Goal: Complete application form: Complete application form

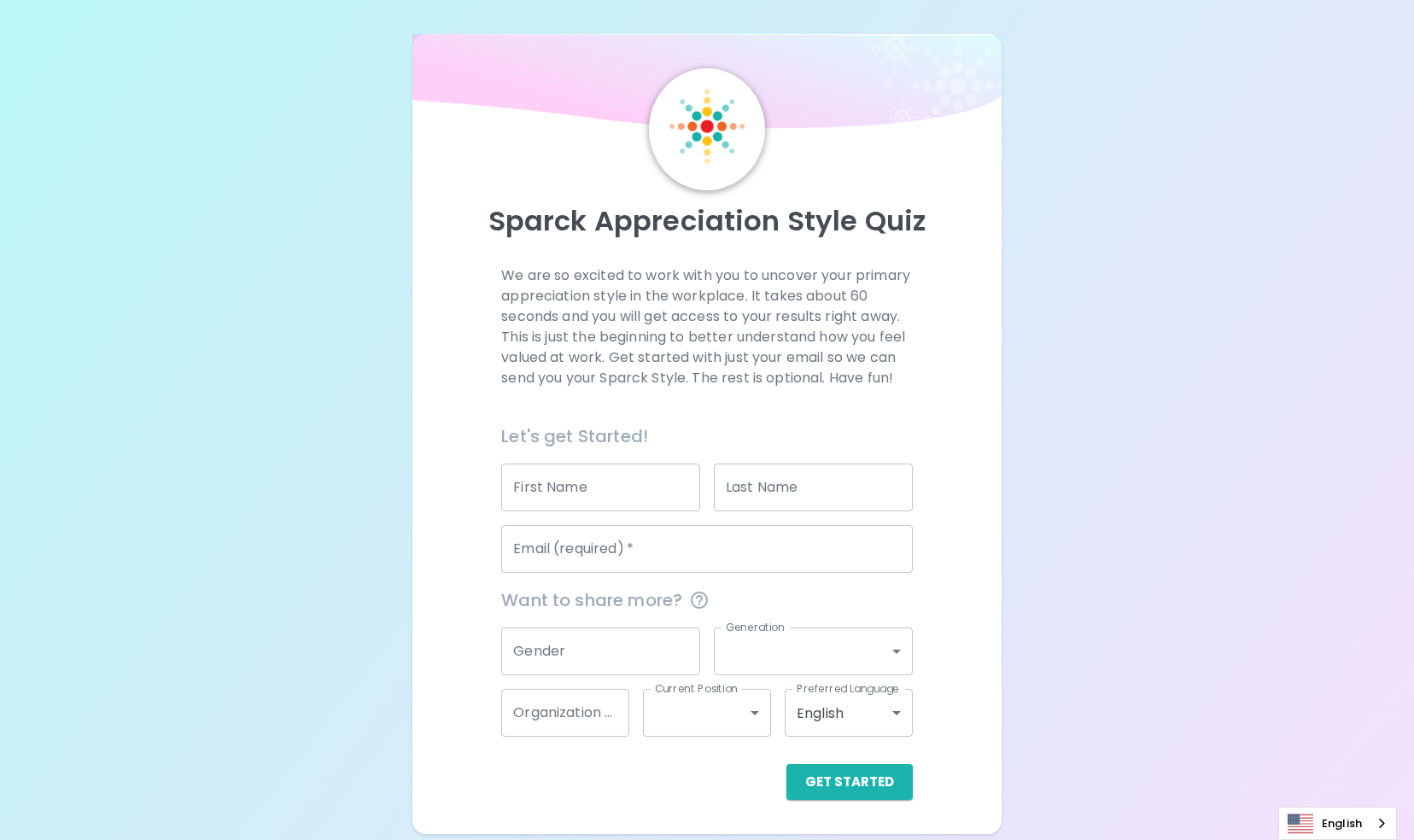
click at [610, 491] on input "First Name" at bounding box center [601, 487] width 199 height 48
type input "Valeriya"
type input "[PERSON_NAME]"
type input "[EMAIL_ADDRESS][DOMAIN_NAME]"
type input "Microsoft Internal"
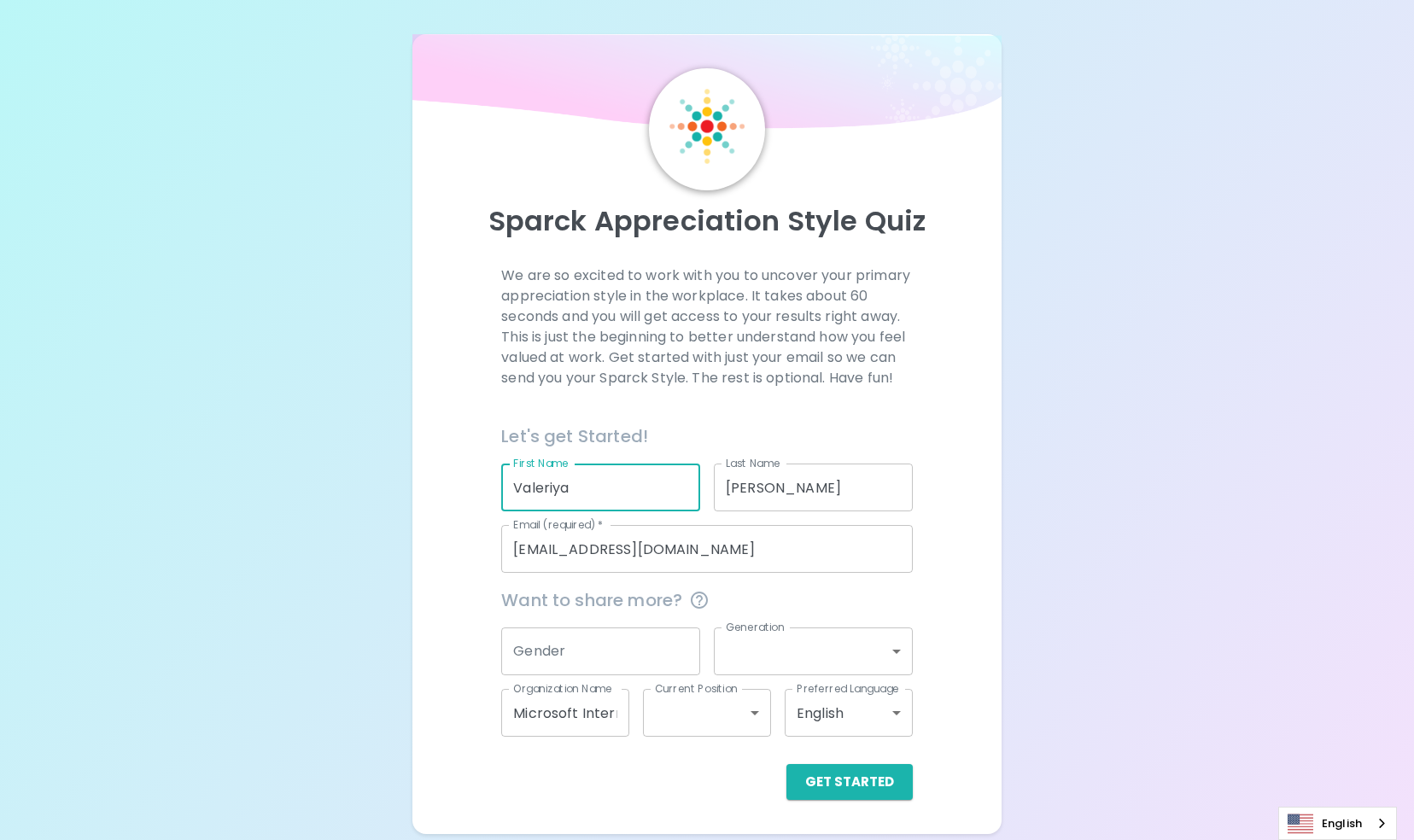
click at [624, 665] on input "Gender" at bounding box center [601, 651] width 199 height 48
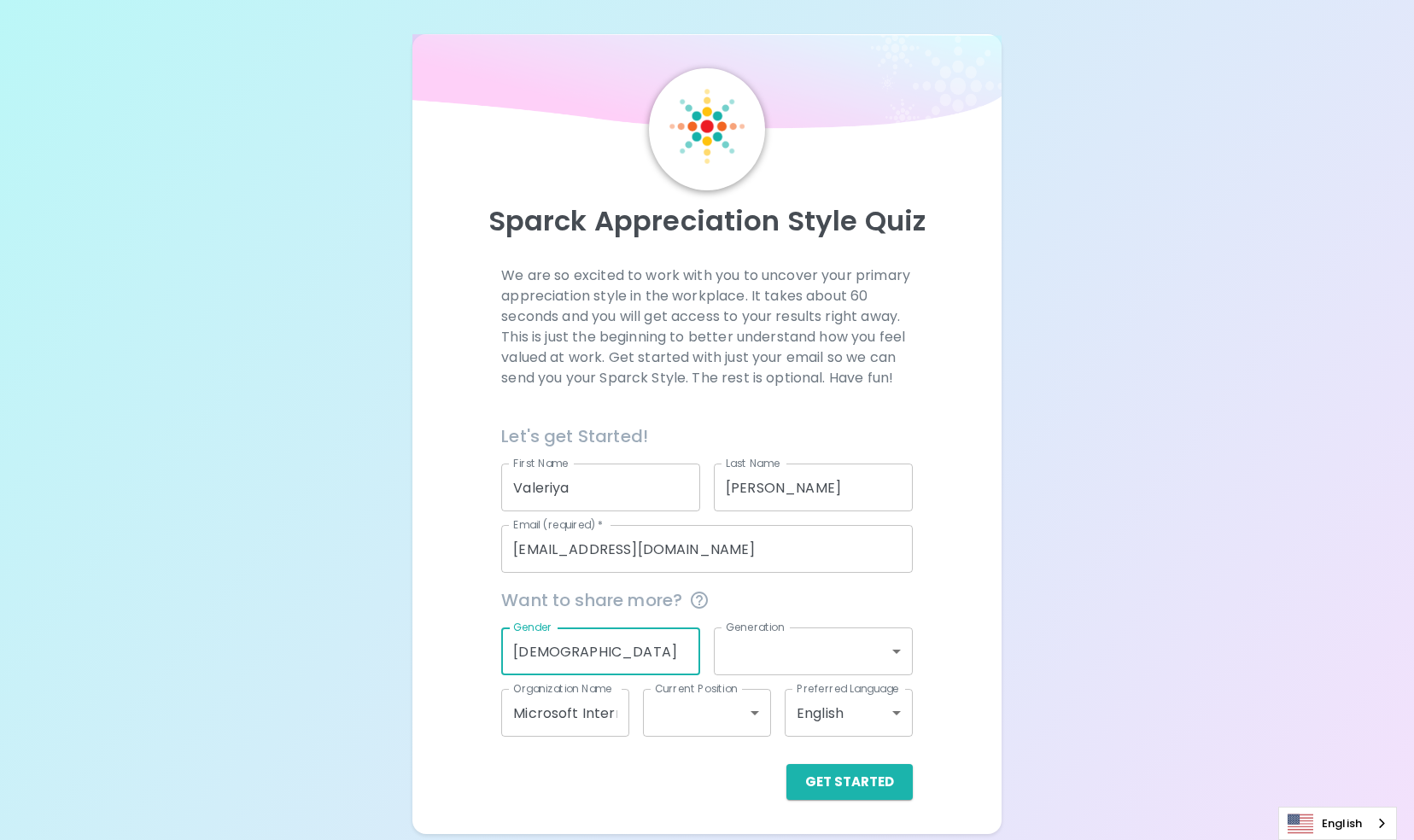
type input "[DEMOGRAPHIC_DATA]"
click at [816, 657] on body "Sparck Appreciation Style Quiz We are so excited to work with you to uncover yo…" at bounding box center [707, 420] width 1414 height 840
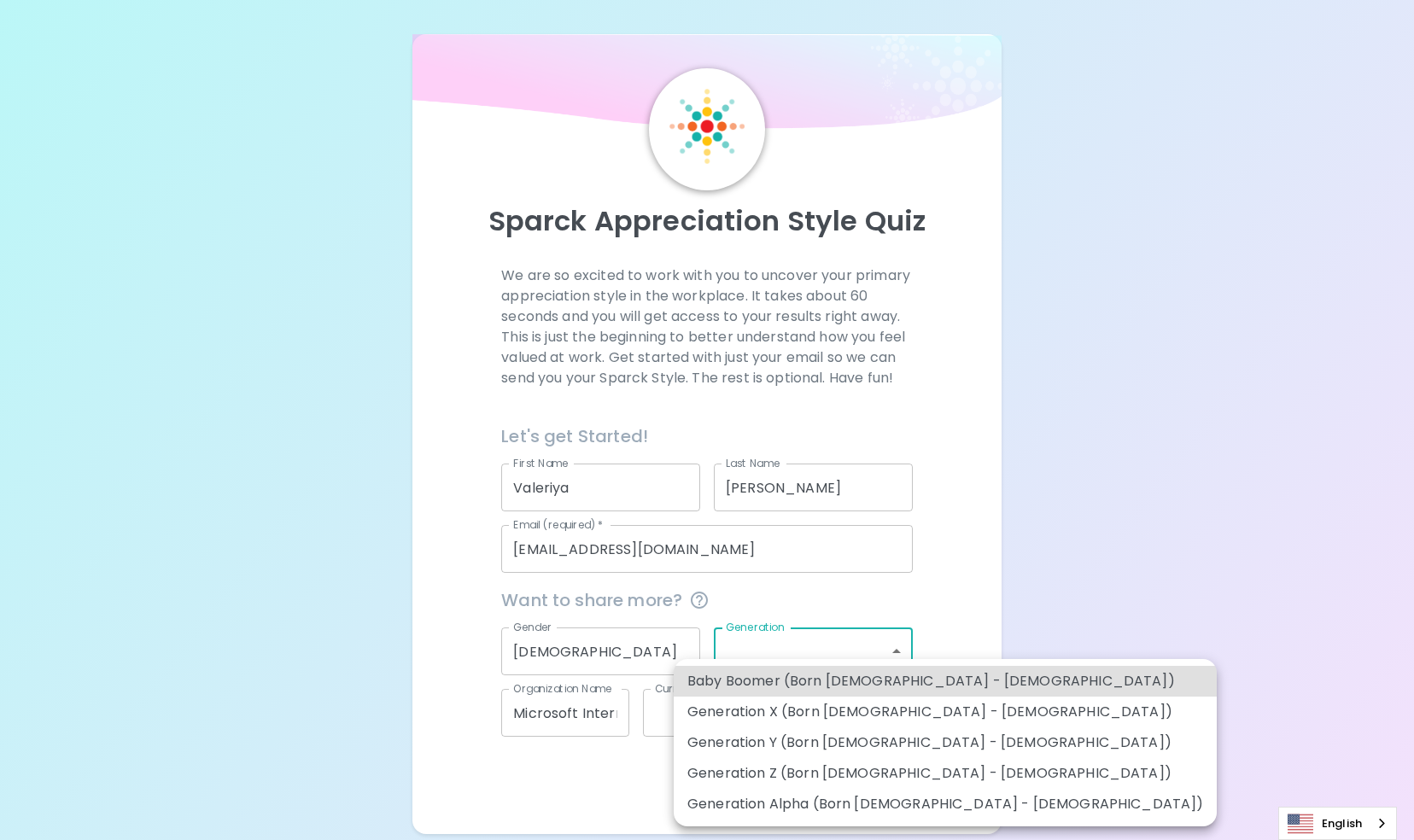
click at [885, 744] on li "Generation Y (Born [DEMOGRAPHIC_DATA] - [DEMOGRAPHIC_DATA])" at bounding box center [946, 743] width 543 height 30
type input "generation_y"
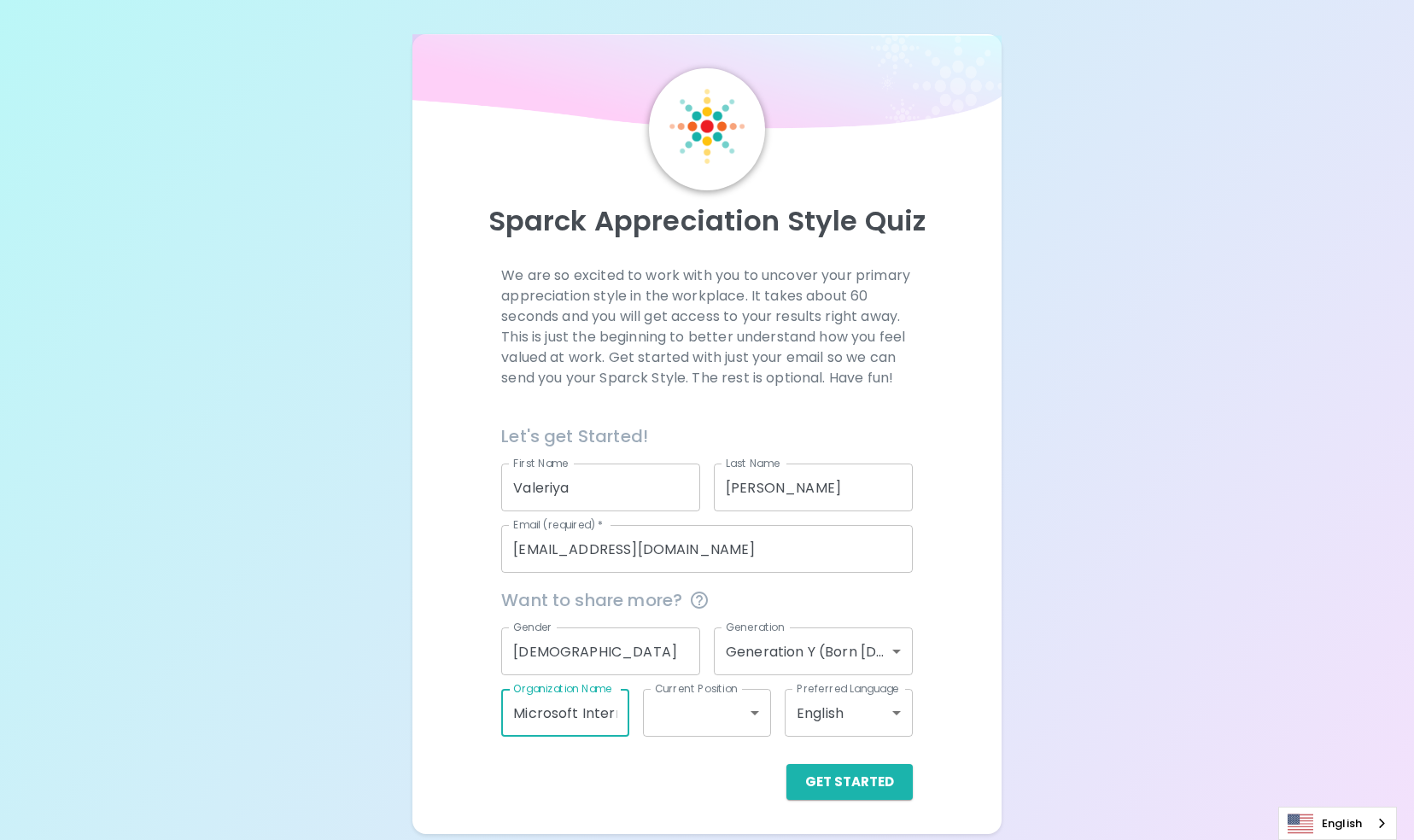
click at [572, 719] on input "Microsoft Internal" at bounding box center [565, 713] width 128 height 48
click at [608, 792] on div "Get Started" at bounding box center [707, 783] width 412 height 36
drag, startPoint x: 583, startPoint y: 714, endPoint x: 665, endPoint y: 718, distance: 82.1
click at [665, 718] on div "Want to share more? Gender [DEMOGRAPHIC_DATA] Gender Generation Generation Y (B…" at bounding box center [700, 654] width 425 height 164
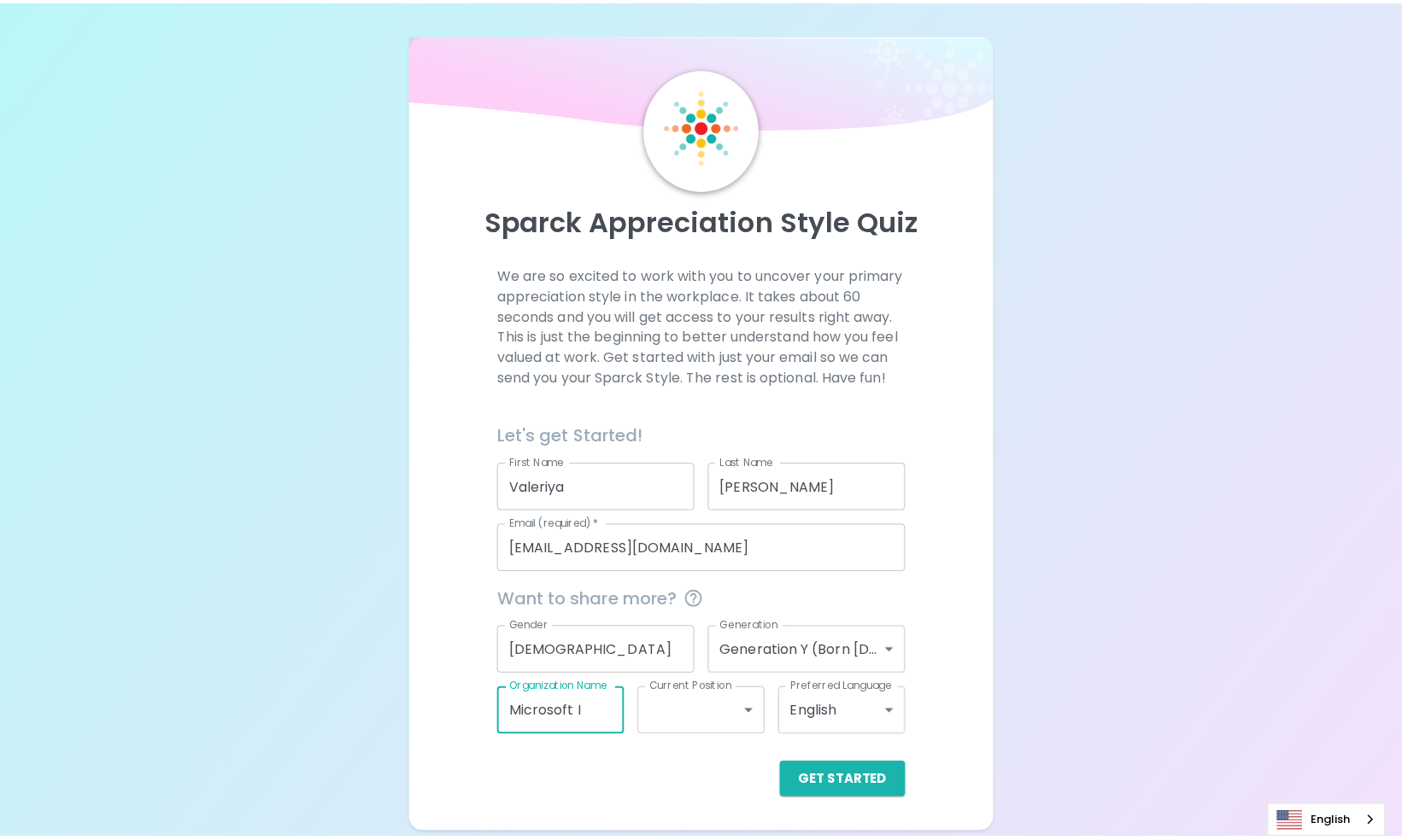
scroll to position [0, 0]
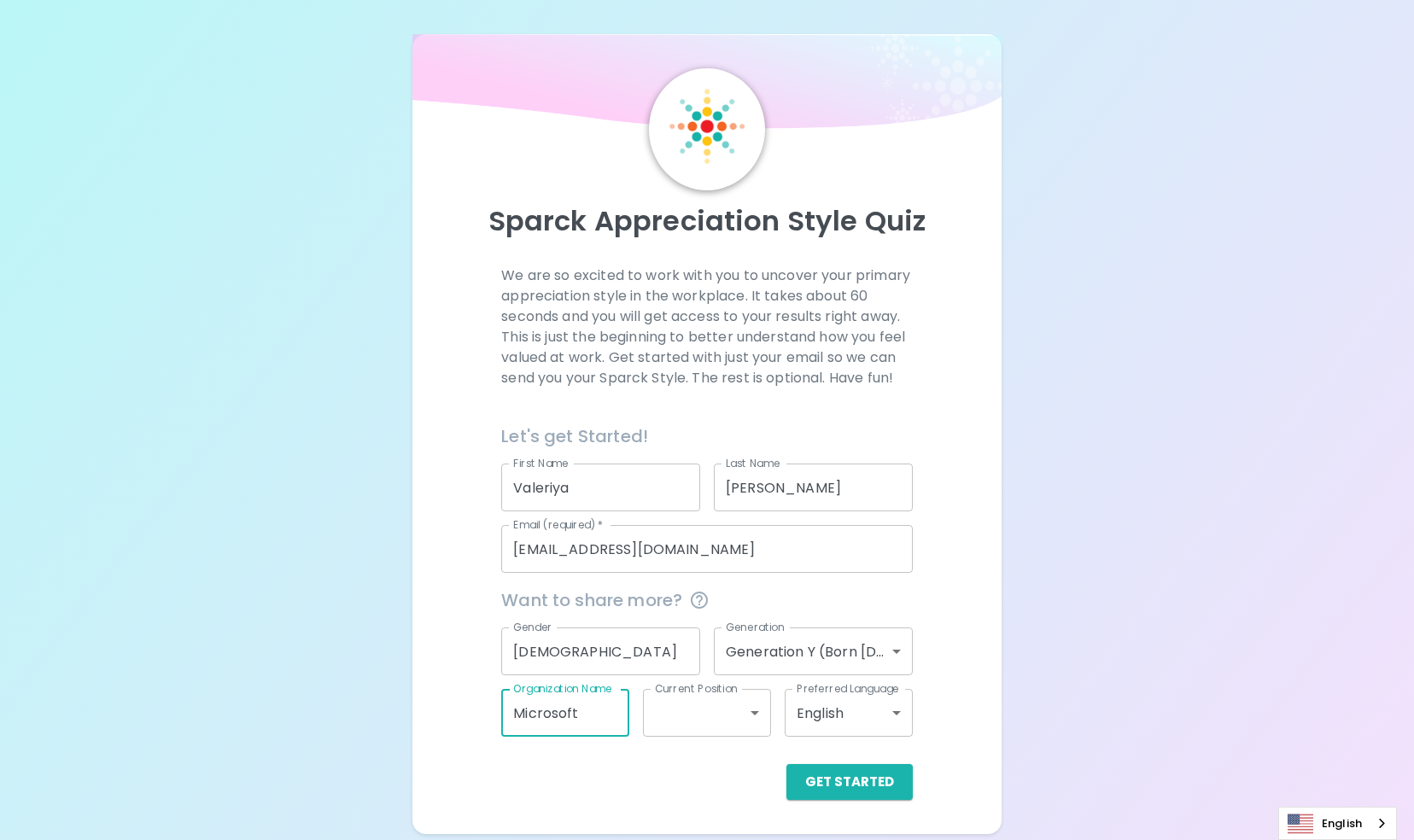
type input "Microsoft"
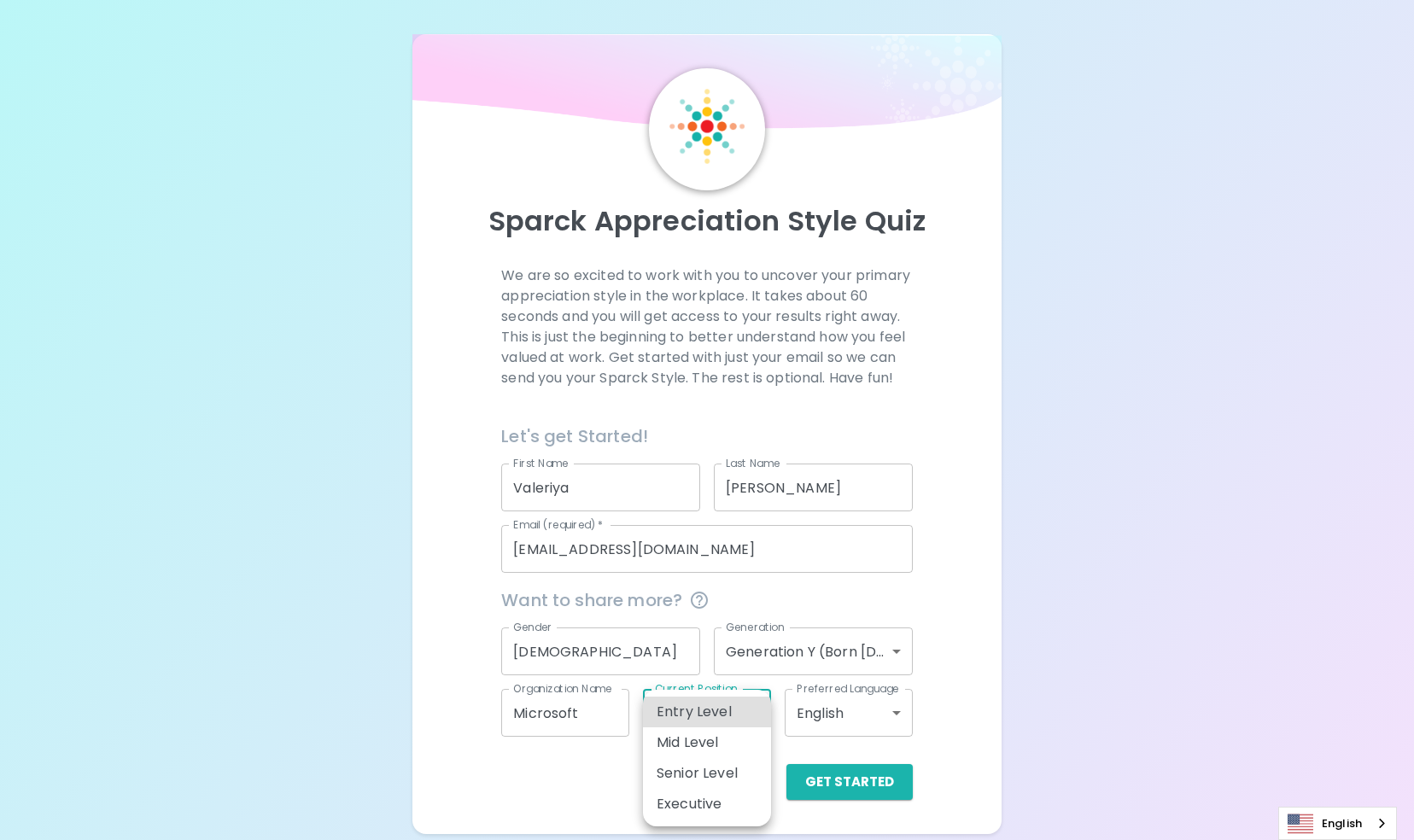
click at [700, 725] on body "Sparck Appreciation Style Quiz We are so excited to work with you to uncover yo…" at bounding box center [707, 420] width 1414 height 840
click at [586, 772] on div at bounding box center [707, 420] width 1414 height 840
click at [751, 711] on body "Sparck Appreciation Style Quiz We are so excited to work with you to uncover yo…" at bounding box center [707, 420] width 1414 height 840
click at [725, 718] on li "Entry Level" at bounding box center [707, 712] width 128 height 30
type input "entry_level"
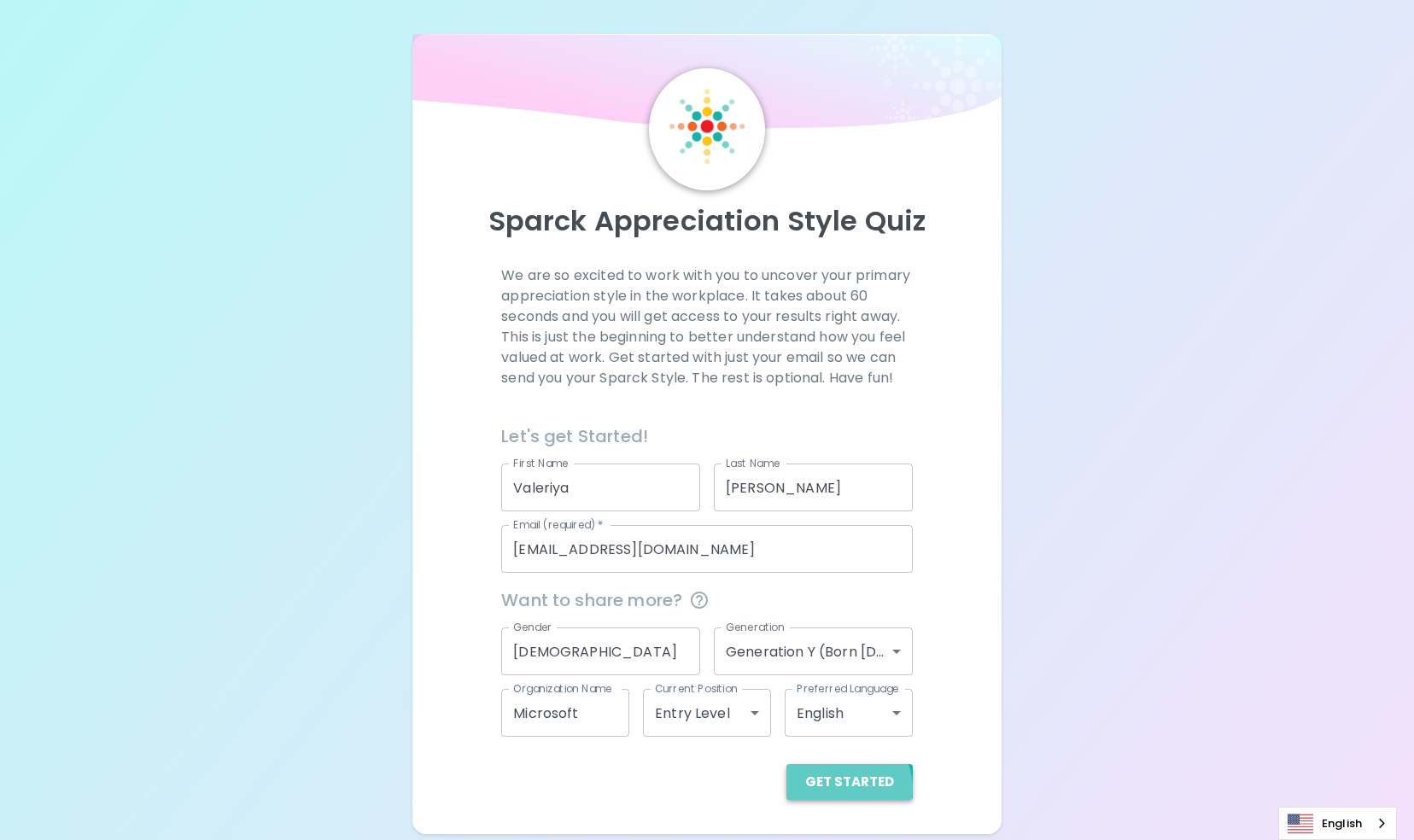
click at [847, 789] on button "Get Started" at bounding box center [849, 783] width 126 height 36
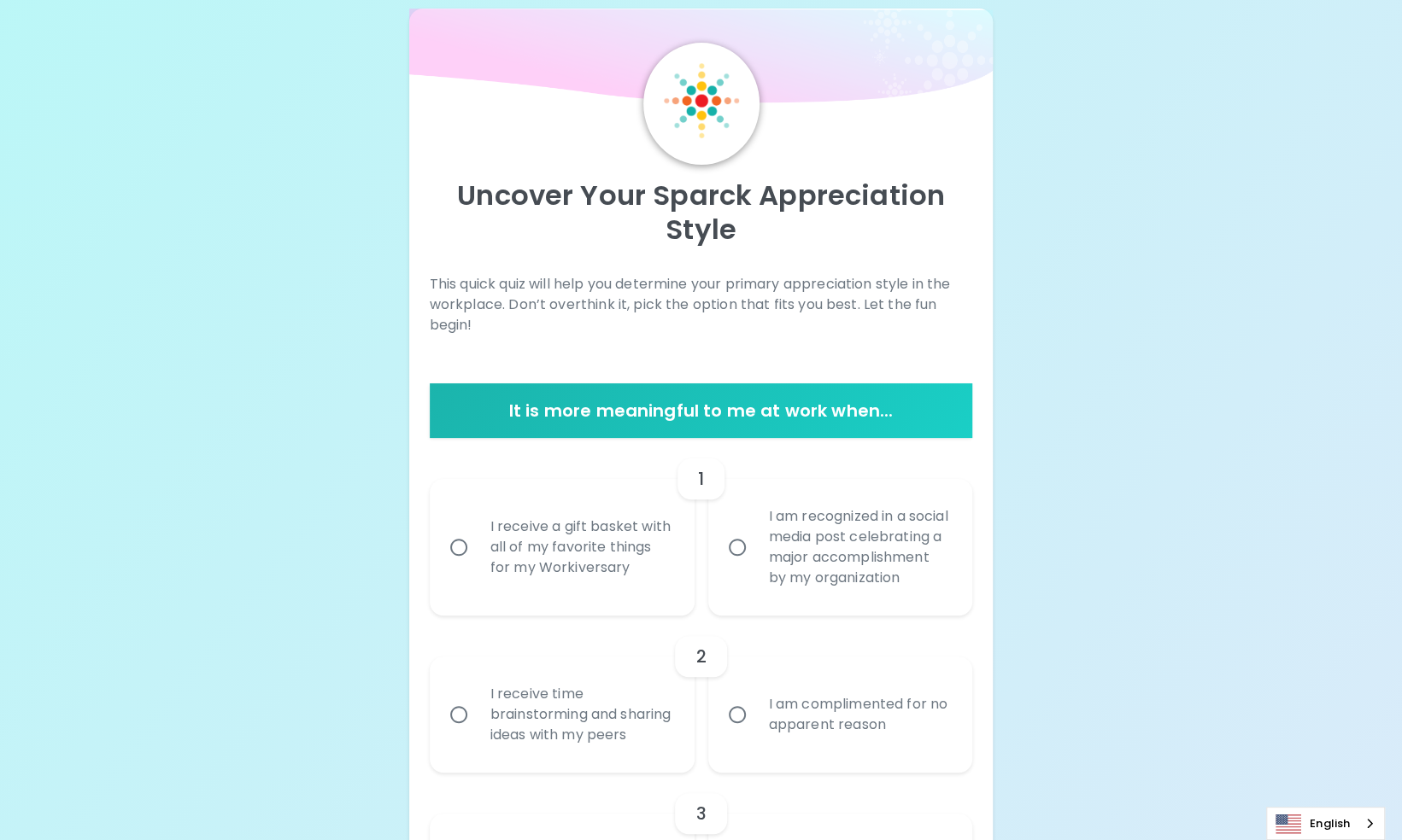
scroll to position [51, 0]
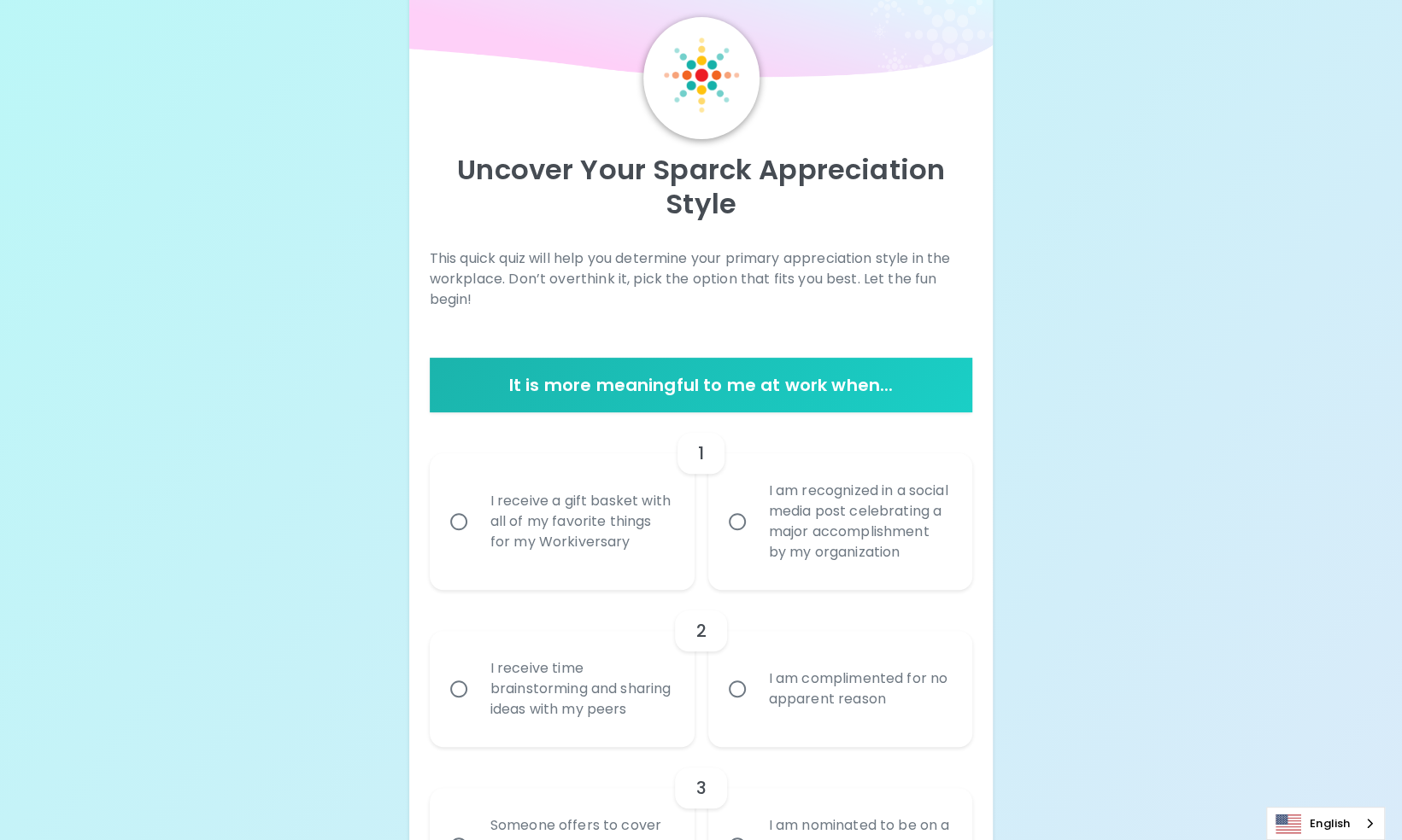
click at [496, 625] on div "2 I receive time brainstorming and sharing ideas with my peers I am complimente…" at bounding box center [701, 668] width 544 height 157
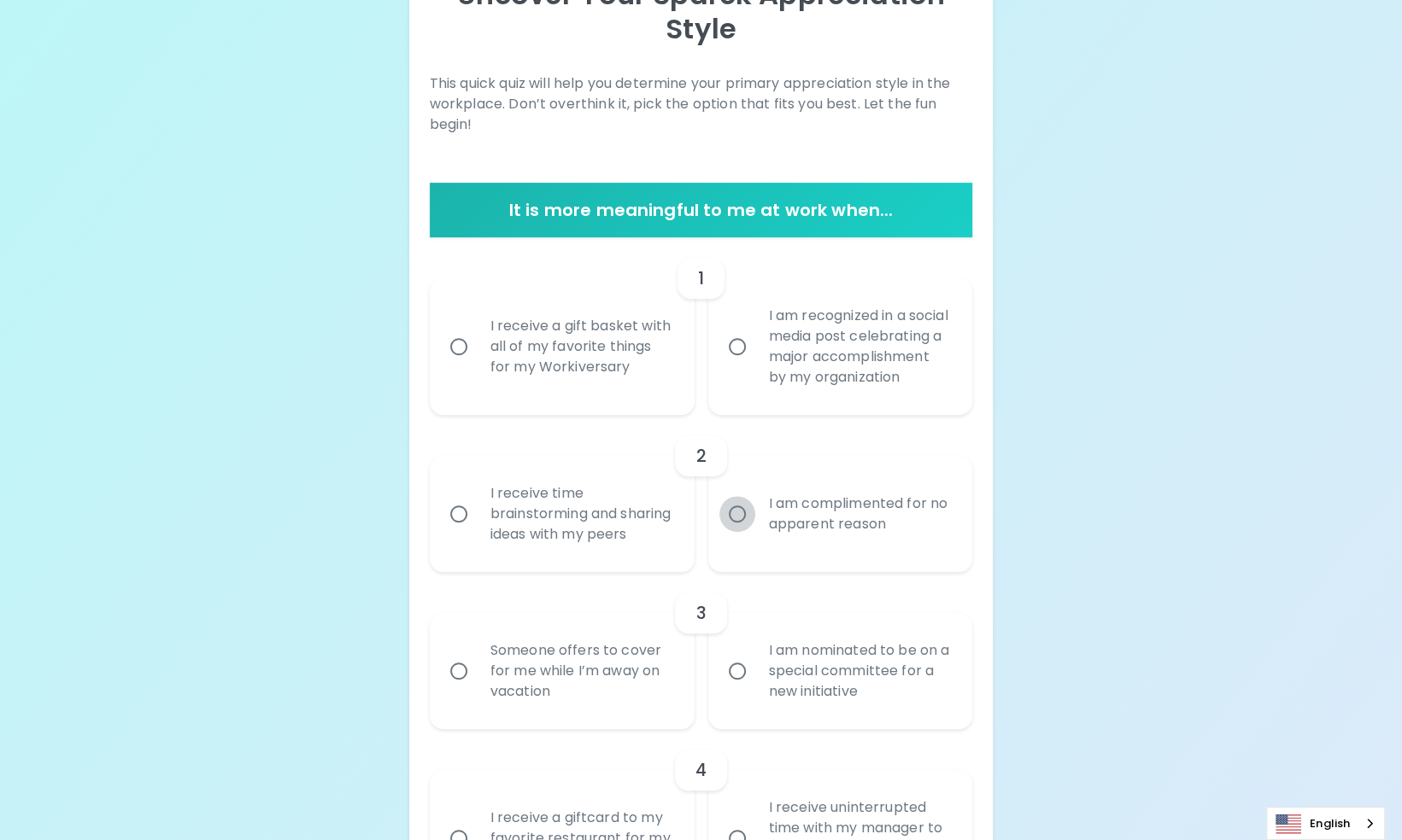
click at [738, 532] on input "I am complimented for no apparent reason" at bounding box center [737, 514] width 36 height 36
radio input "true"
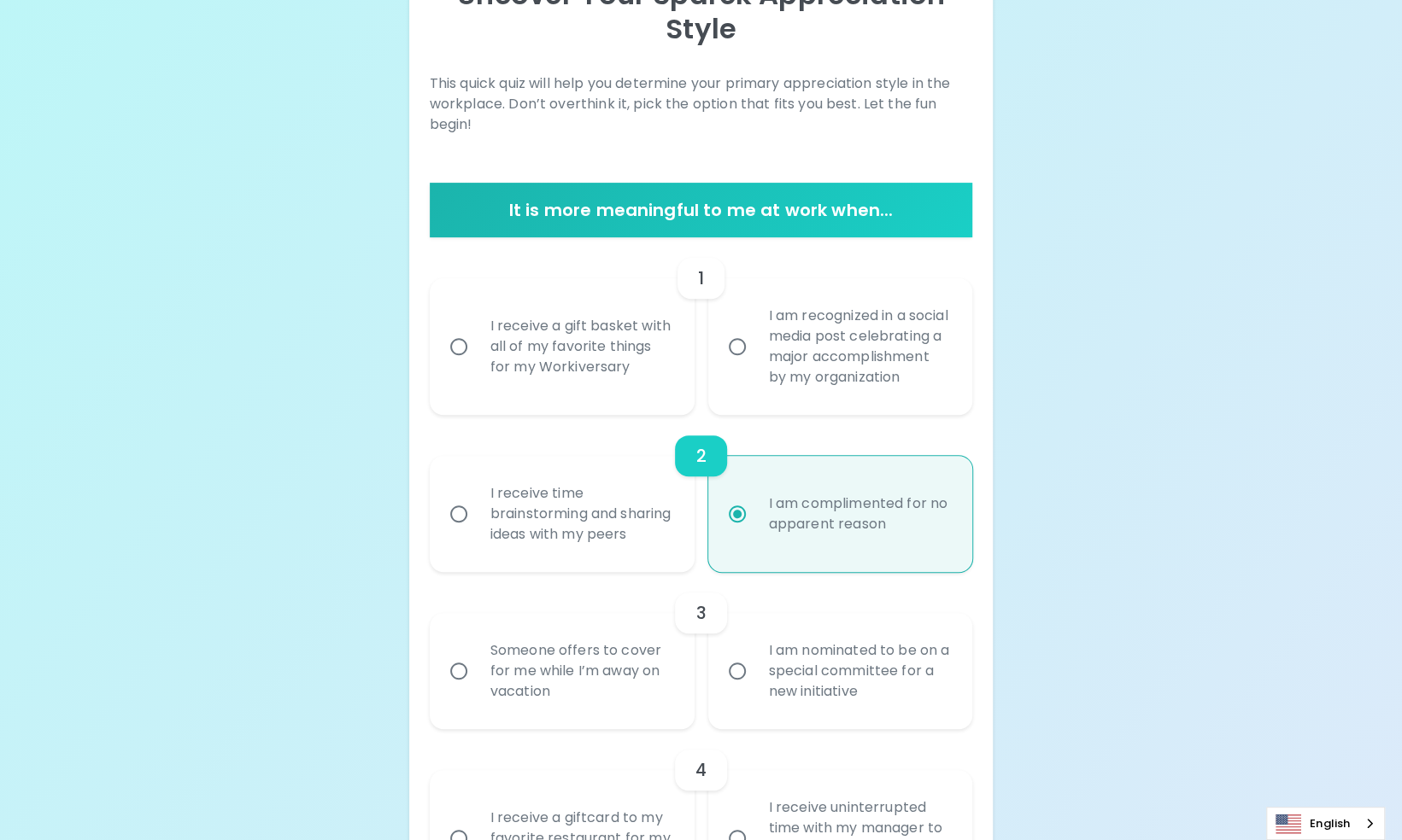
scroll to position [363, 0]
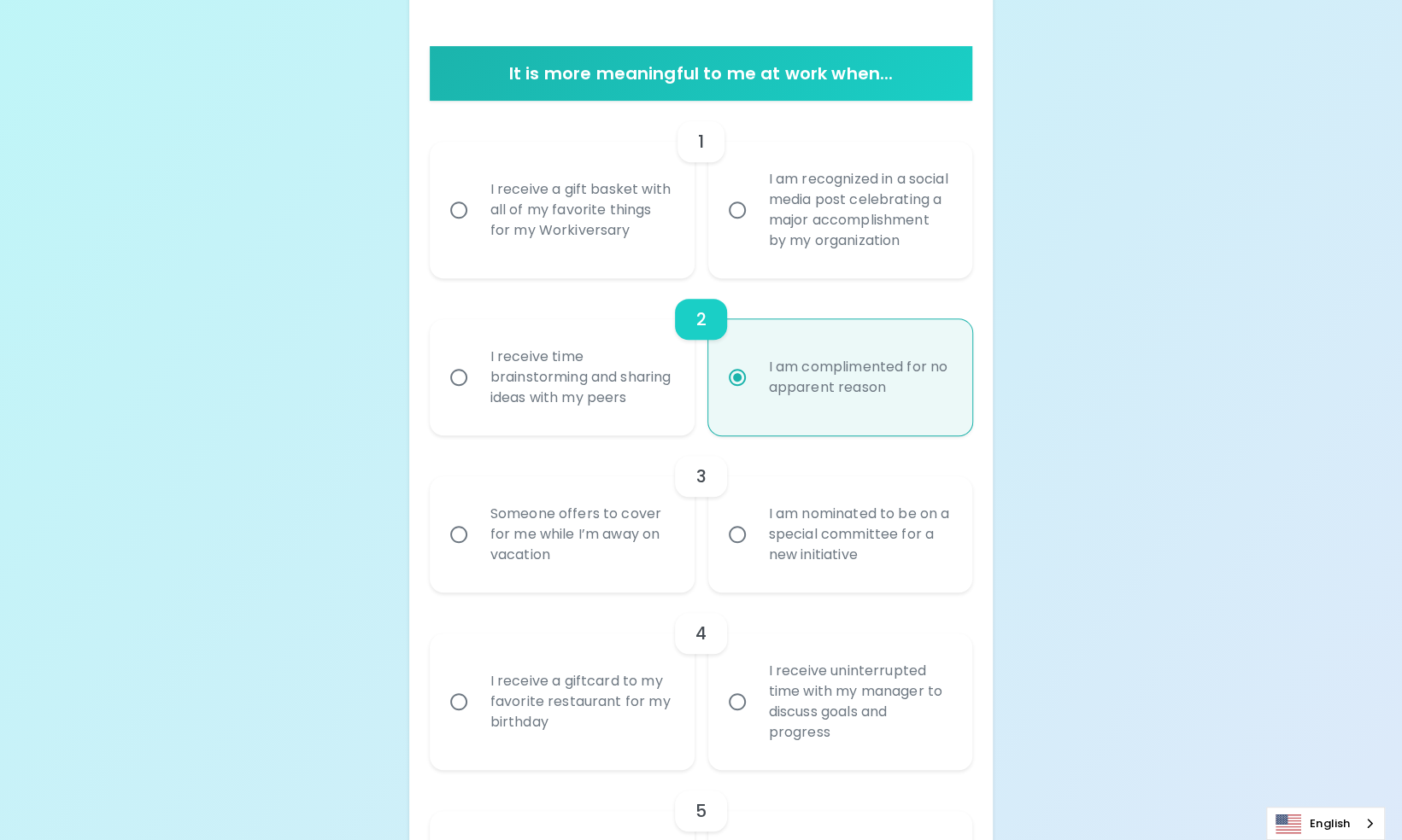
click at [634, 585] on div "Someone offers to cover for me while I’m away on vacation" at bounding box center [581, 534] width 208 height 102
click at [477, 552] on input "Someone offers to cover for me while I’m away on vacation" at bounding box center [459, 534] width 36 height 36
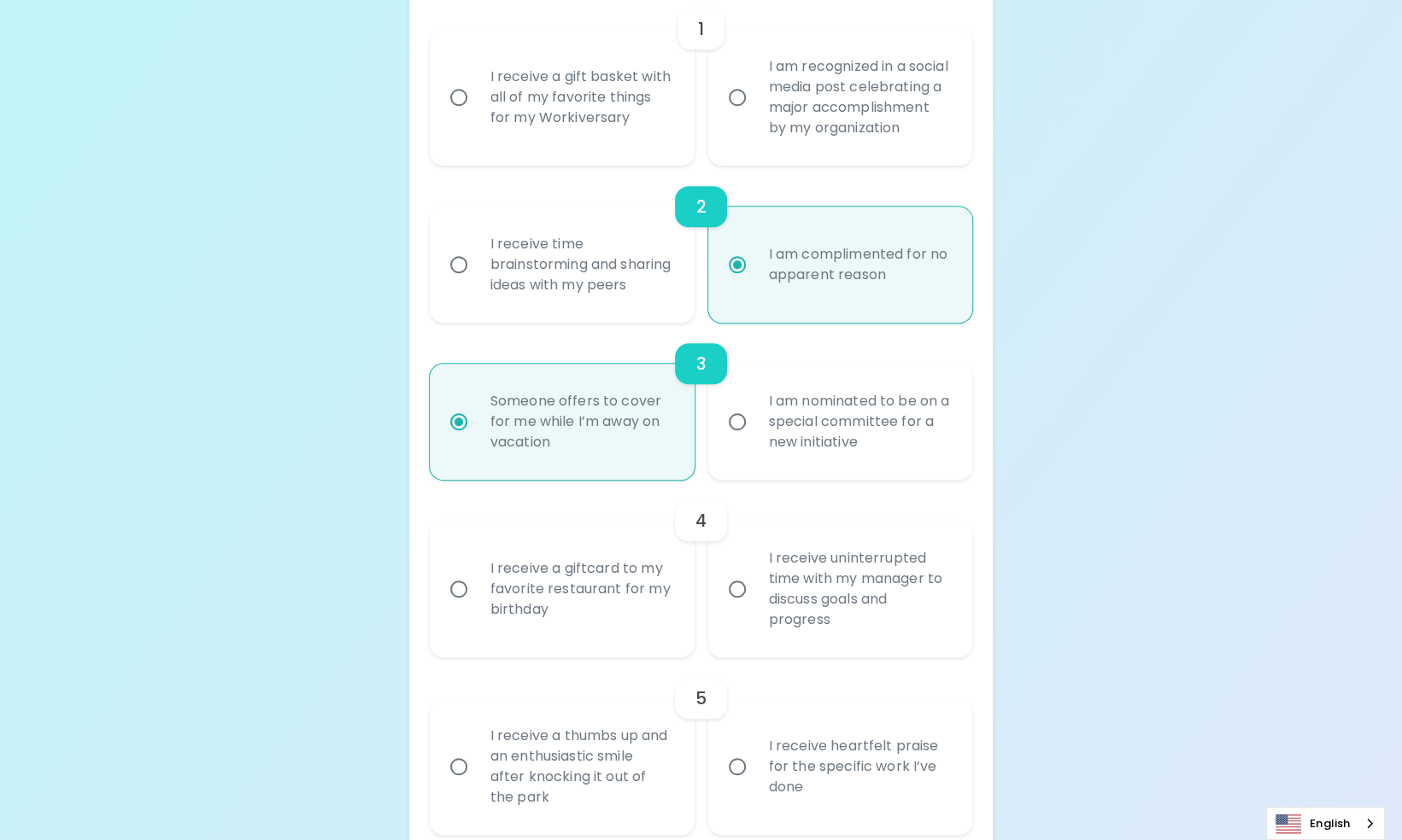
scroll to position [474, 0]
radio input "true"
click at [623, 590] on div "I receive a giftcard to my favorite restaurant for my birthday" at bounding box center [581, 591] width 208 height 102
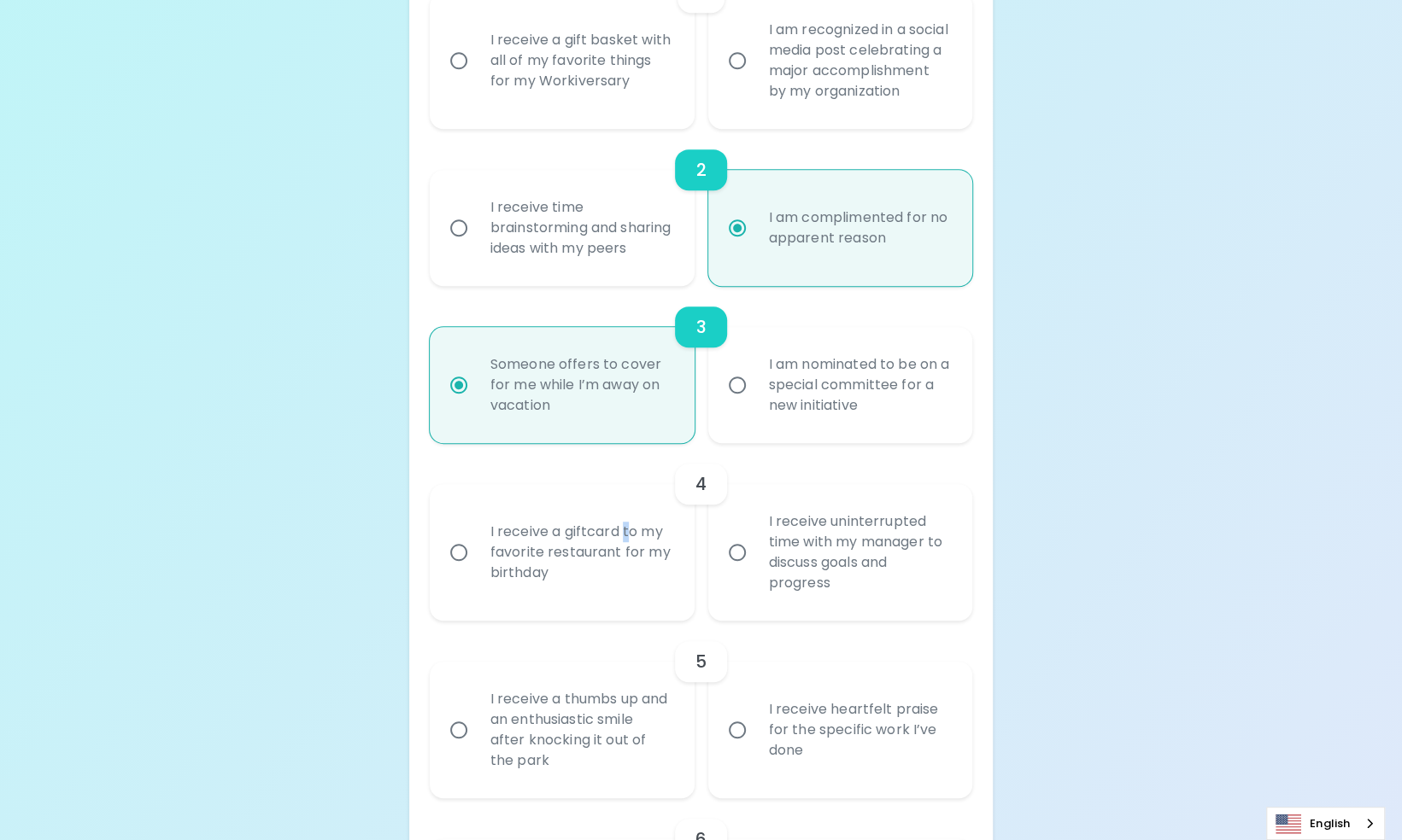
scroll to position [516, 0]
click at [555, 583] on div "I receive a giftcard to my favorite restaurant for my birthday" at bounding box center [581, 548] width 208 height 102
click at [477, 567] on input "I receive a giftcard to my favorite restaurant for my birthday" at bounding box center [459, 549] width 36 height 36
radio input "false"
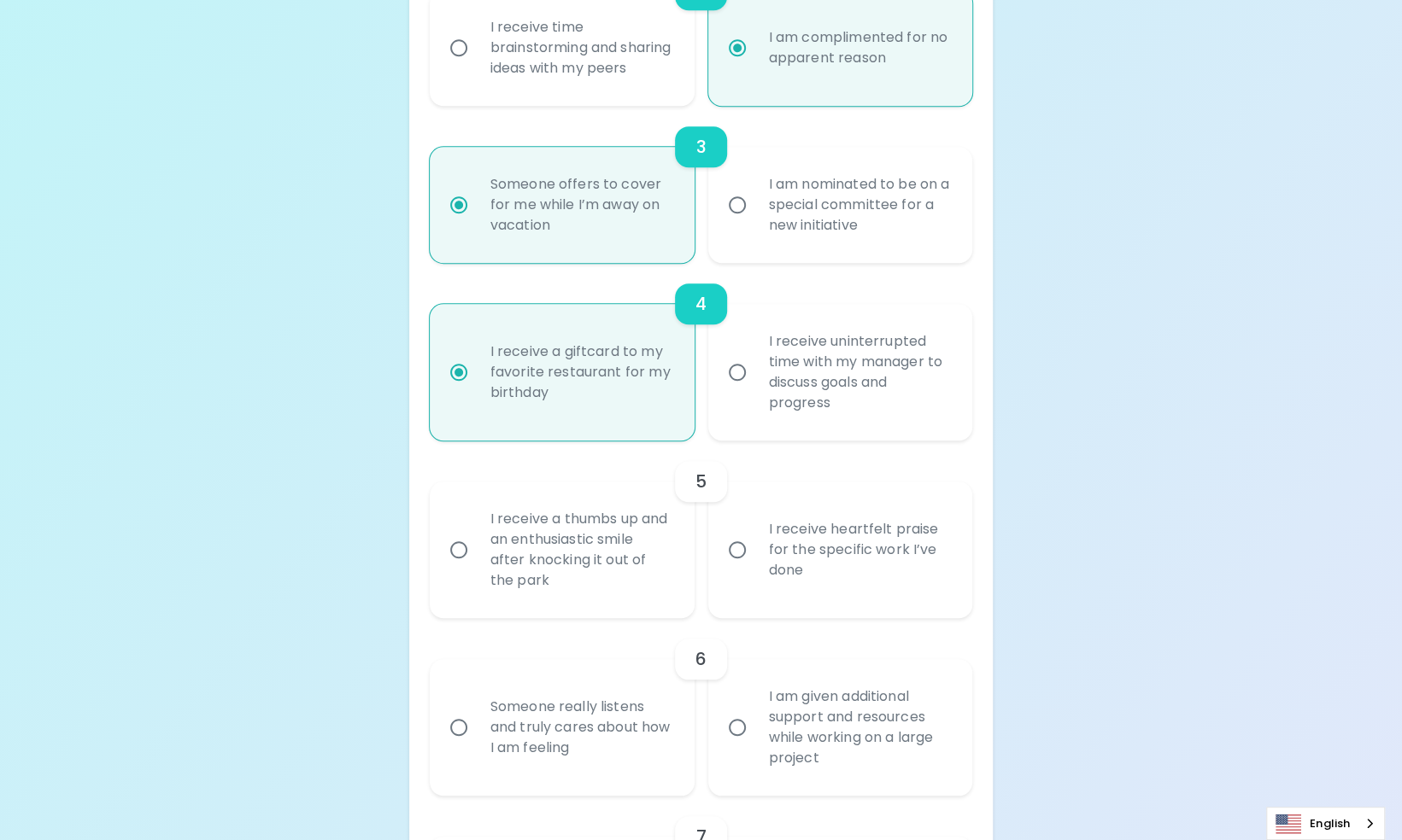
scroll to position [700, 0]
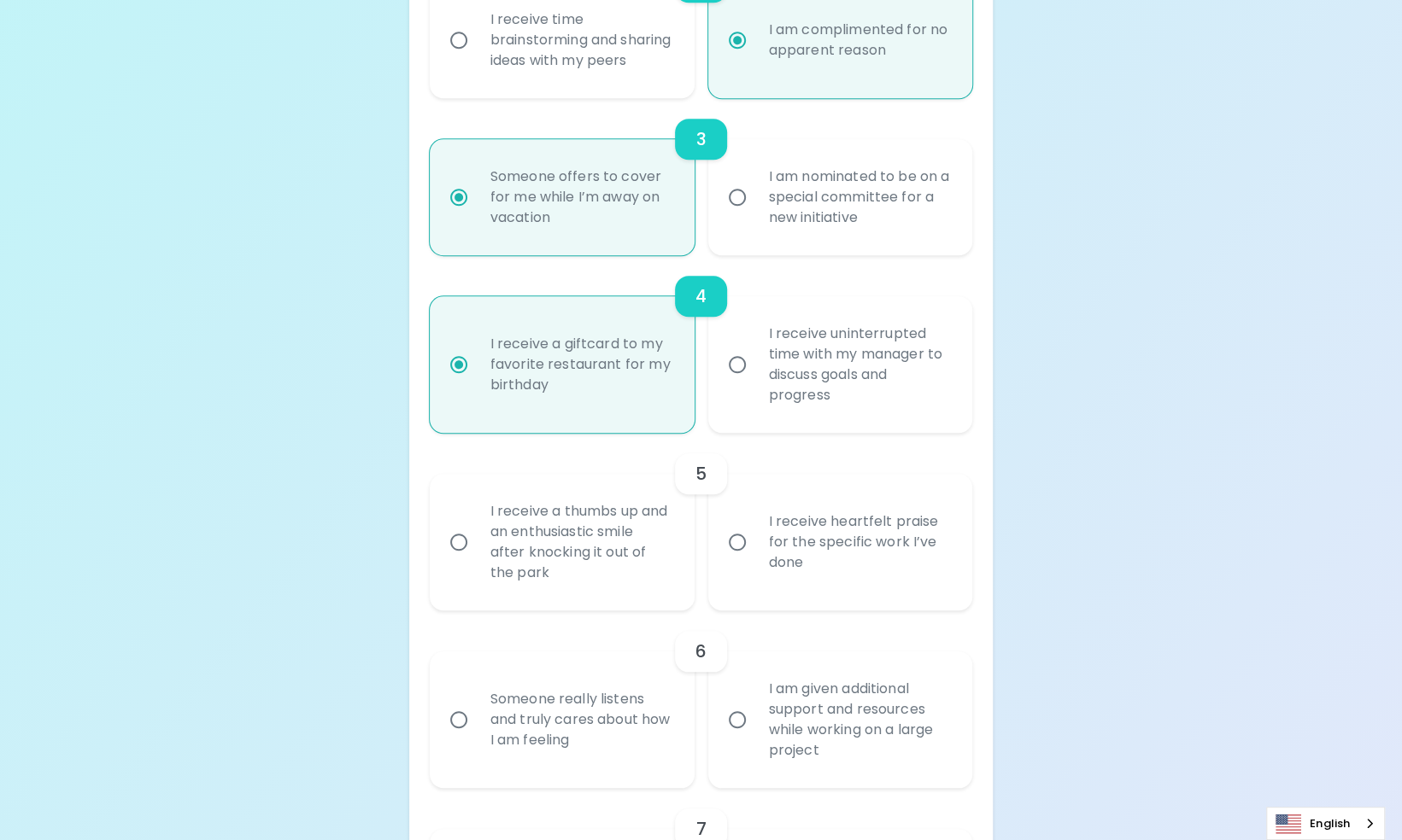
radio input "true"
click at [612, 587] on div "I receive a thumbs up and an enthusiastic smile after knocking it out of the pa…" at bounding box center [581, 541] width 208 height 123
click at [477, 560] on input "I receive a thumbs up and an enthusiastic smile after knocking it out of the pa…" at bounding box center [459, 542] width 36 height 36
radio input "false"
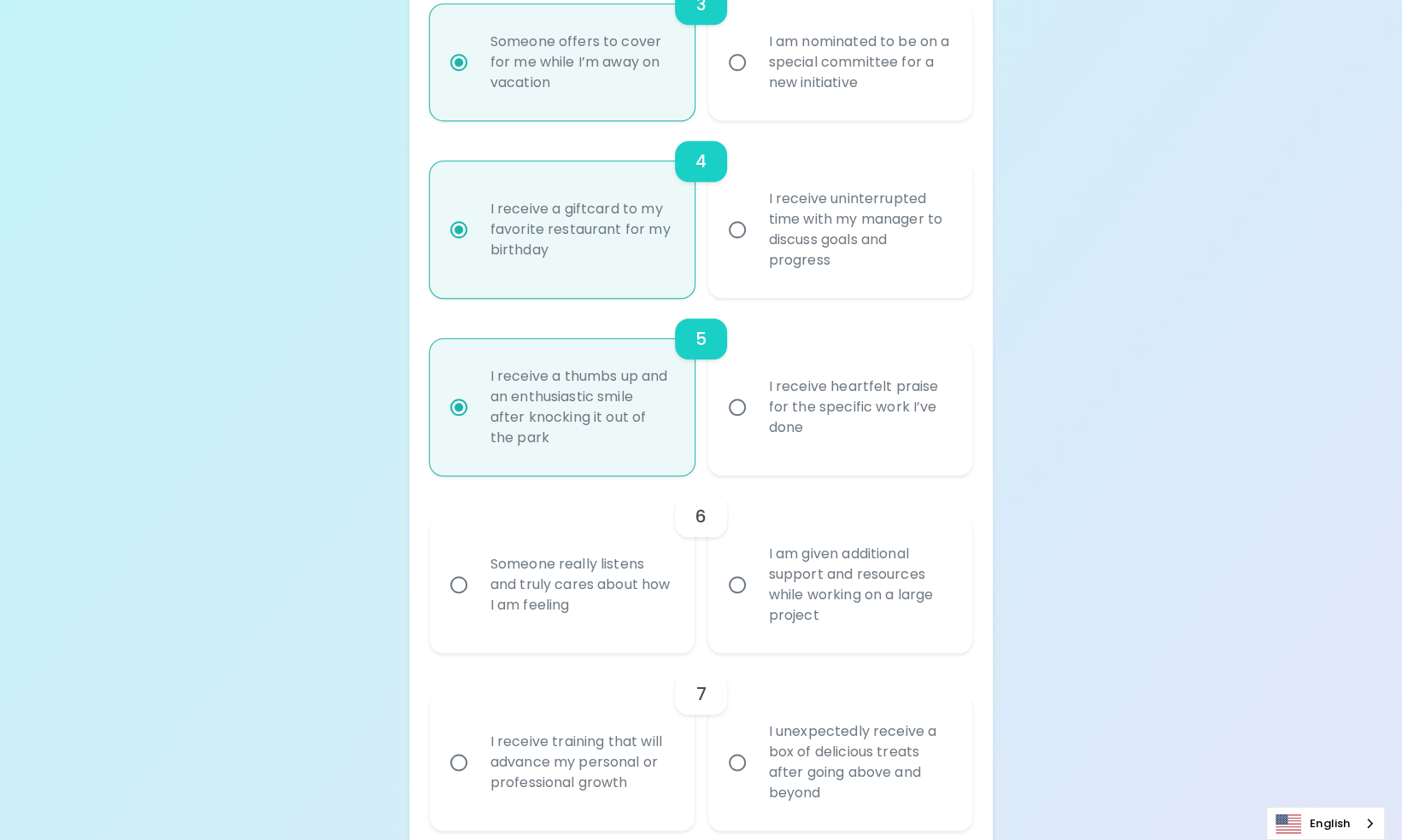
scroll to position [836, 0]
radio input "true"
click at [788, 457] on div "I receive heartfelt praise for the specific work I’ve done" at bounding box center [859, 405] width 208 height 102
click at [755, 423] on input "I receive heartfelt praise for the specific work I’ve done" at bounding box center [737, 405] width 36 height 36
radio input "false"
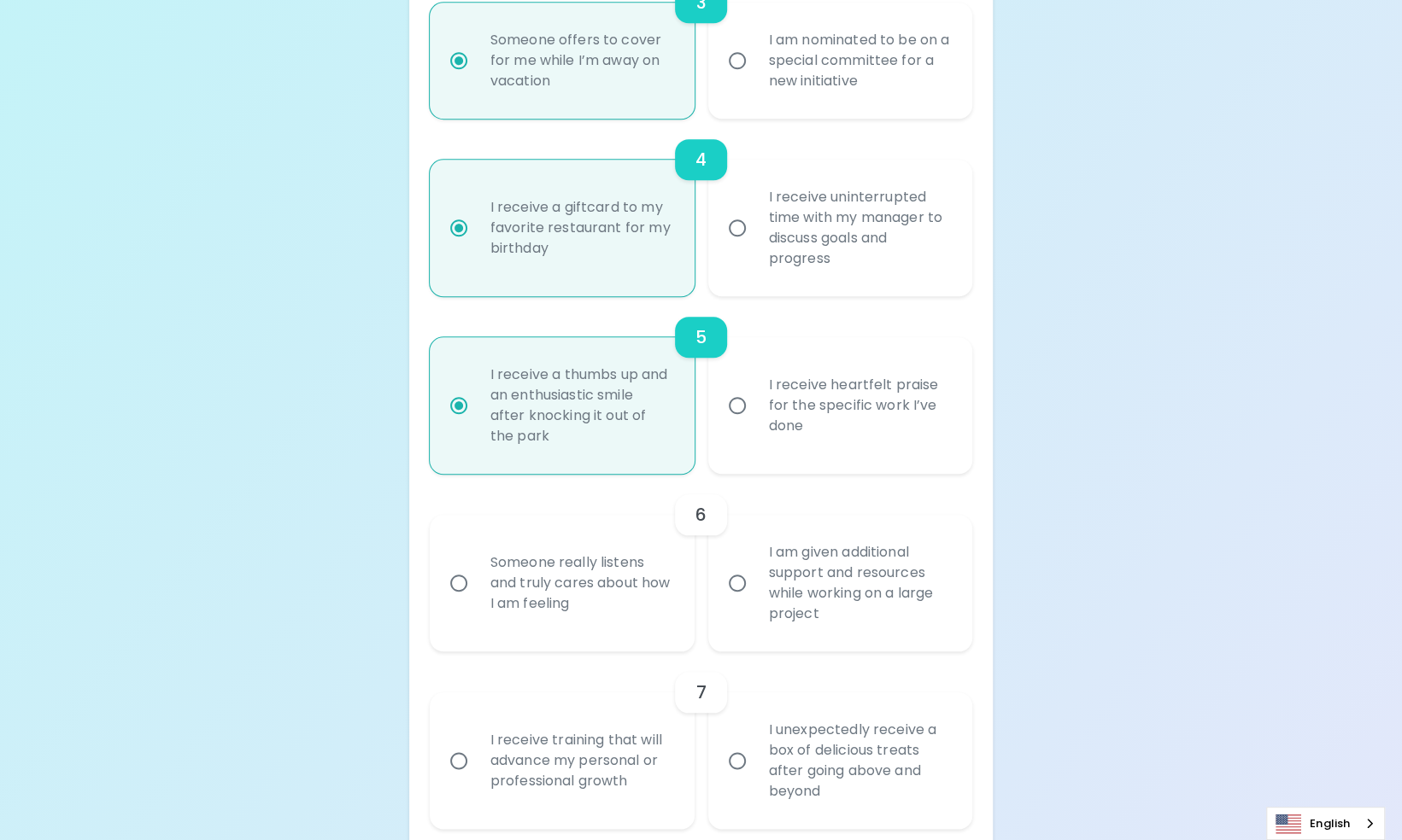
radio input "false"
radio input "true"
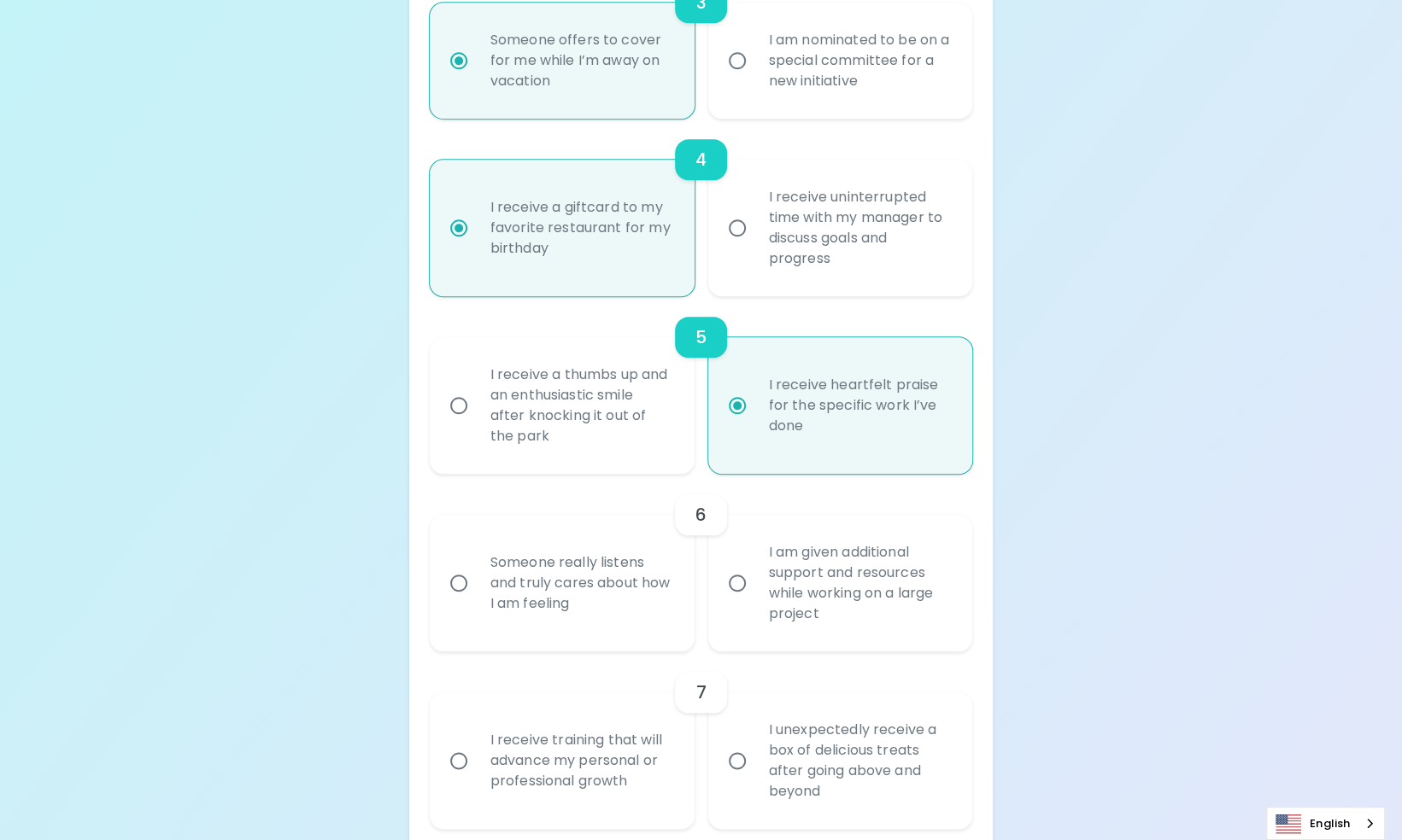
radio input "true"
click at [579, 467] on div "I receive a thumbs up and an enthusiastic smile after knocking it out of the pa…" at bounding box center [581, 405] width 208 height 123
click at [477, 423] on input "I receive a thumbs up and an enthusiastic smile after knocking it out of the pa…" at bounding box center [459, 405] width 36 height 36
radio input "false"
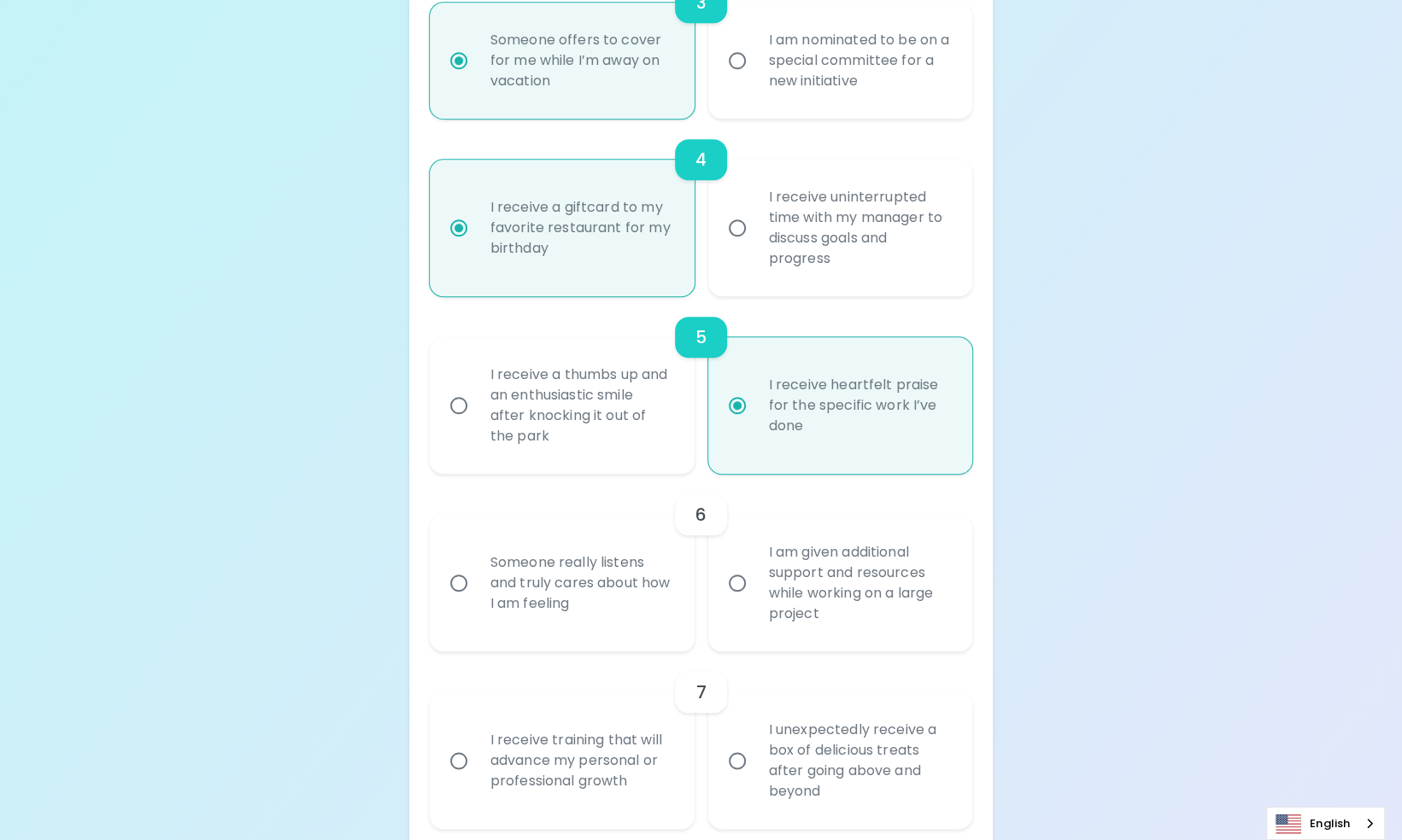
radio input "true"
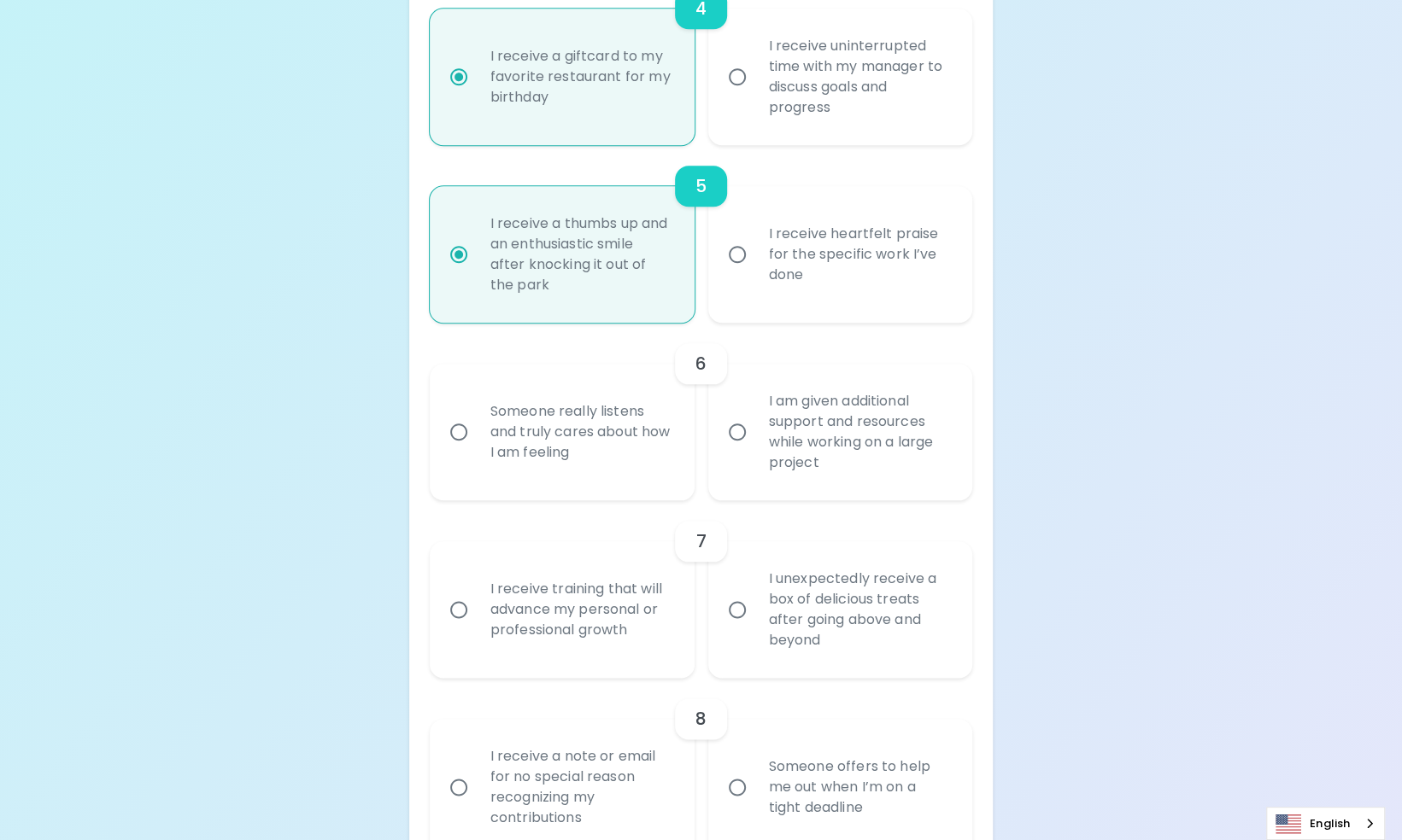
scroll to position [1017, 0]
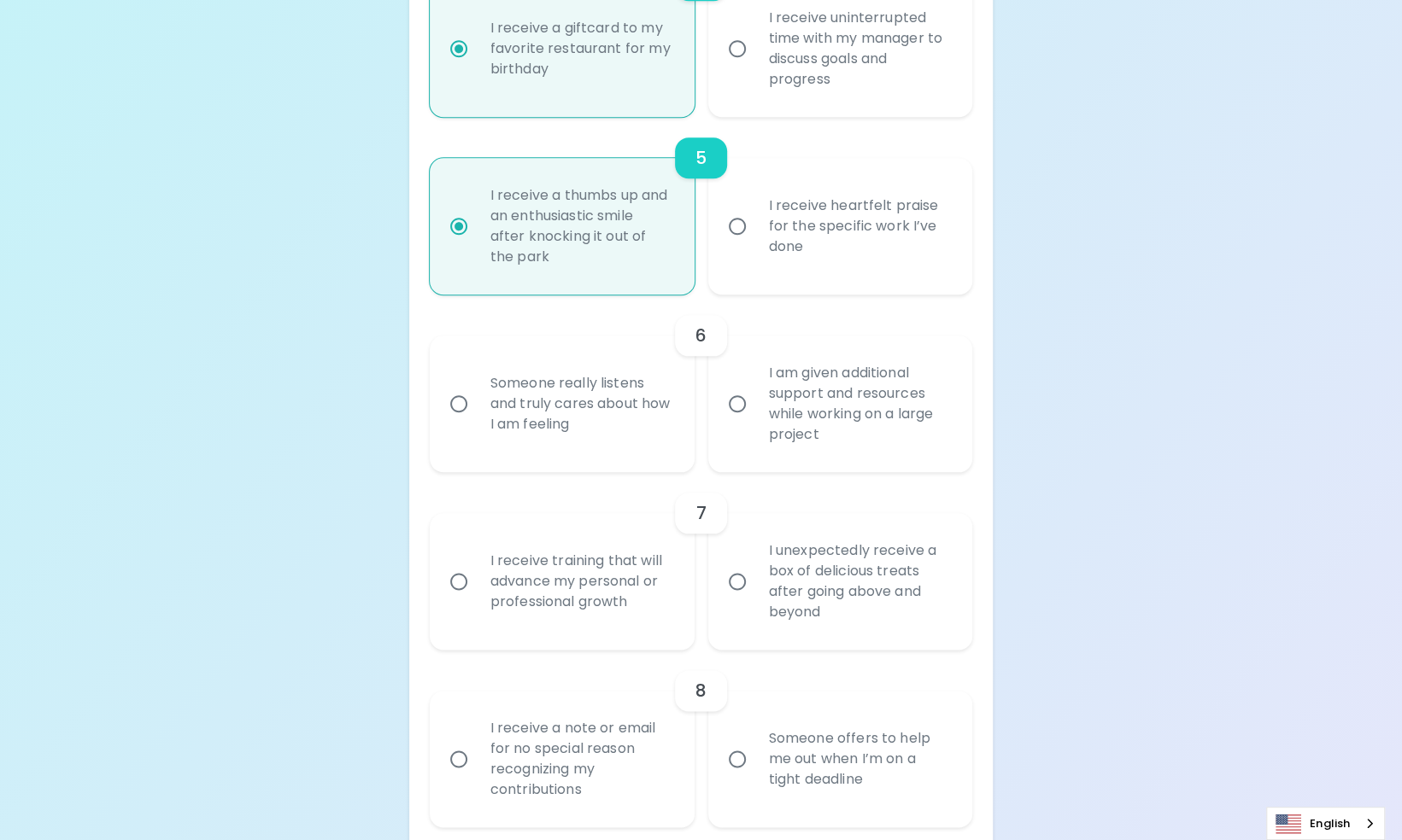
radio input "true"
click at [572, 455] on div "Someone really listens and truly cares about how I am feeling" at bounding box center [581, 403] width 208 height 102
click at [477, 422] on input "Someone really listens and truly cares about how I am feeling" at bounding box center [459, 404] width 36 height 36
radio input "false"
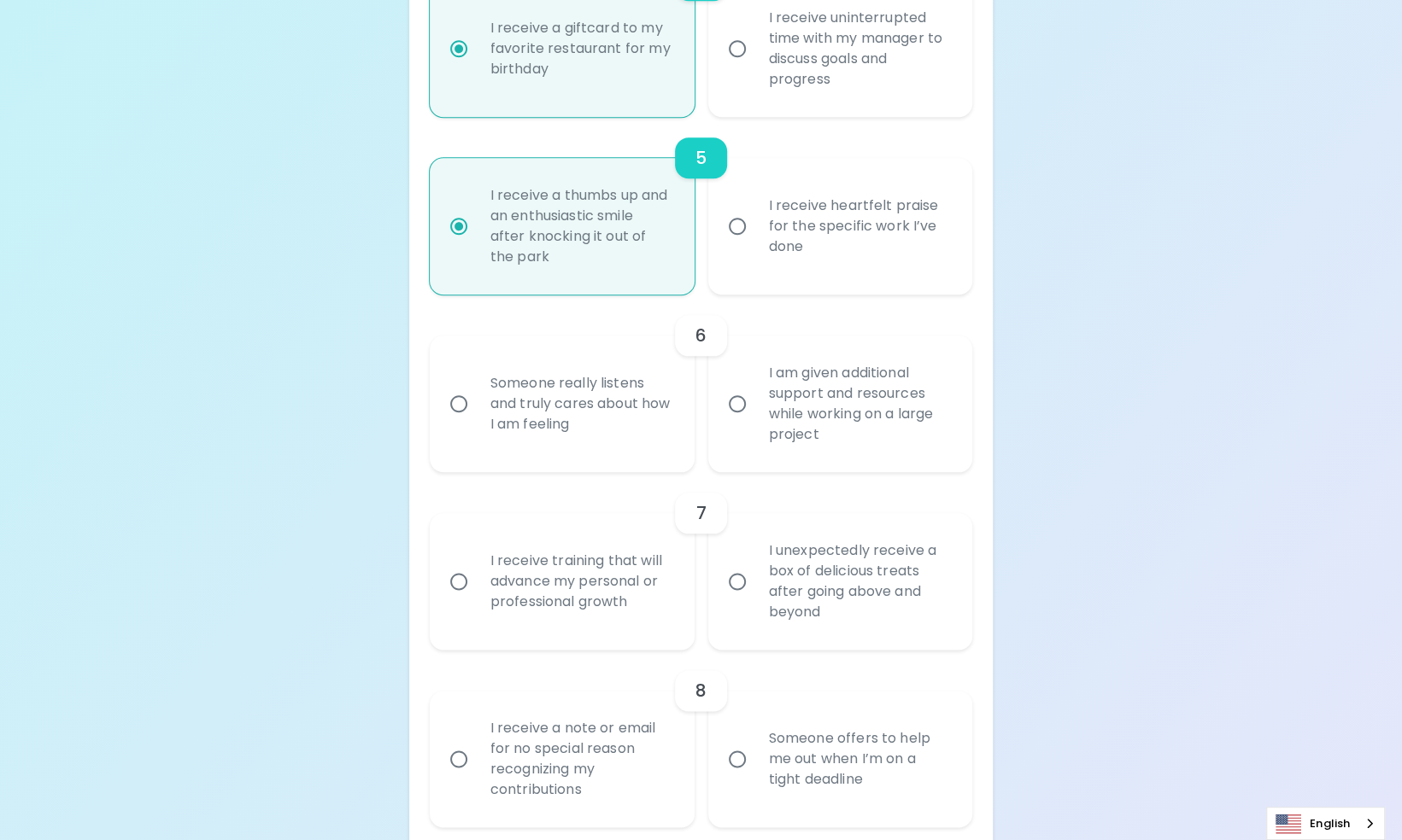
radio input "false"
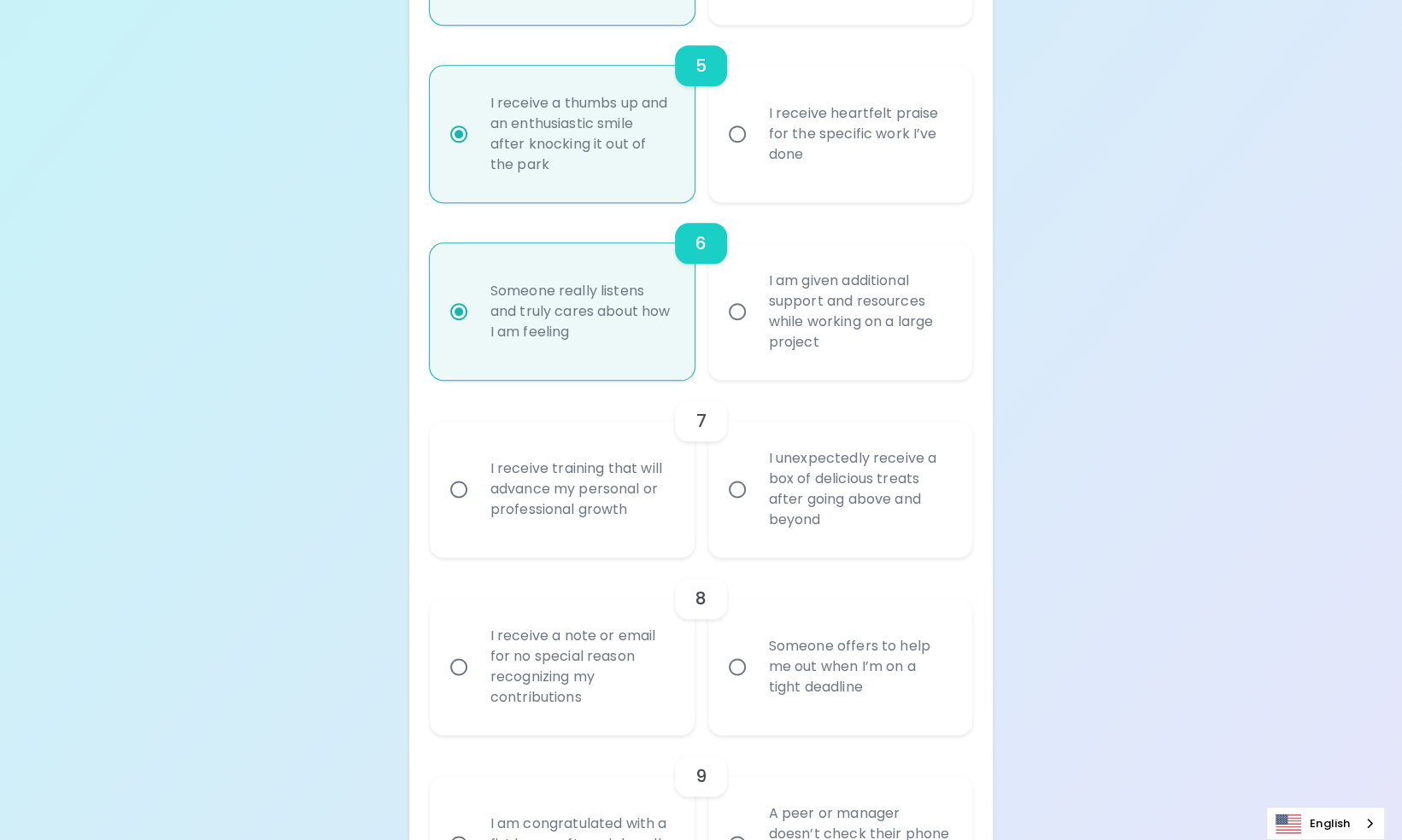
scroll to position [1124, 0]
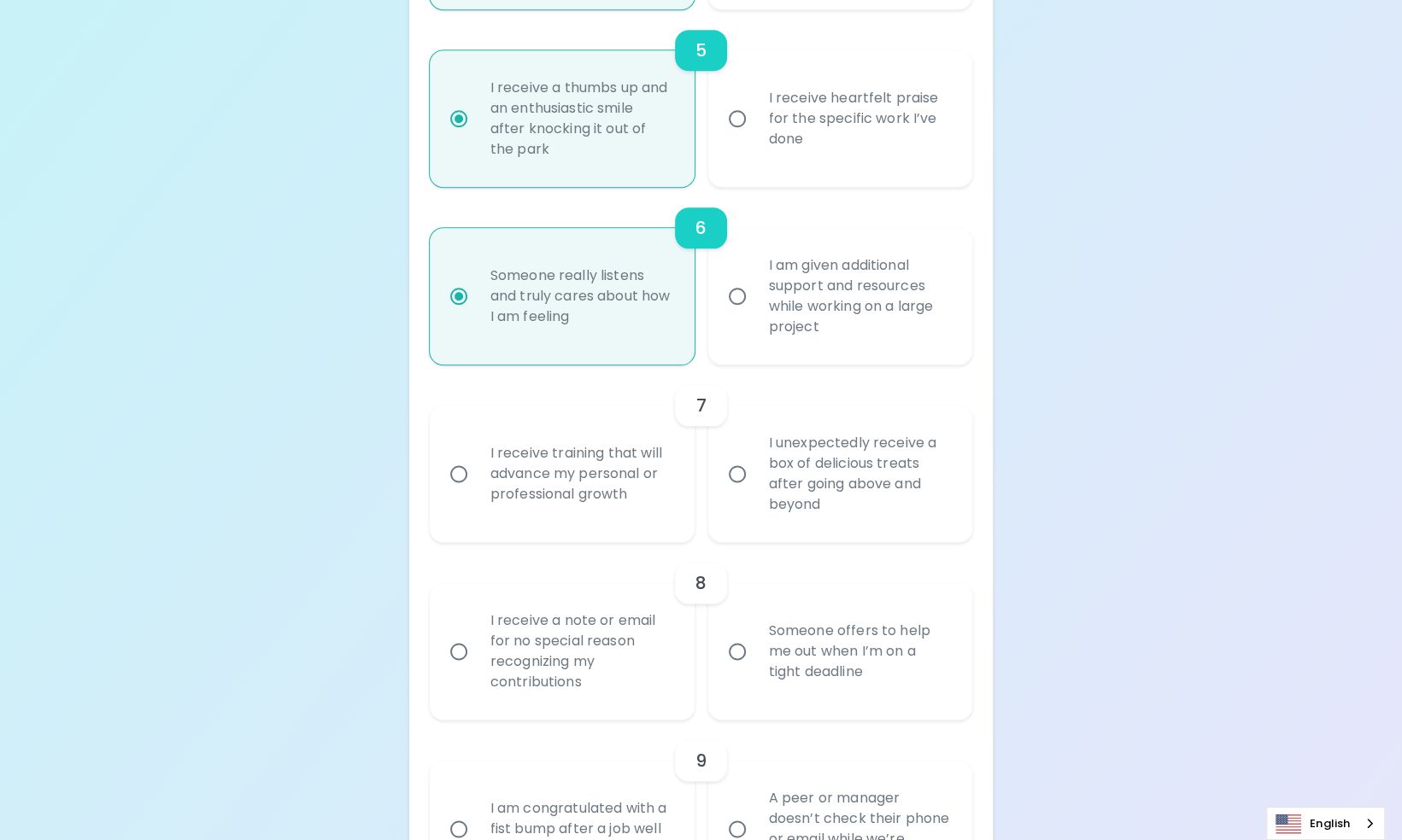
radio input "true"
click at [759, 524] on div "I unexpectedly receive a box of delicious treats after going above and beyond" at bounding box center [859, 473] width 208 height 123
click at [755, 492] on input "I unexpectedly receive a box of delicious treats after going above and beyond" at bounding box center [737, 474] width 36 height 36
radio input "false"
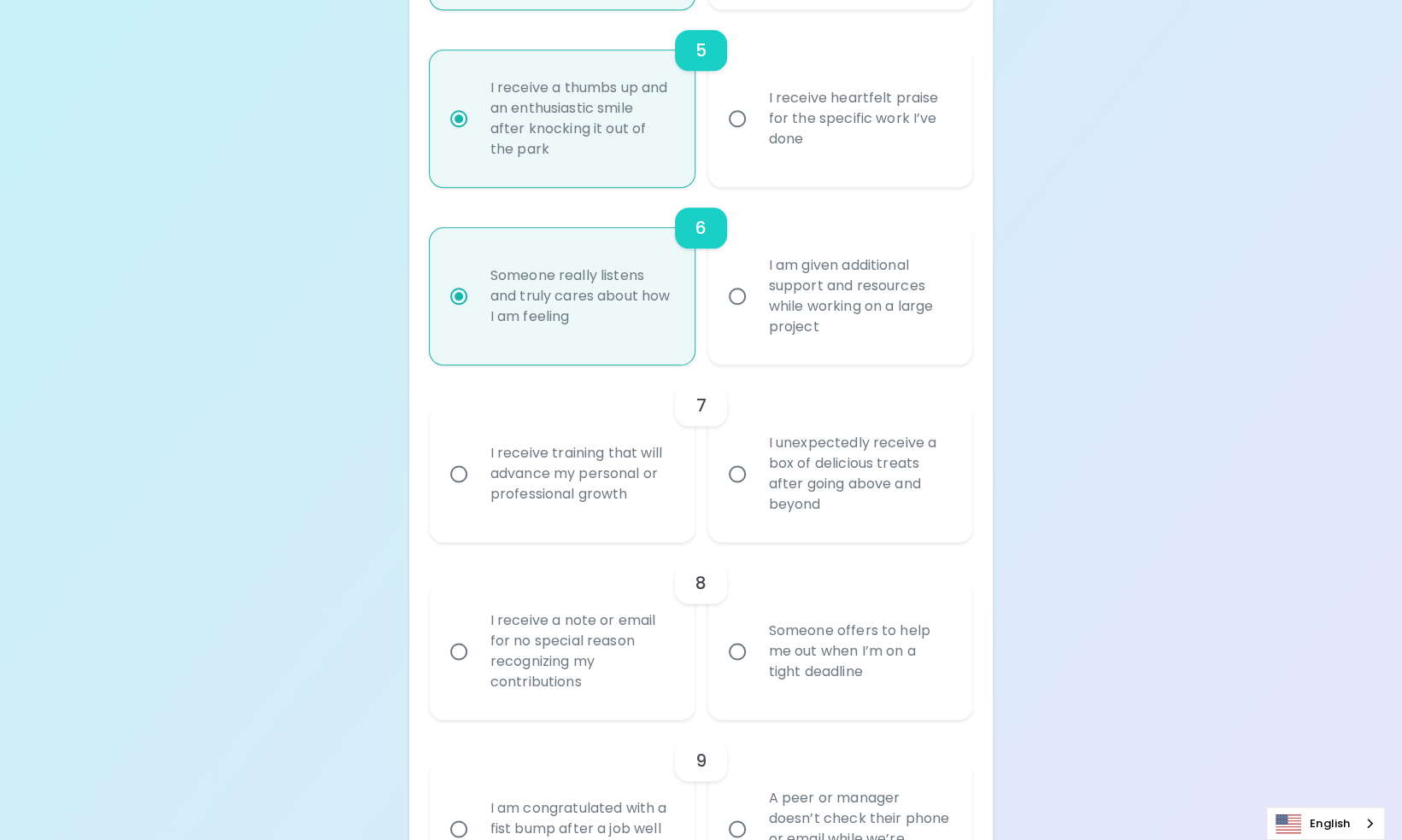
radio input "false"
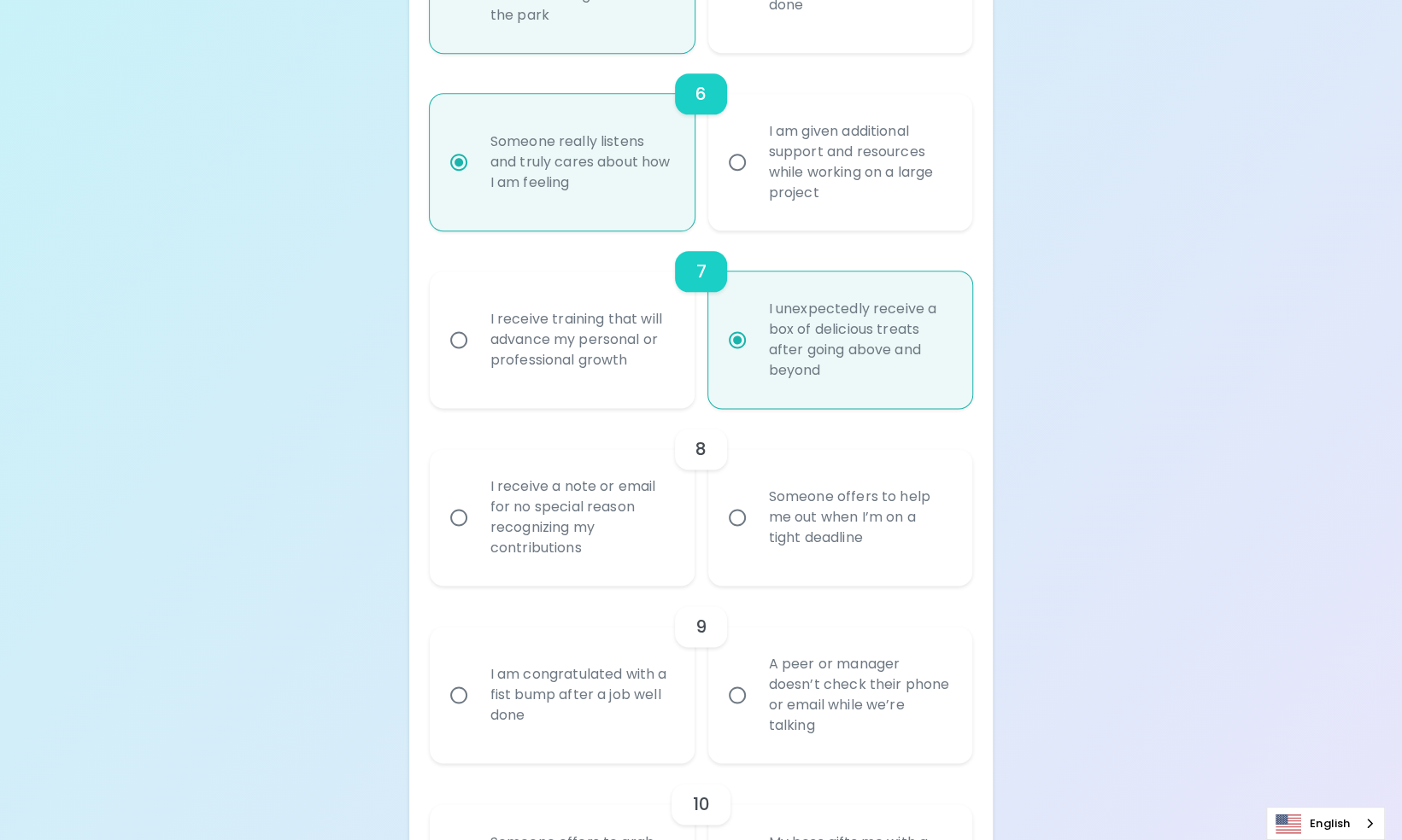
scroll to position [1260, 0]
radio input "true"
click at [636, 576] on div "I receive a note or email for no special reason recognizing my contributions" at bounding box center [581, 515] width 208 height 123
click at [477, 533] on input "I receive a note or email for no special reason recognizing my contributions" at bounding box center [459, 515] width 36 height 36
radio input "false"
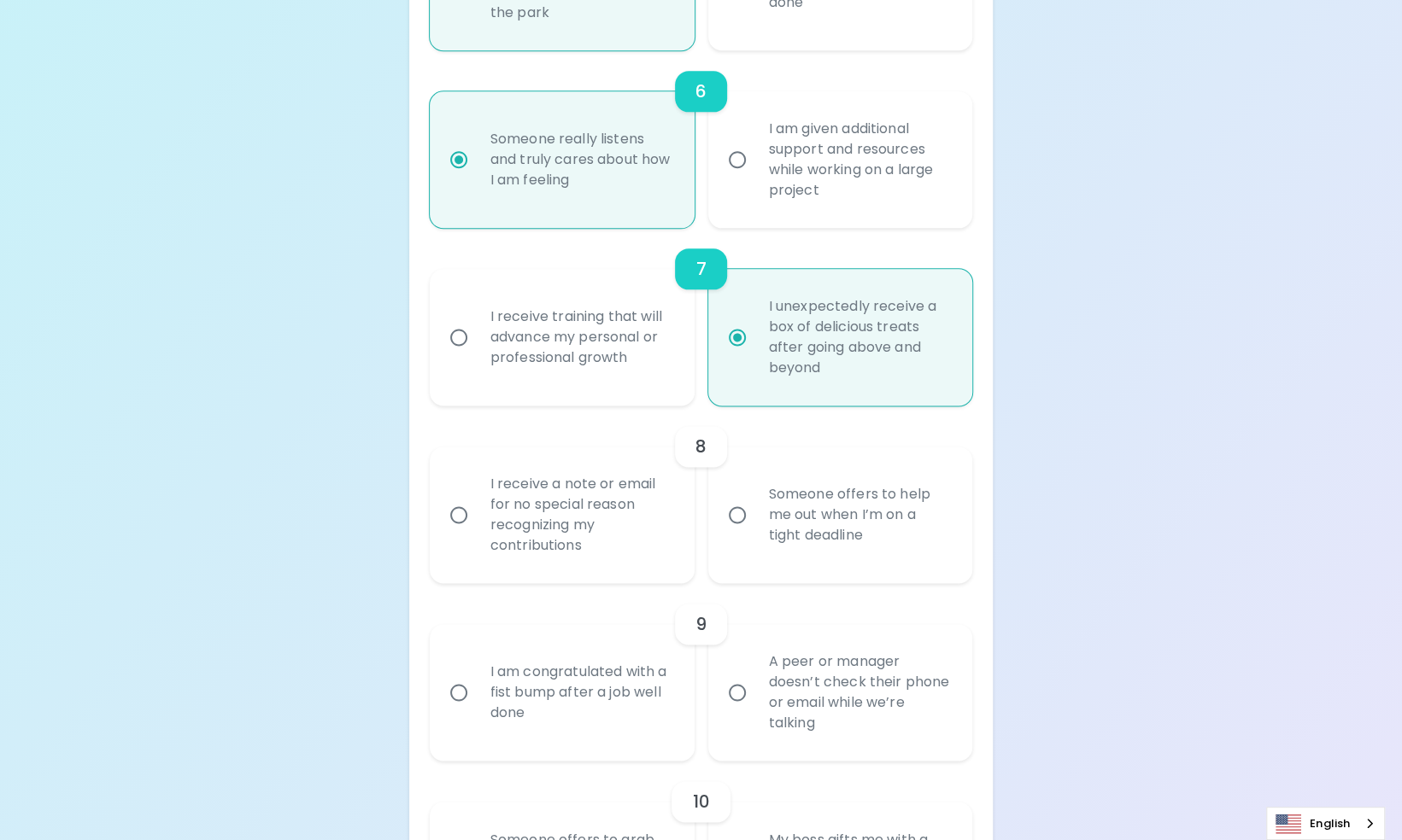
radio input "false"
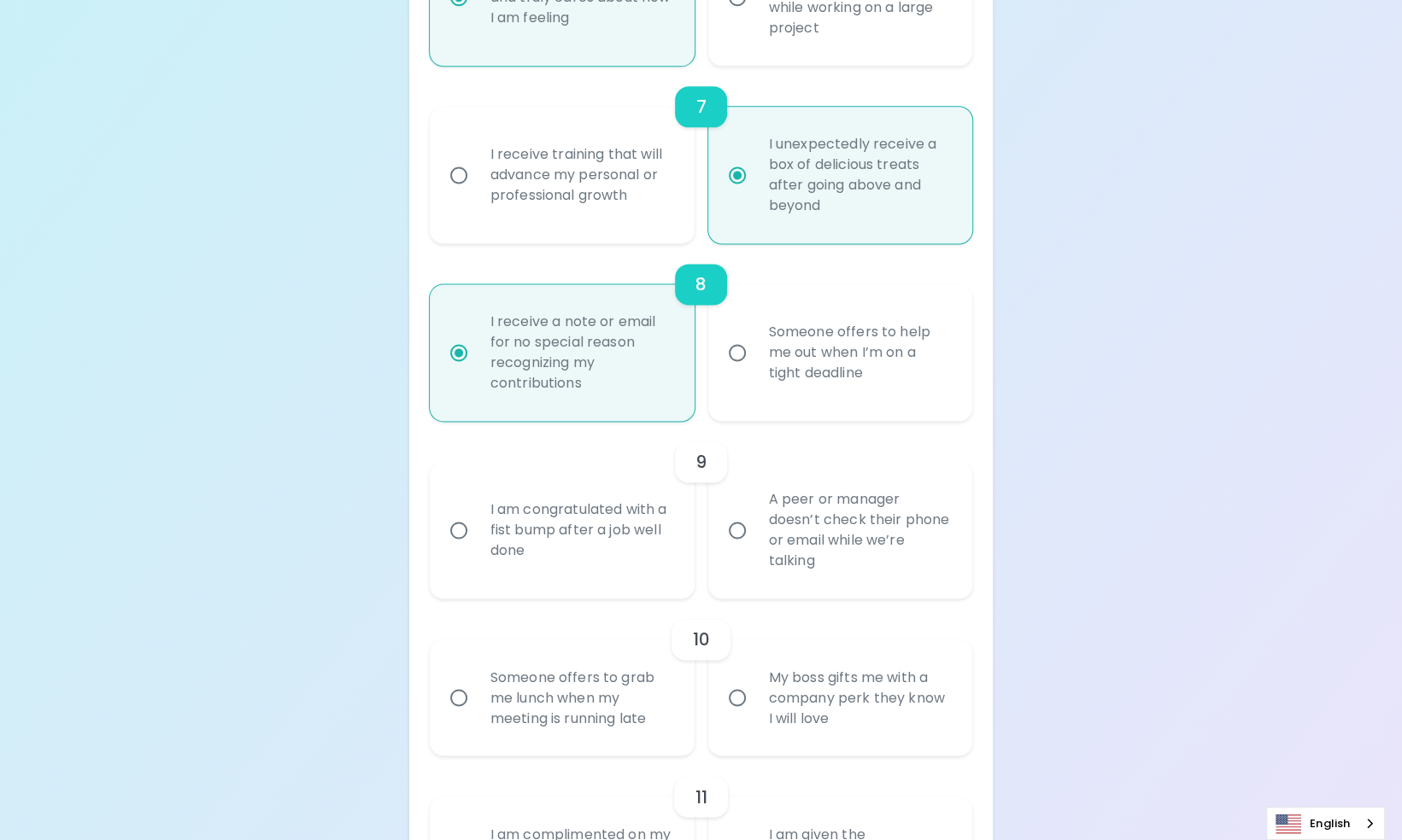
scroll to position [1427, 0]
radio input "true"
click at [752, 367] on input "Someone offers to help me out when I’m on a tight deadline" at bounding box center [737, 349] width 36 height 36
radio input "false"
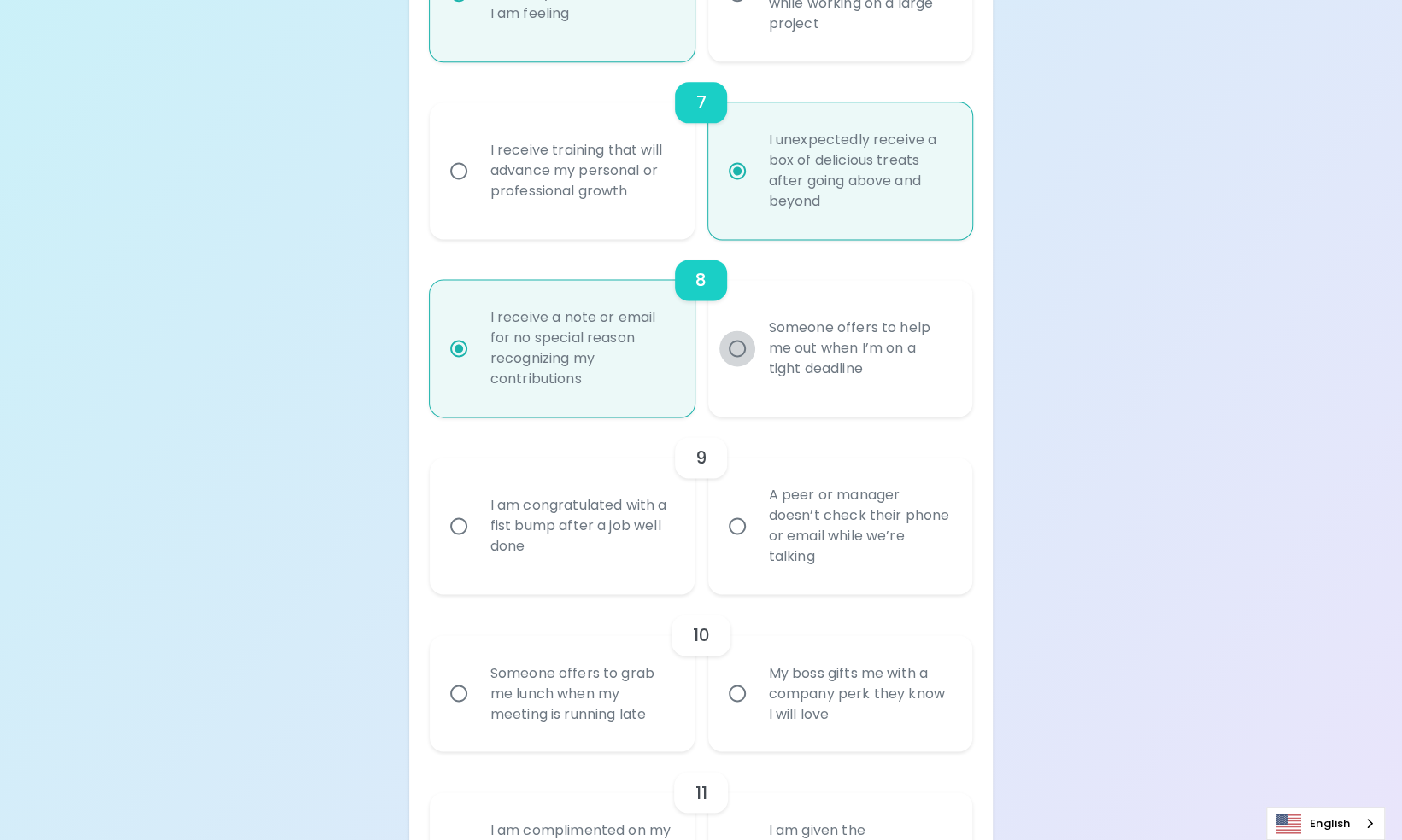
radio input "false"
radio input "true"
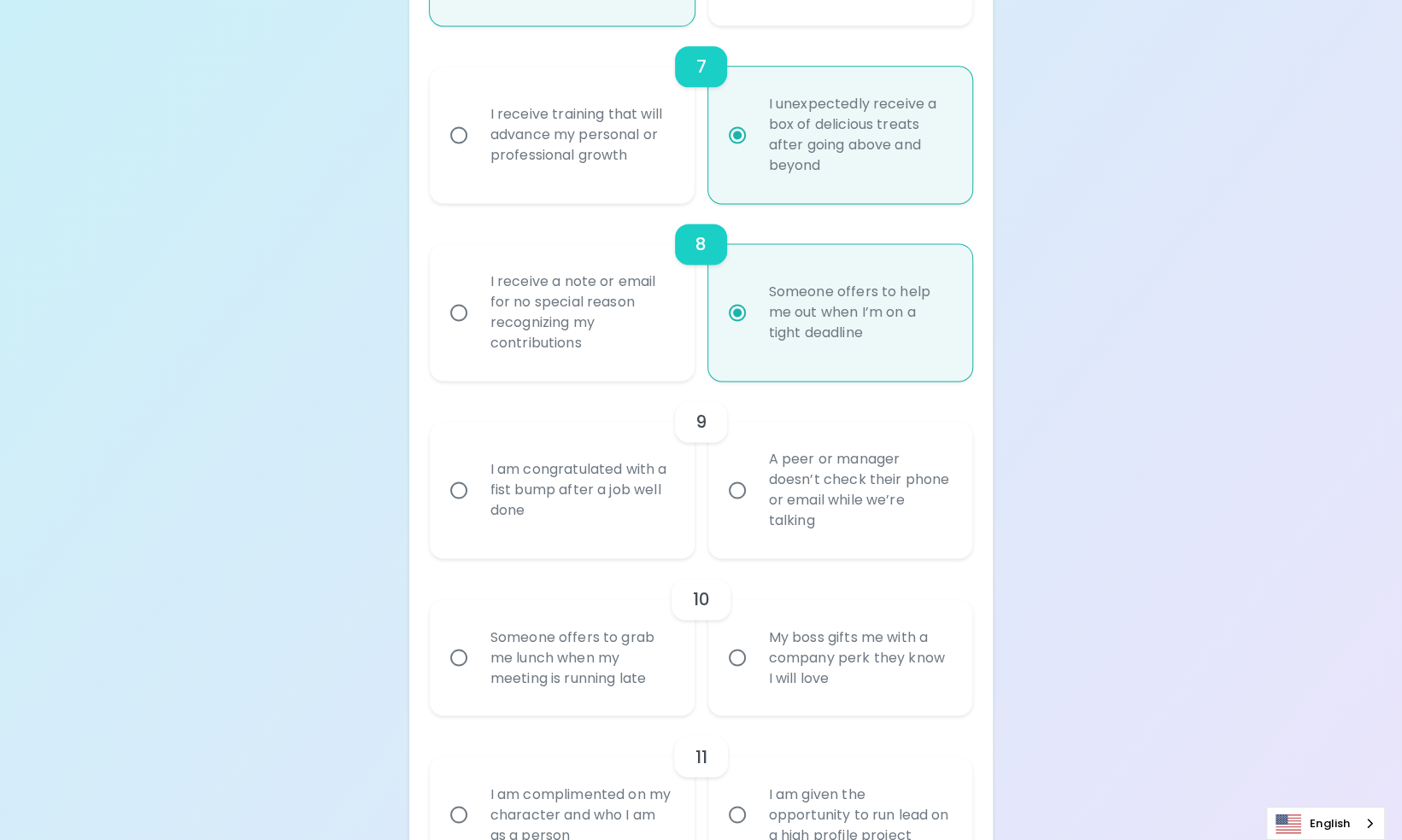
scroll to position [1466, 0]
radio input "true"
click at [593, 517] on div "I am congratulated with a fist bump after a job well done" at bounding box center [581, 488] width 208 height 102
click at [477, 506] on input "I am congratulated with a fist bump after a job well done" at bounding box center [459, 488] width 36 height 36
radio input "false"
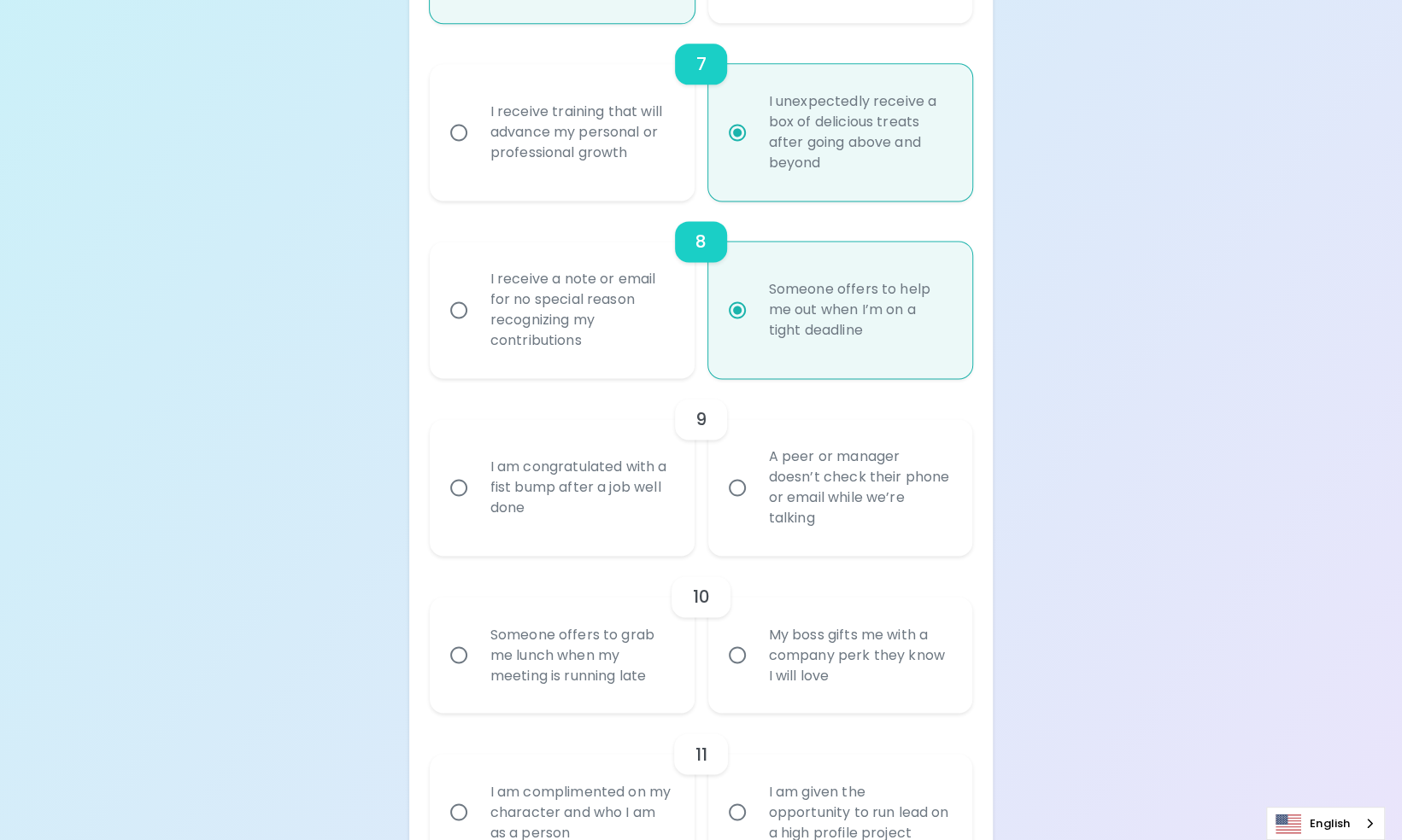
radio input "false"
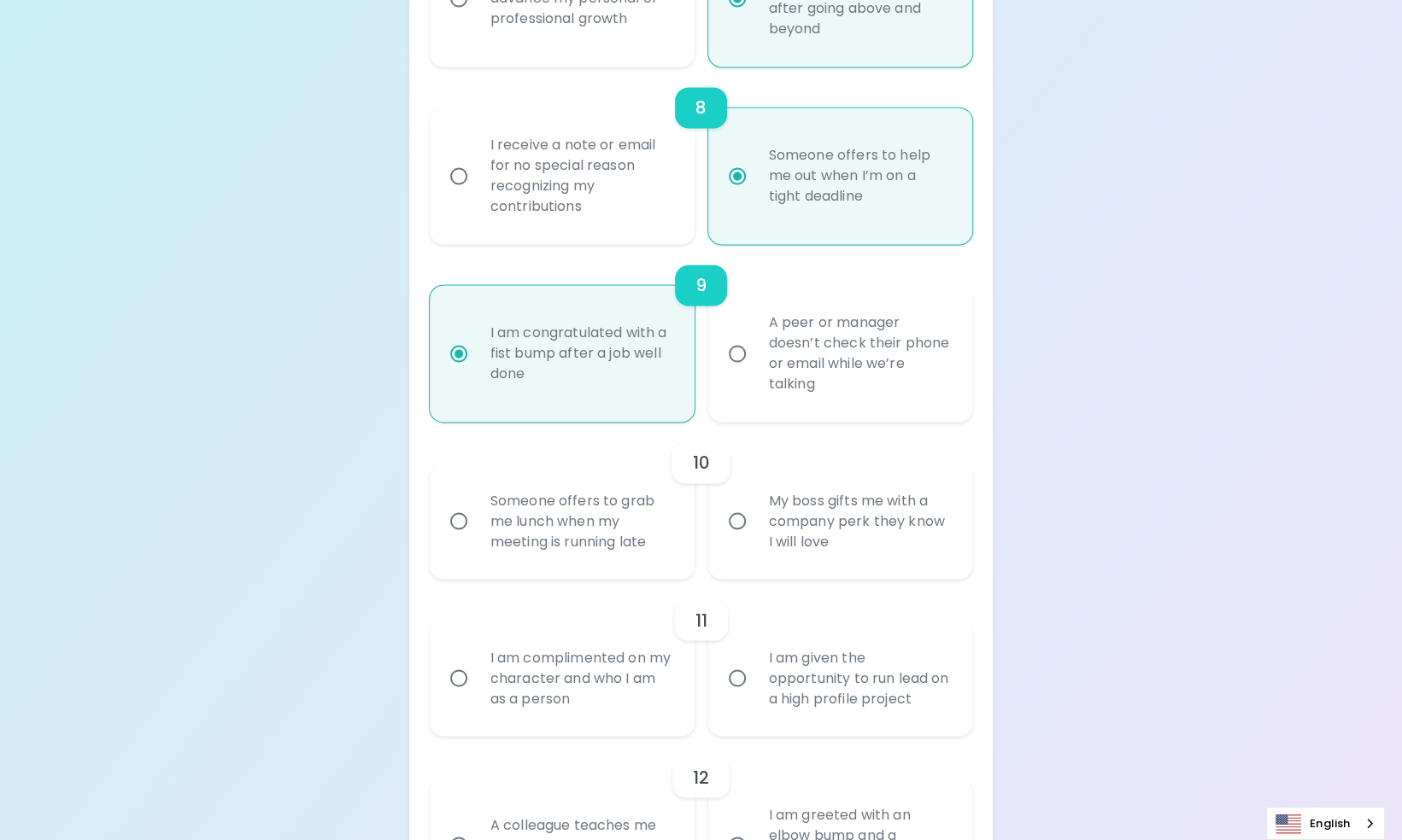
scroll to position [1602, 0]
radio input "true"
click at [583, 541] on div "Someone offers to grab me lunch when my meeting is running late" at bounding box center [581, 518] width 208 height 102
click at [477, 536] on input "Someone offers to grab me lunch when my meeting is running late" at bounding box center [459, 518] width 36 height 36
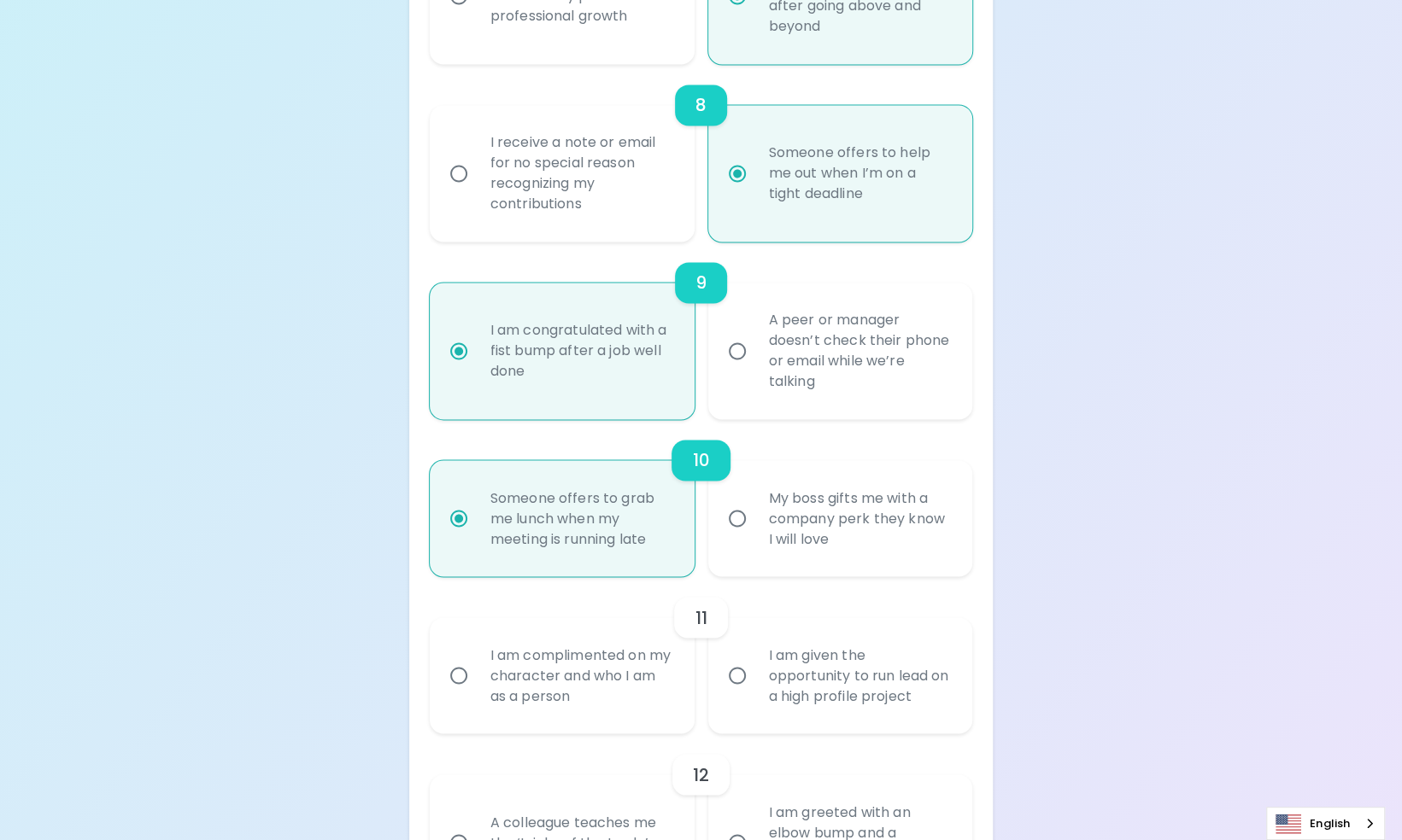
radio input "false"
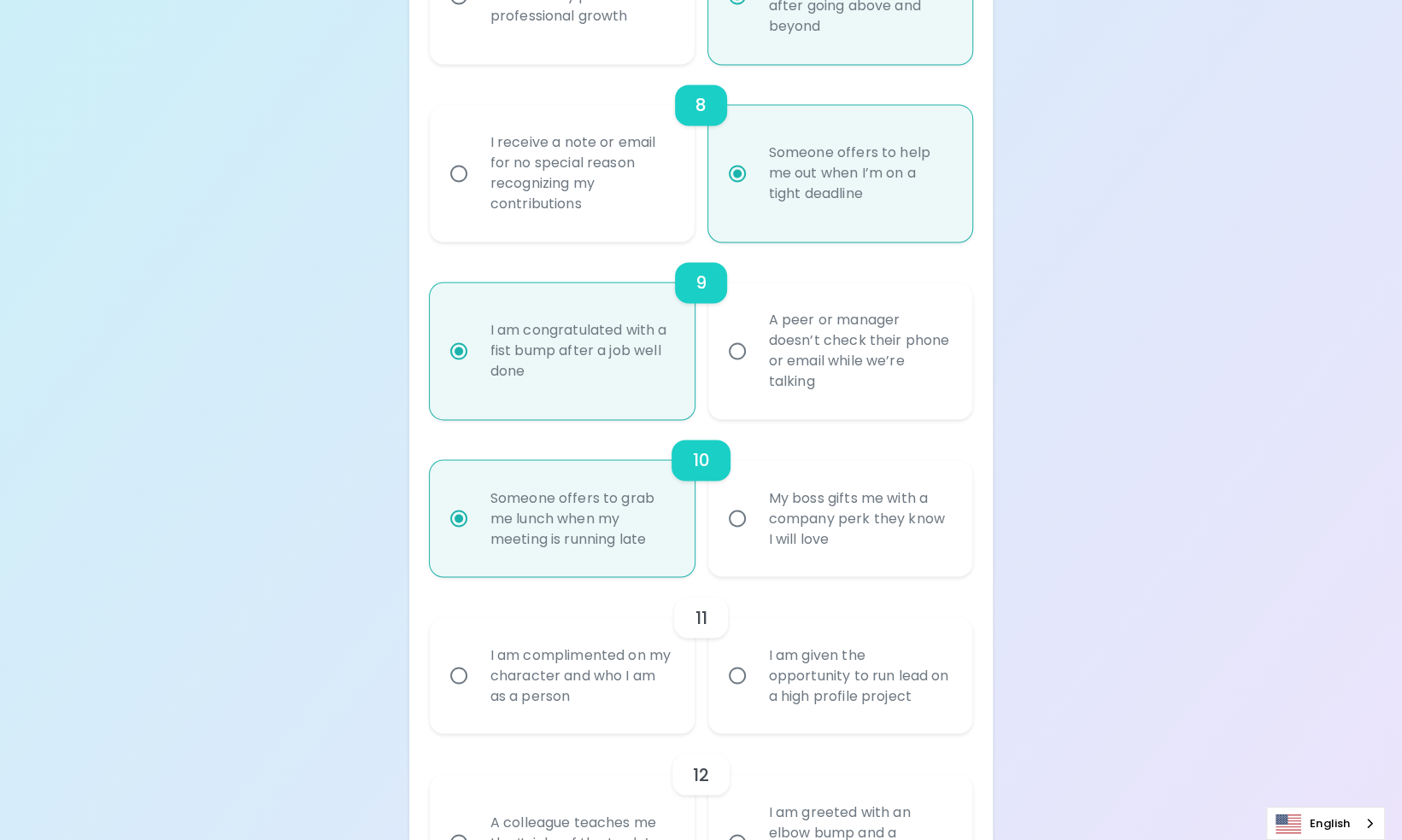
radio input "false"
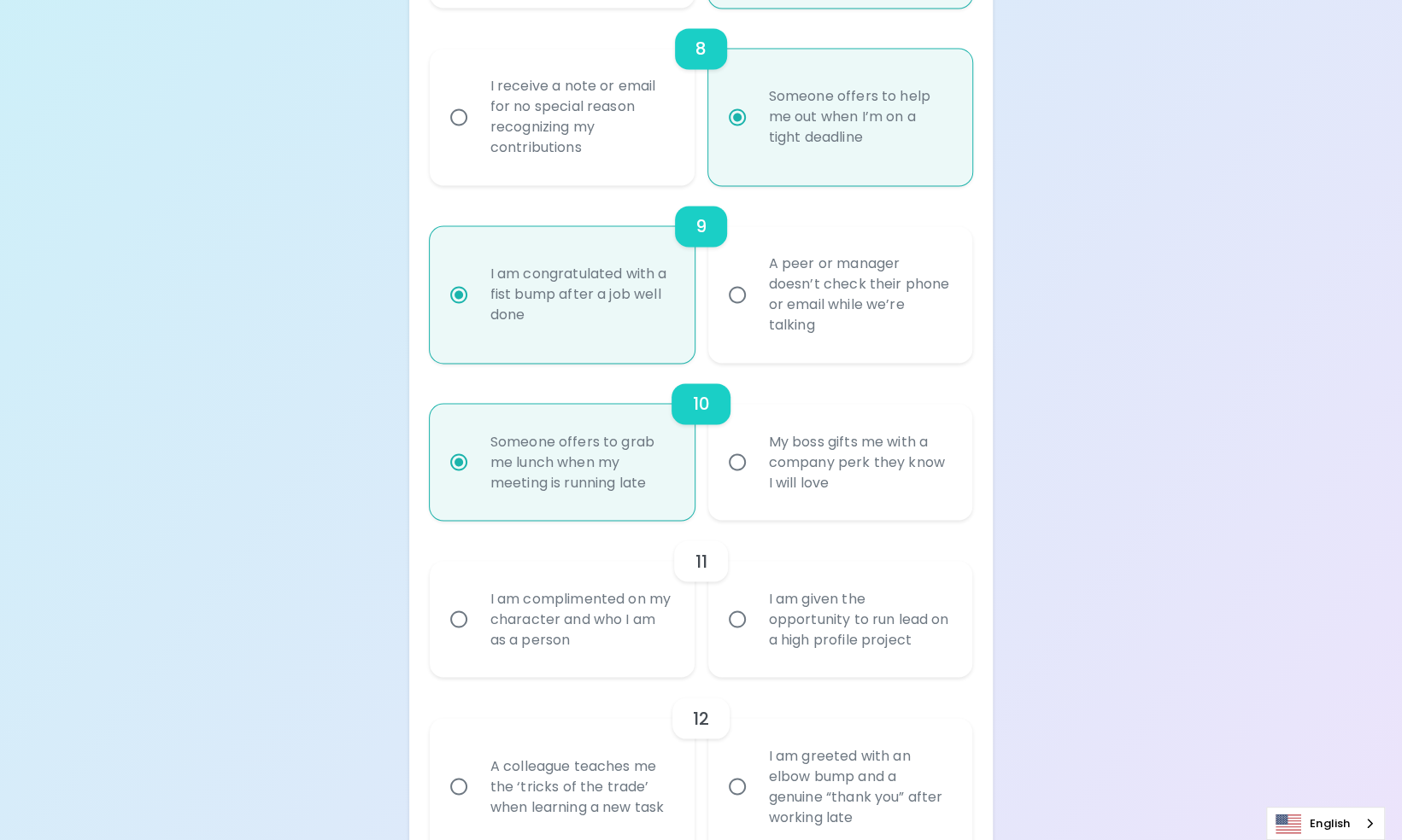
scroll to position [1738, 0]
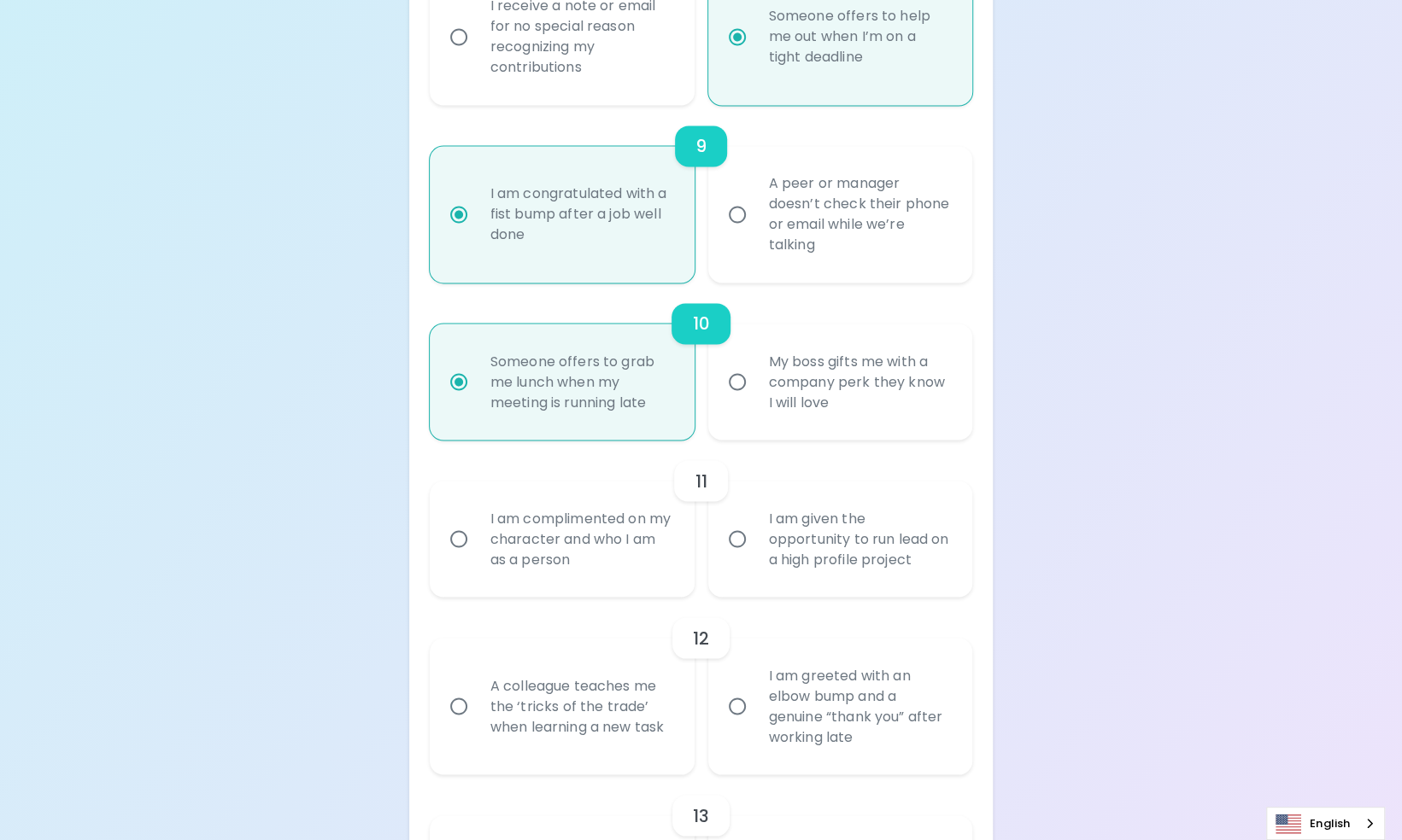
radio input "true"
click at [602, 590] on div "I am complimented on my character and who I am as a person" at bounding box center [581, 539] width 208 height 102
click at [477, 557] on input "I am complimented on my character and who I am as a person" at bounding box center [459, 539] width 36 height 36
radio input "false"
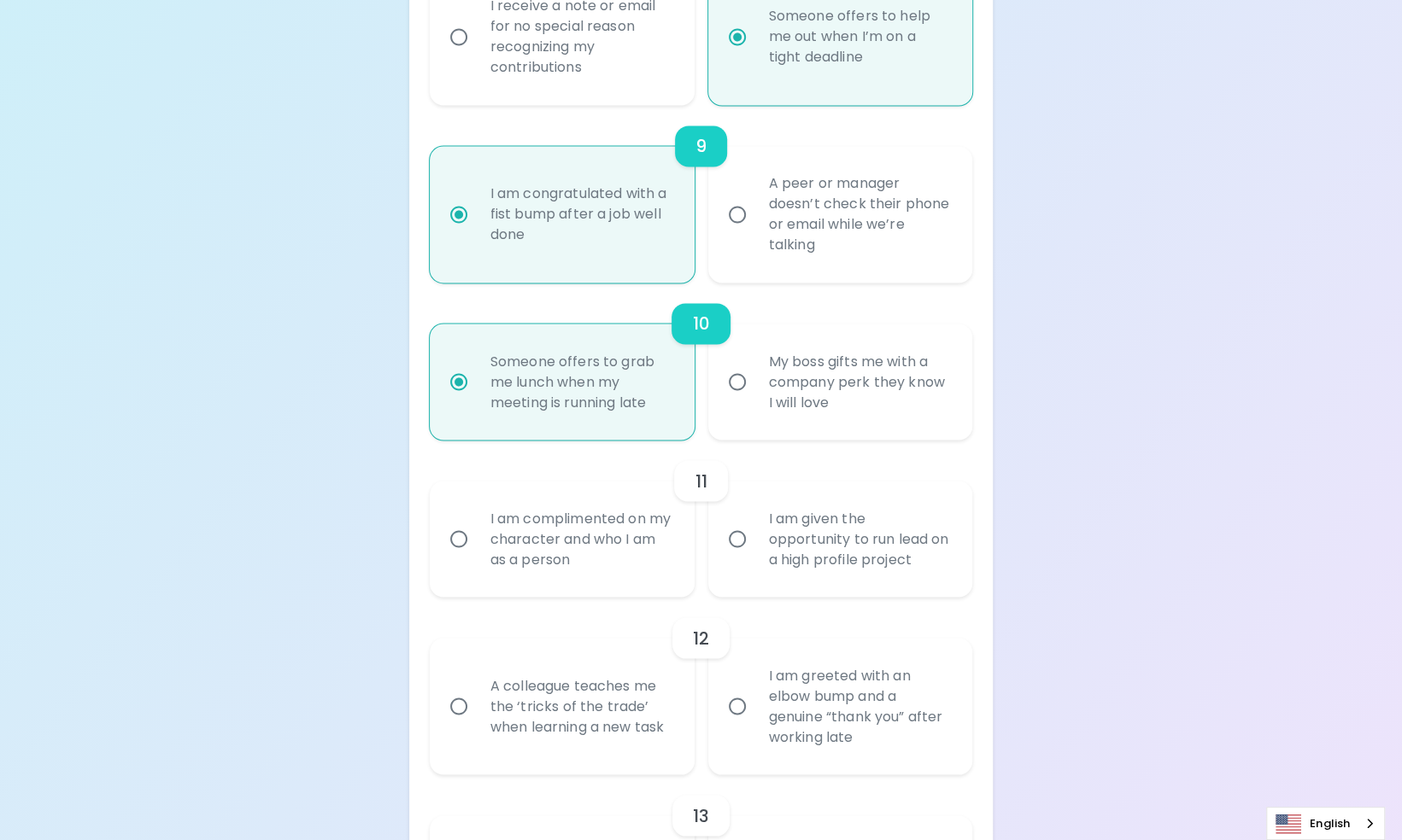
radio input "false"
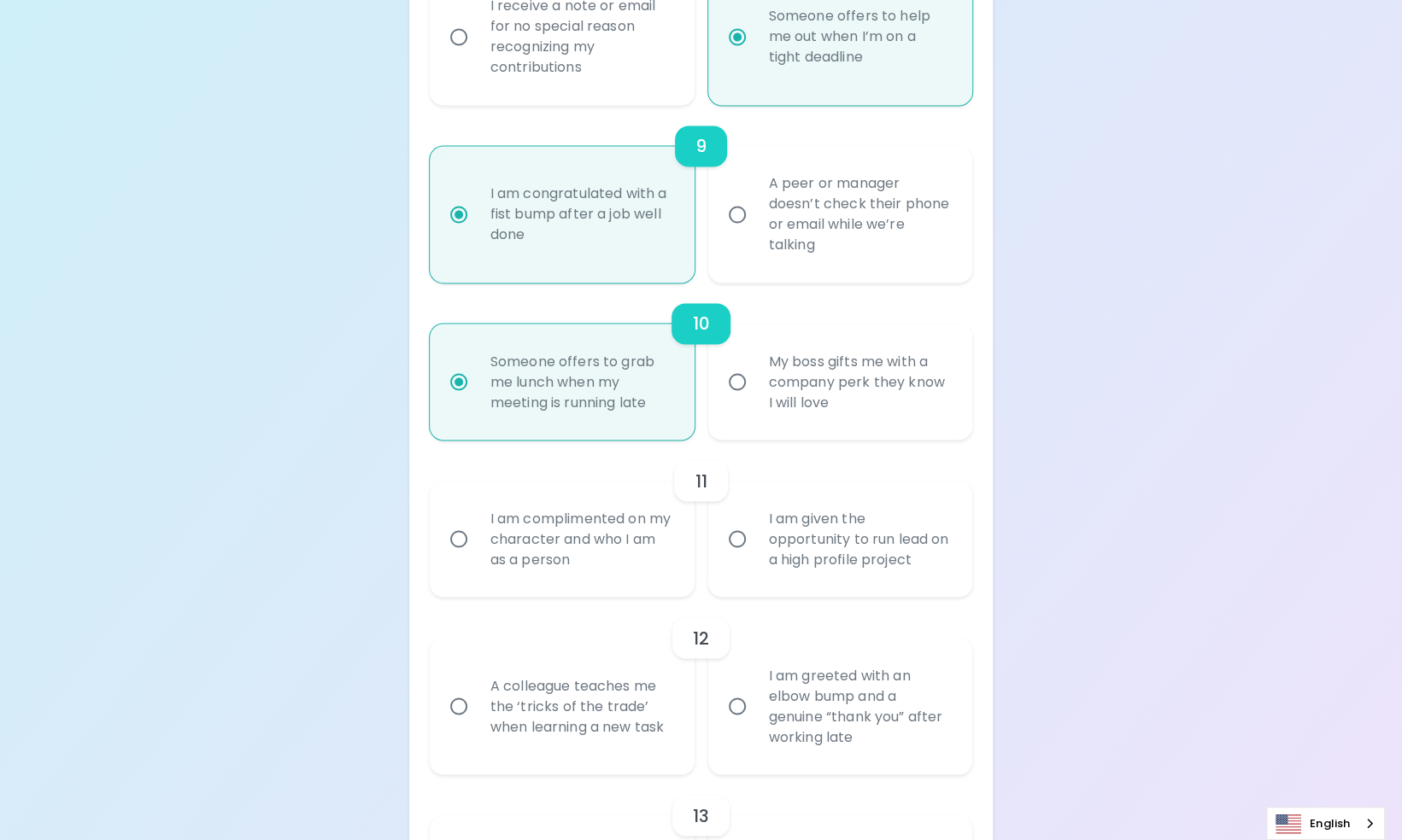
radio input "false"
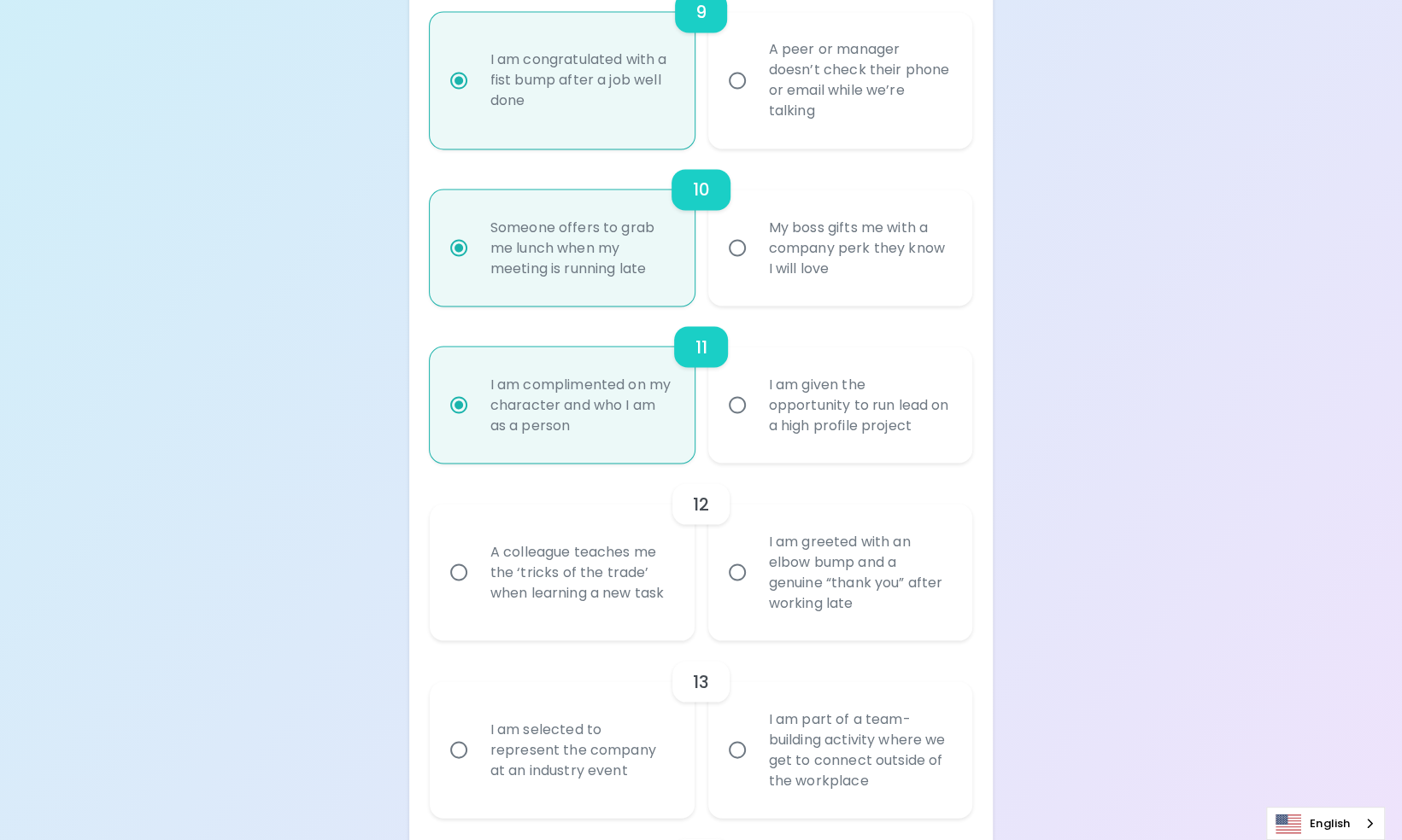
scroll to position [1875, 0]
radio input "true"
click at [790, 615] on div "I am greeted with an elbow bump and a genuine “thank you” after working late" at bounding box center [859, 569] width 208 height 123
drag, startPoint x: 790, startPoint y: 615, endPoint x: 724, endPoint y: 608, distance: 66.4
click at [724, 587] on input "I am greeted with an elbow bump and a genuine “thank you” after working late" at bounding box center [737, 569] width 36 height 36
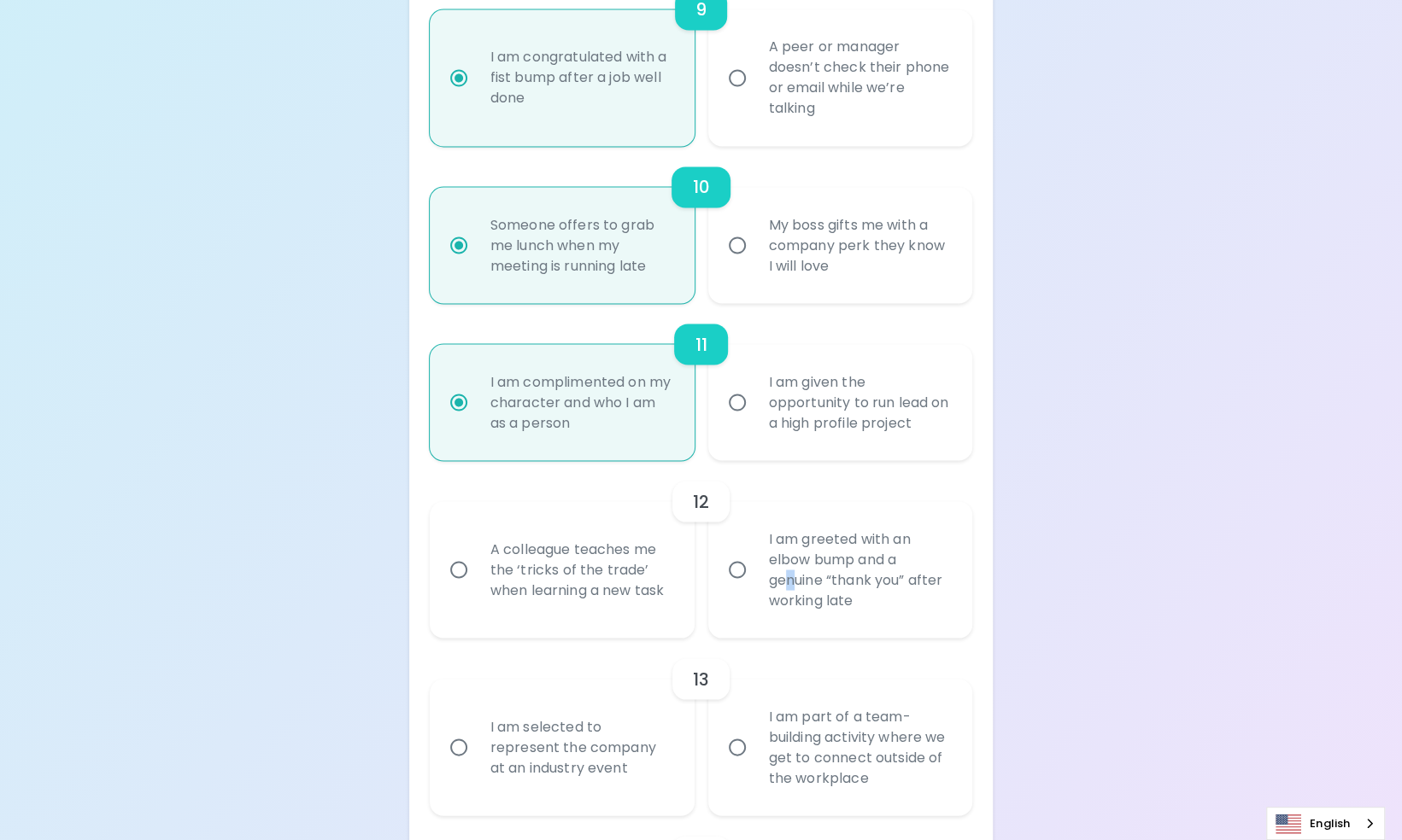
radio input "false"
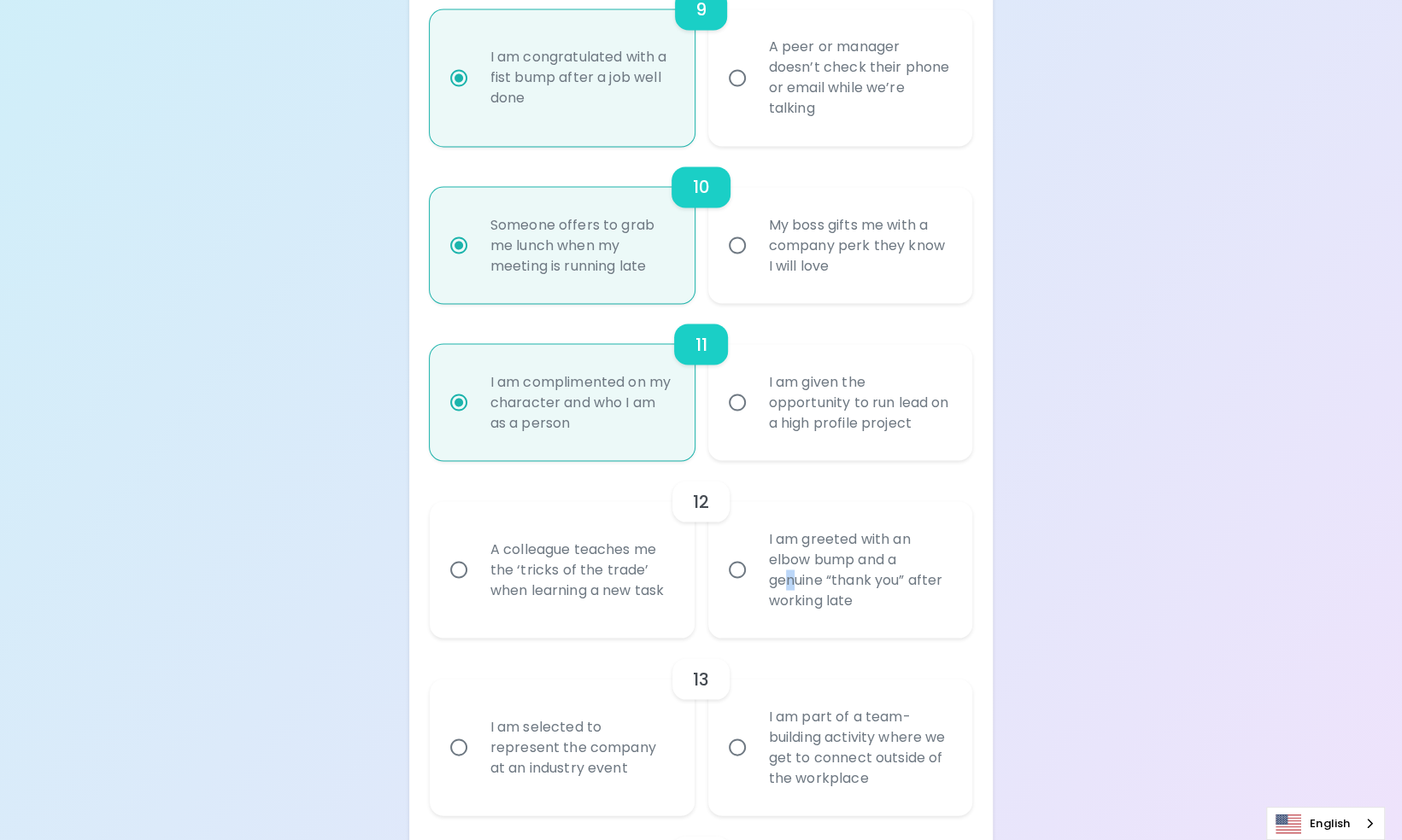
radio input "false"
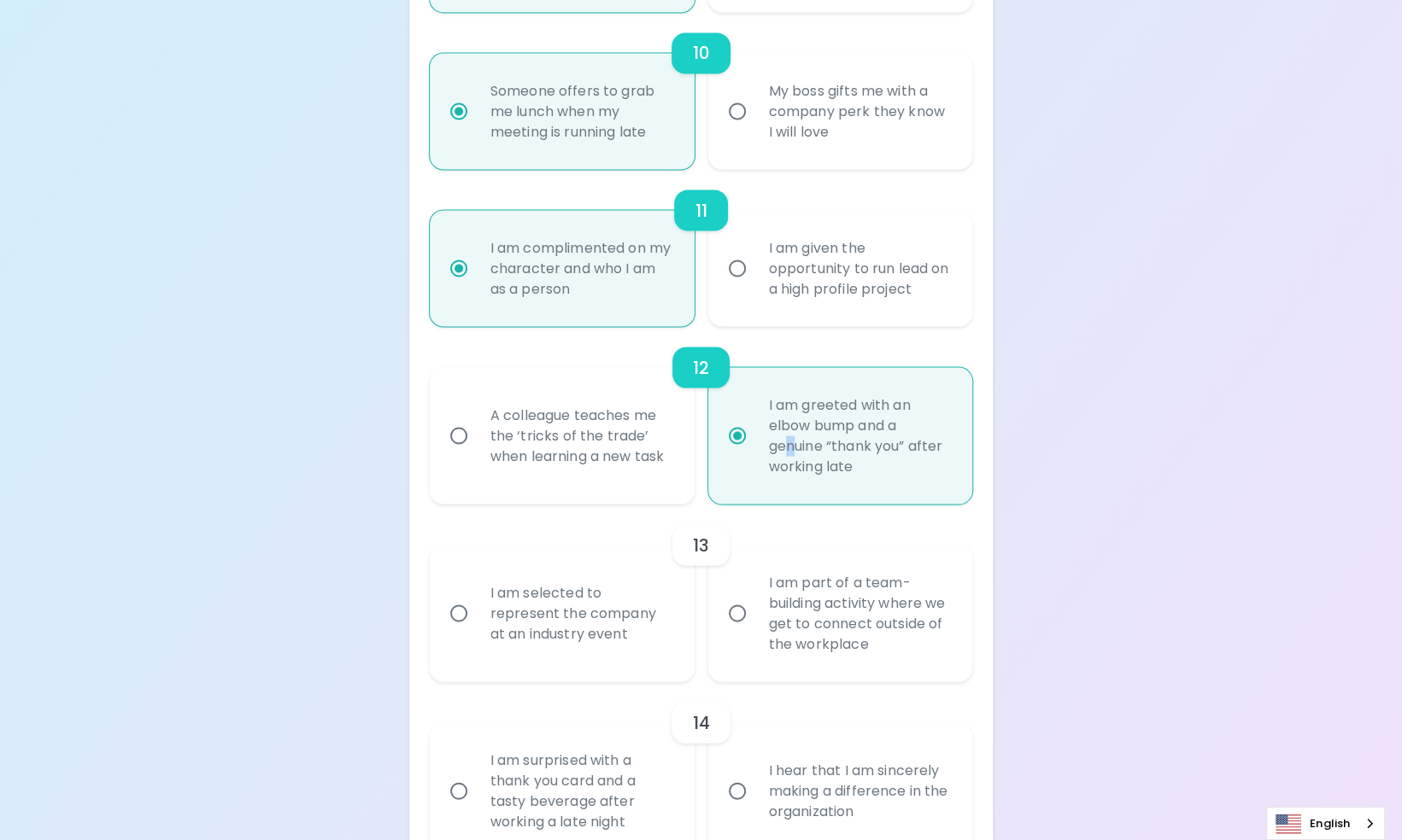
scroll to position [2012, 0]
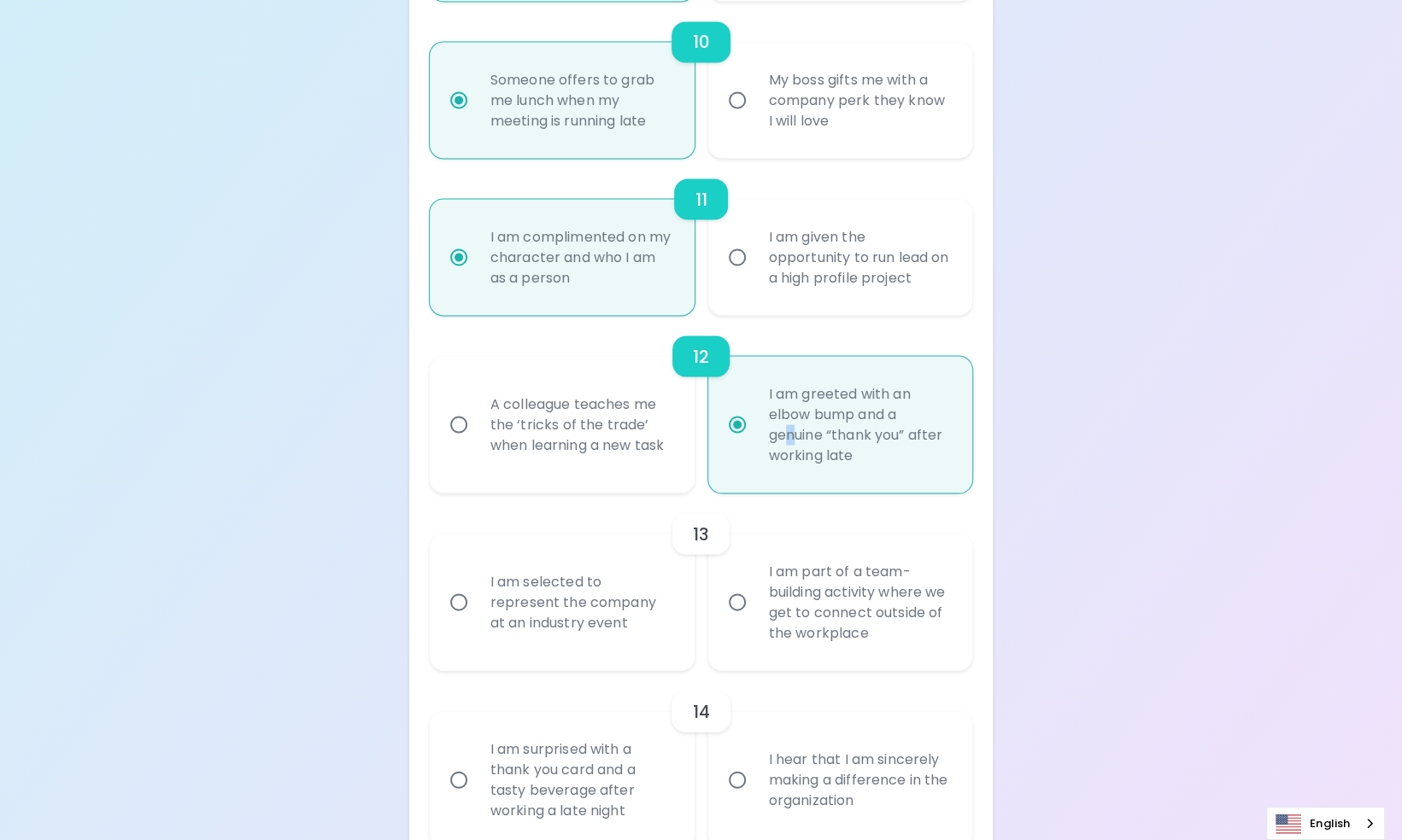
radio input "true"
click at [576, 635] on div "I am selected to represent the company at an industry event" at bounding box center [581, 602] width 208 height 102
click at [477, 620] on input "I am selected to represent the company at an industry event" at bounding box center [459, 602] width 36 height 36
radio input "false"
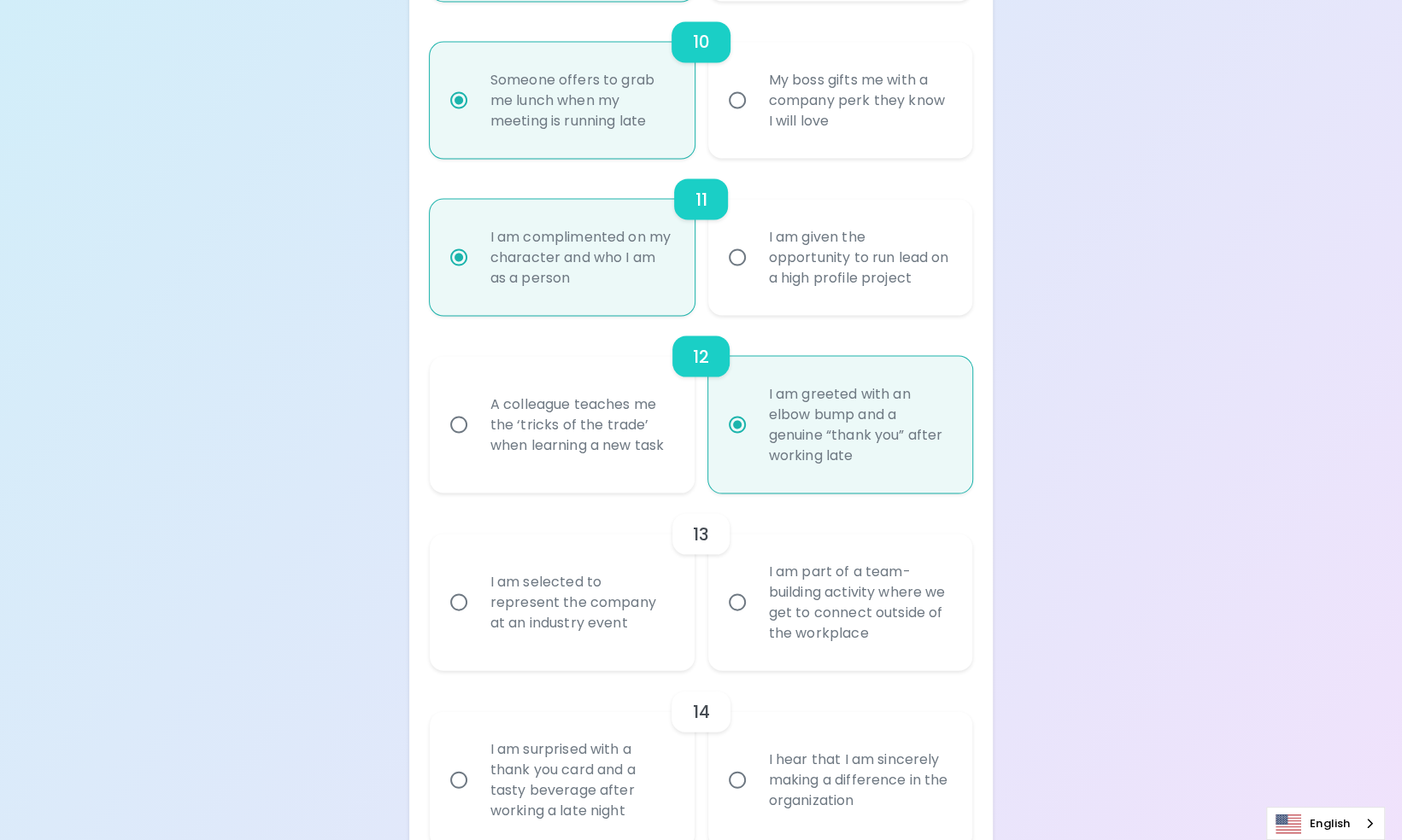
radio input "false"
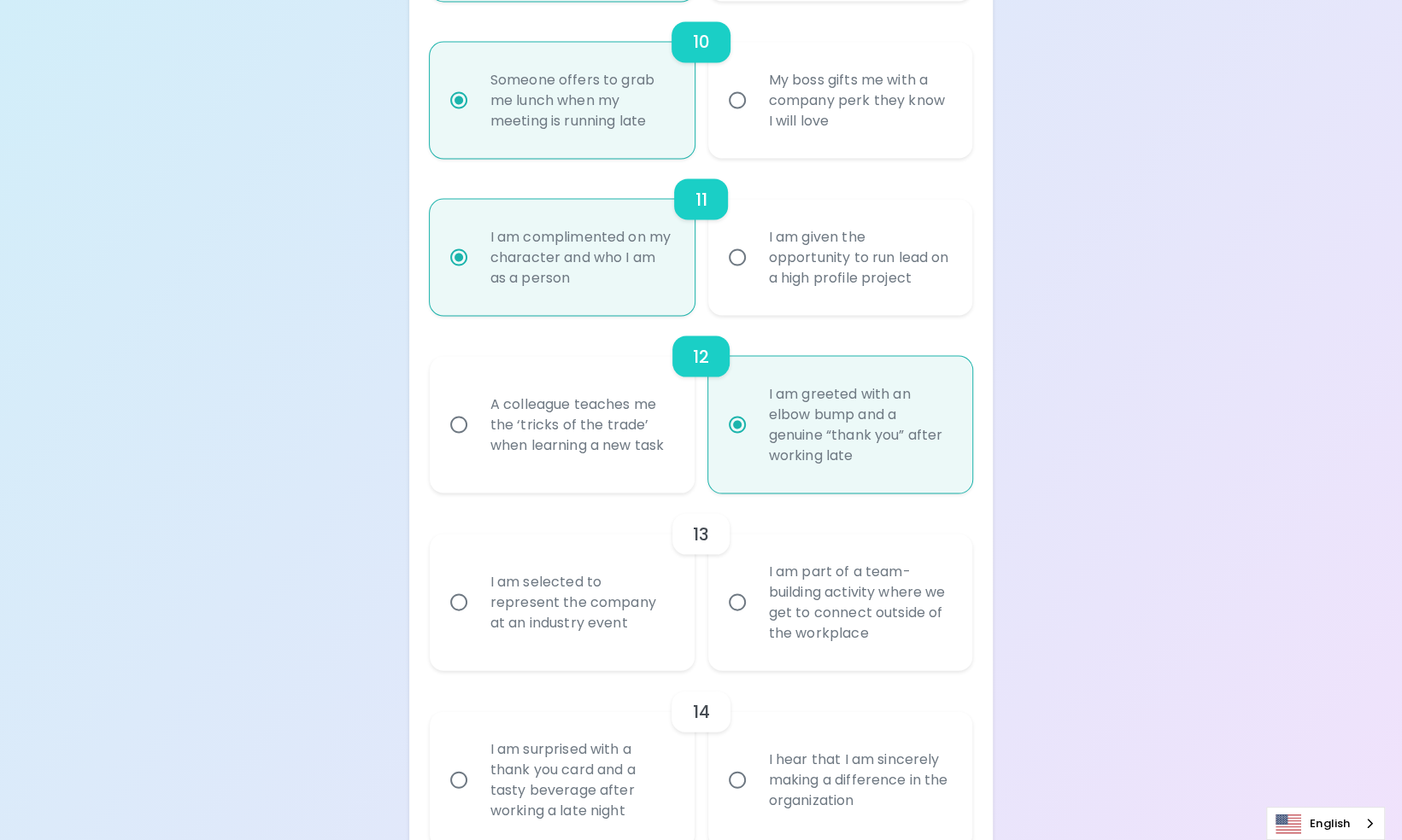
radio input "false"
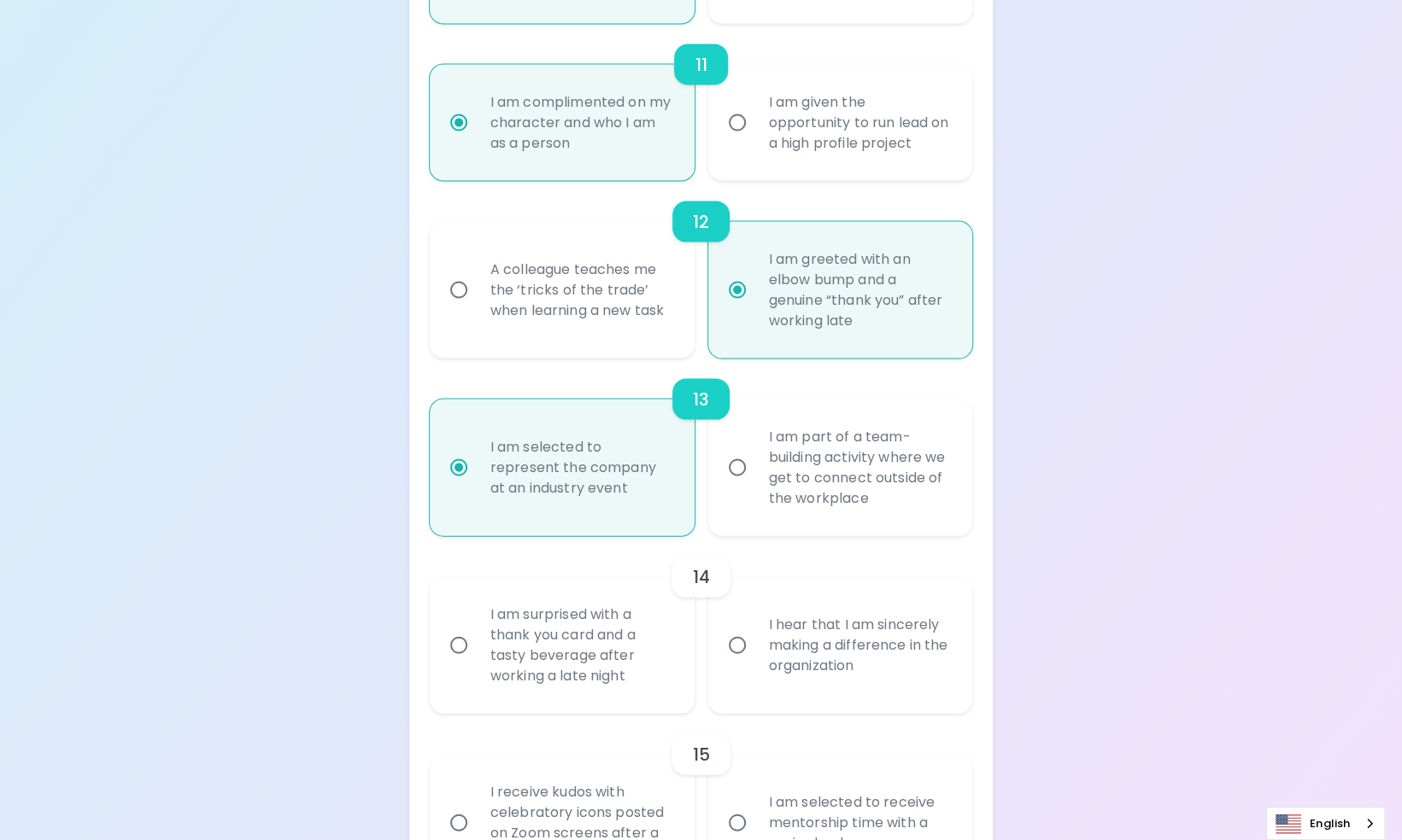
scroll to position [2157, 0]
radio input "true"
click at [789, 527] on div "I am part of a team-building activity where we get to connect outside of the wo…" at bounding box center [859, 465] width 208 height 123
click at [755, 483] on input "I am part of a team-building activity where we get to connect outside of the wo…" at bounding box center [737, 465] width 36 height 36
radio input "false"
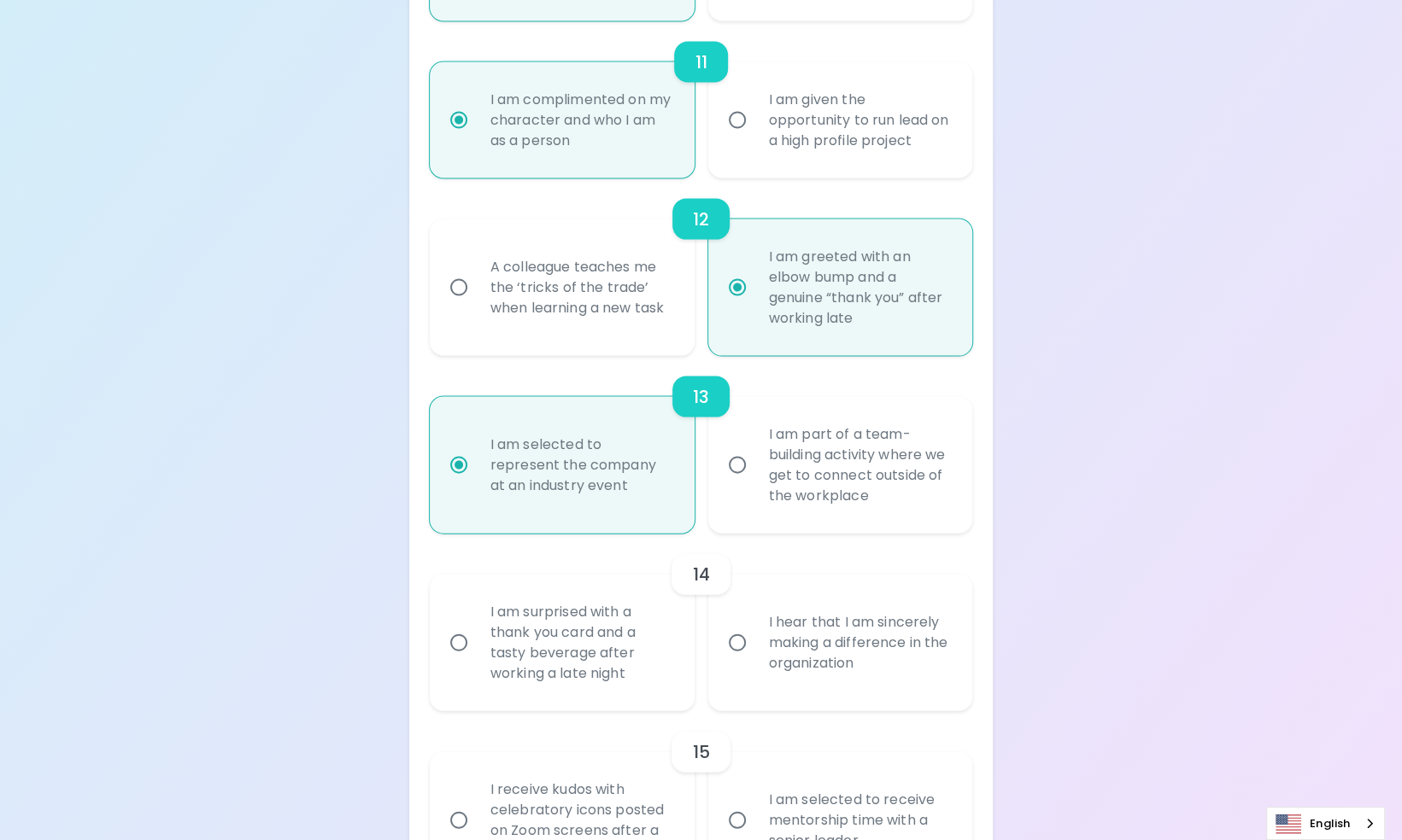
radio input "false"
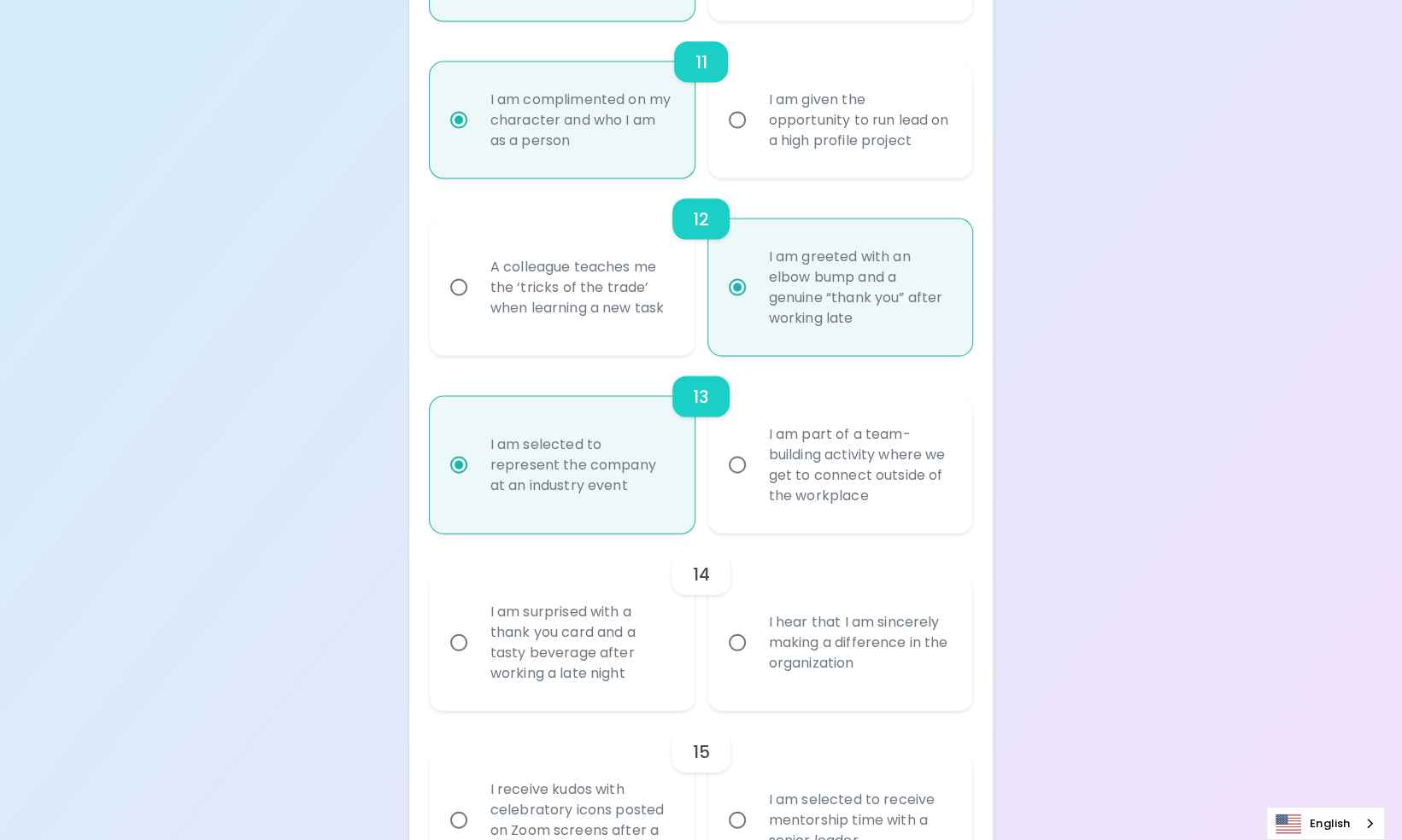
radio input "false"
radio input "true"
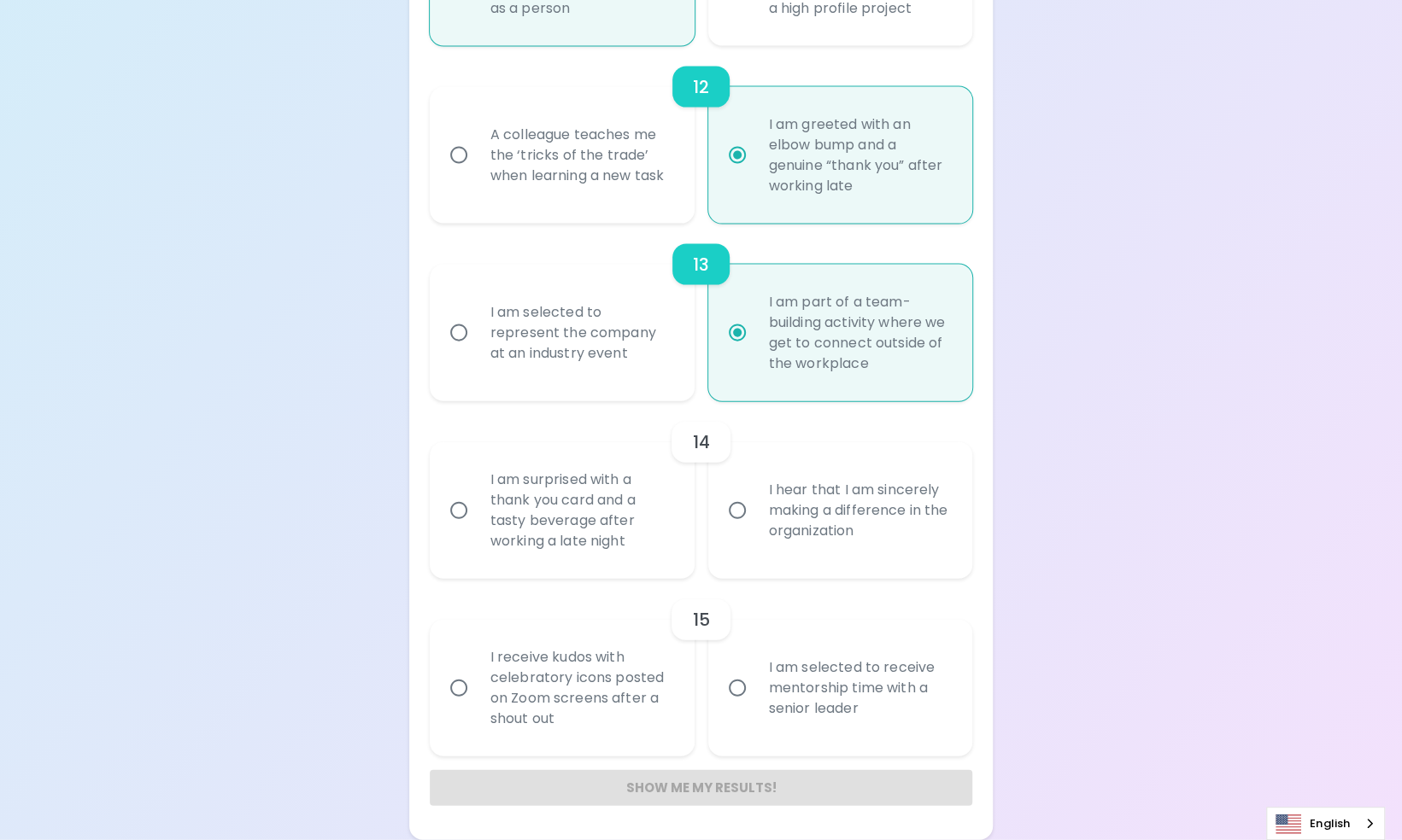
scroll to position [2329, 0]
radio input "true"
click at [787, 537] on div "I hear that I am sincerely making a difference in the organization" at bounding box center [859, 510] width 208 height 102
click at [755, 529] on input "I hear that I am sincerely making a difference in the organization" at bounding box center [737, 511] width 36 height 36
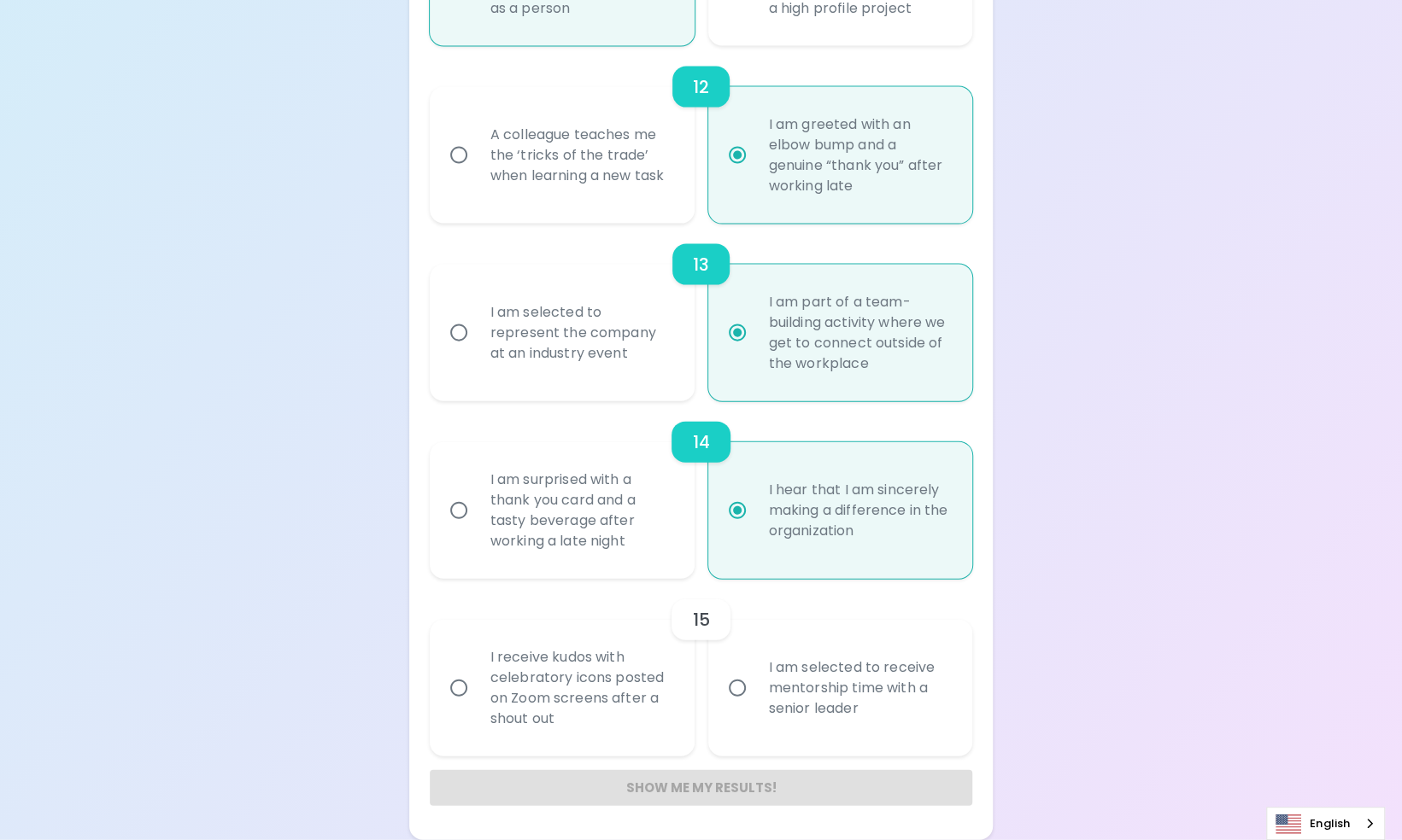
radio input "false"
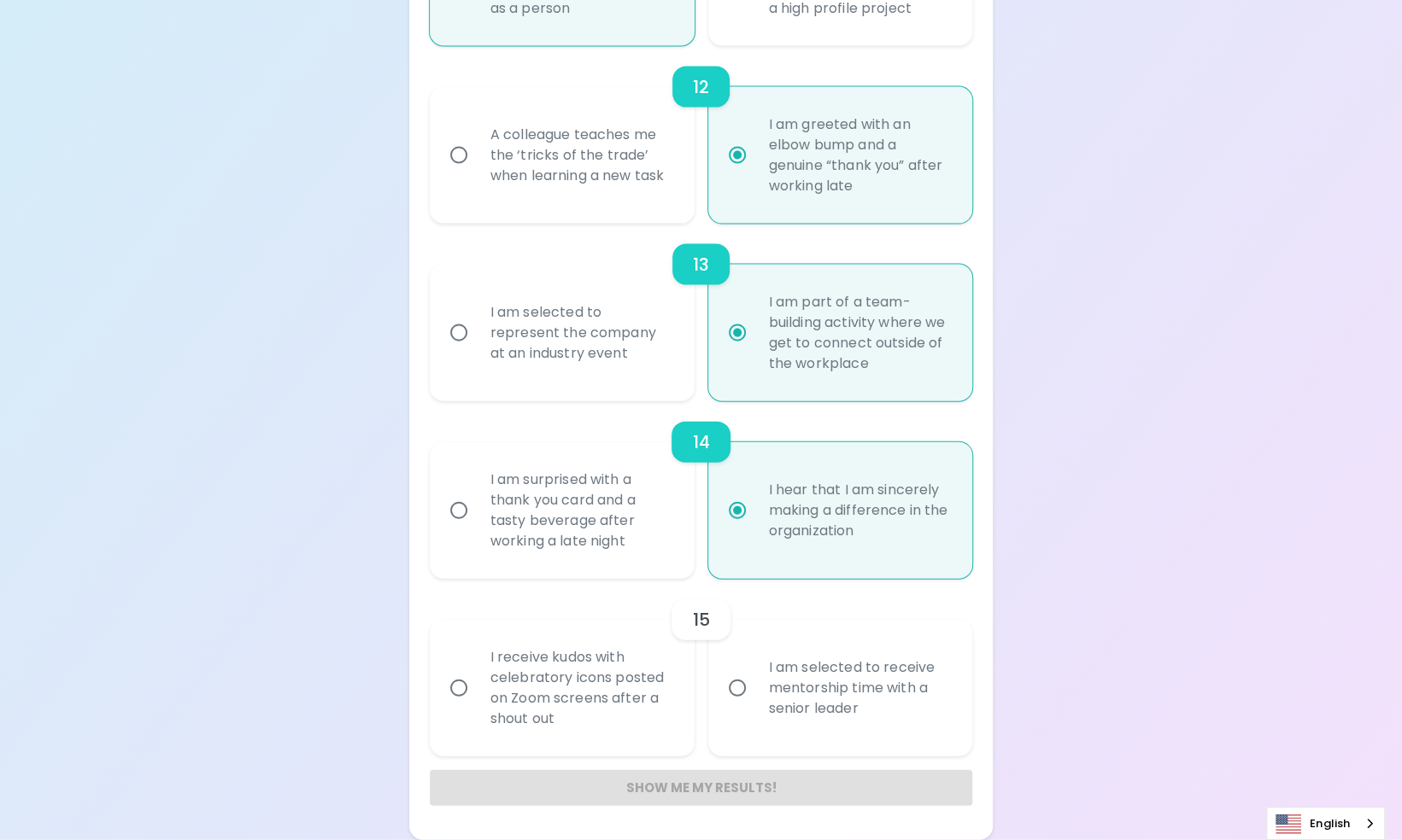
radio input "false"
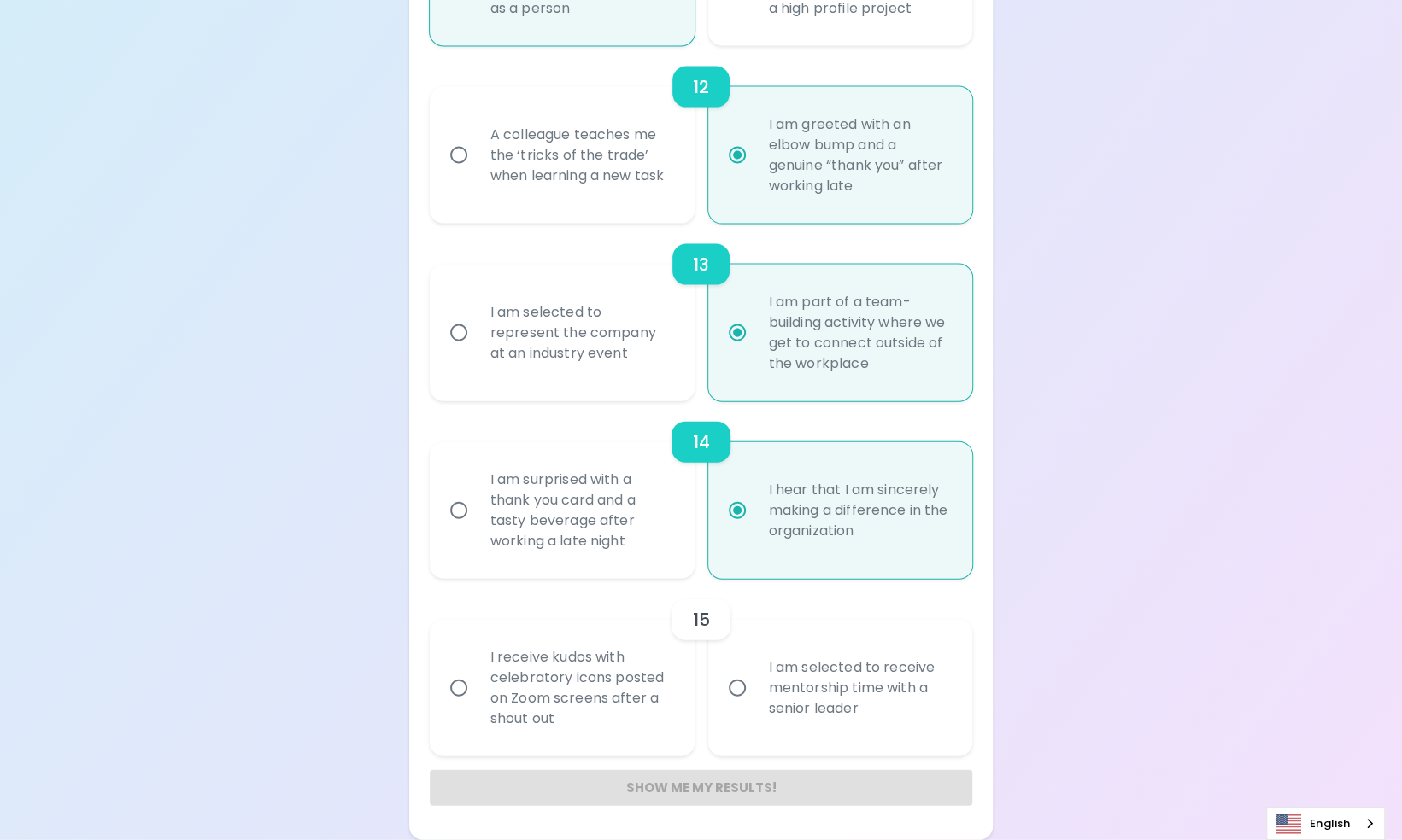
radio input "false"
radio input "true"
click at [608, 692] on div "I receive kudos with celebratory icons posted on Zoom screens after a shout out" at bounding box center [581, 688] width 208 height 123
click at [477, 692] on input "I receive kudos with celebratory icons posted on Zoom screens after a shout out" at bounding box center [459, 688] width 36 height 36
radio input "false"
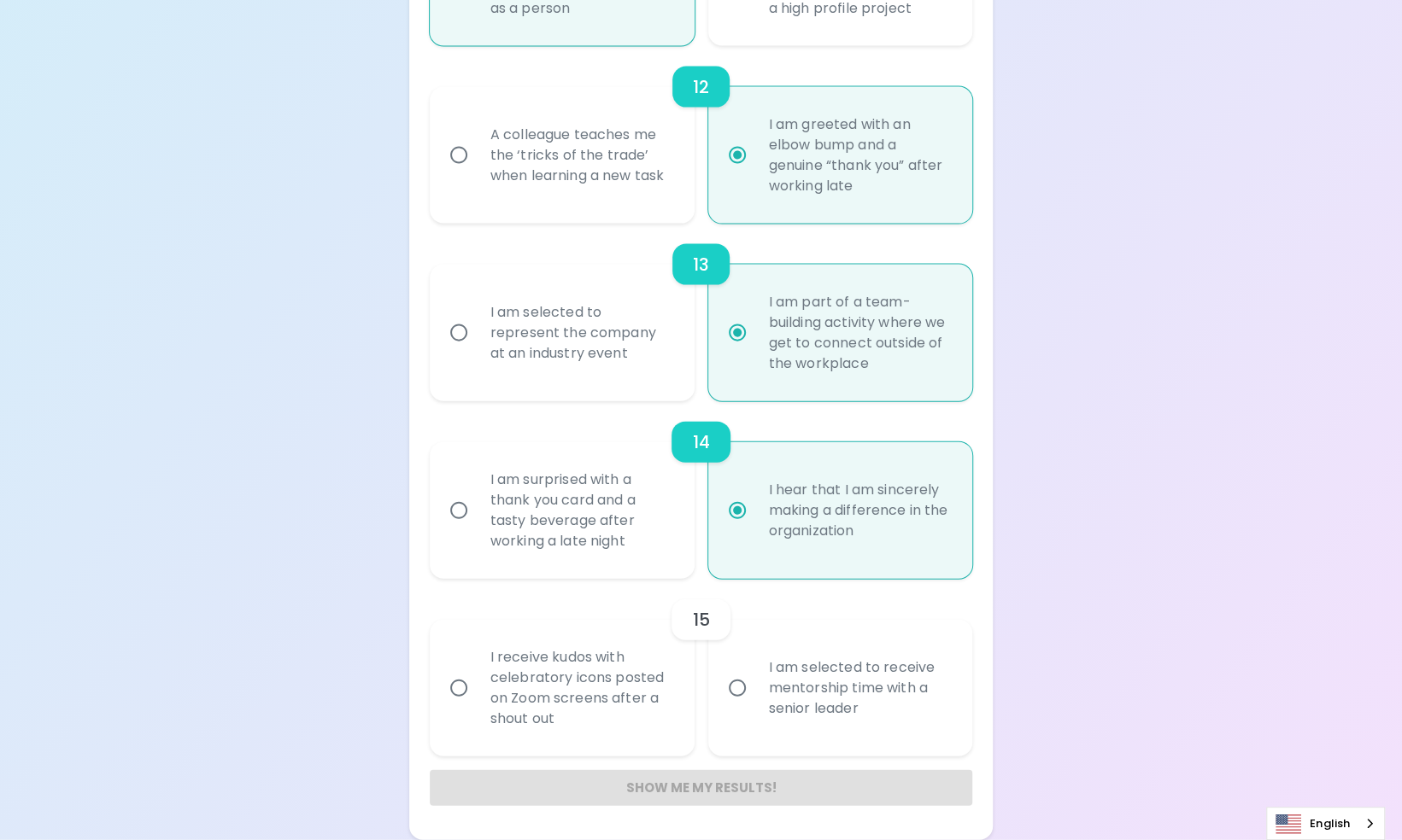
radio input "false"
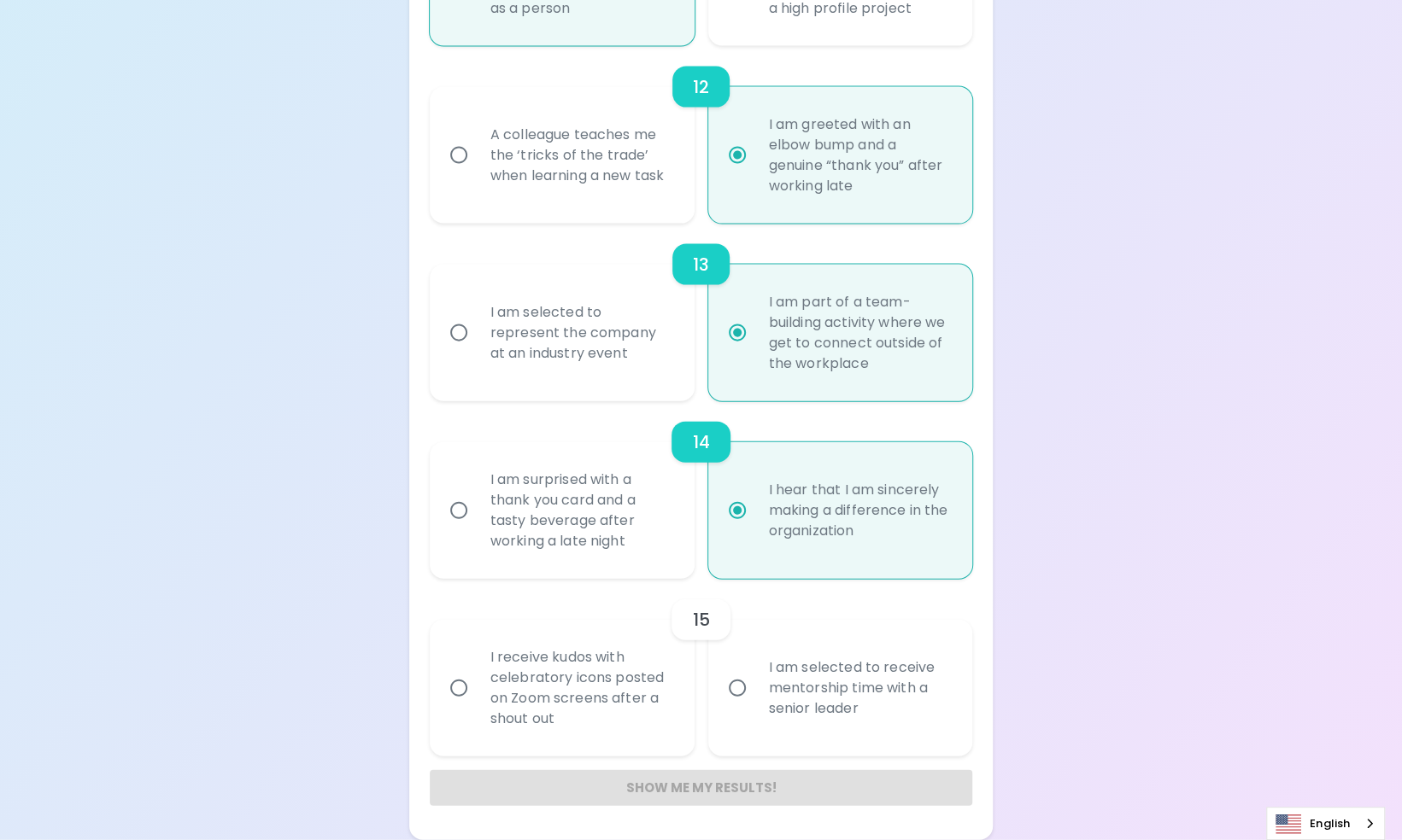
radio input "false"
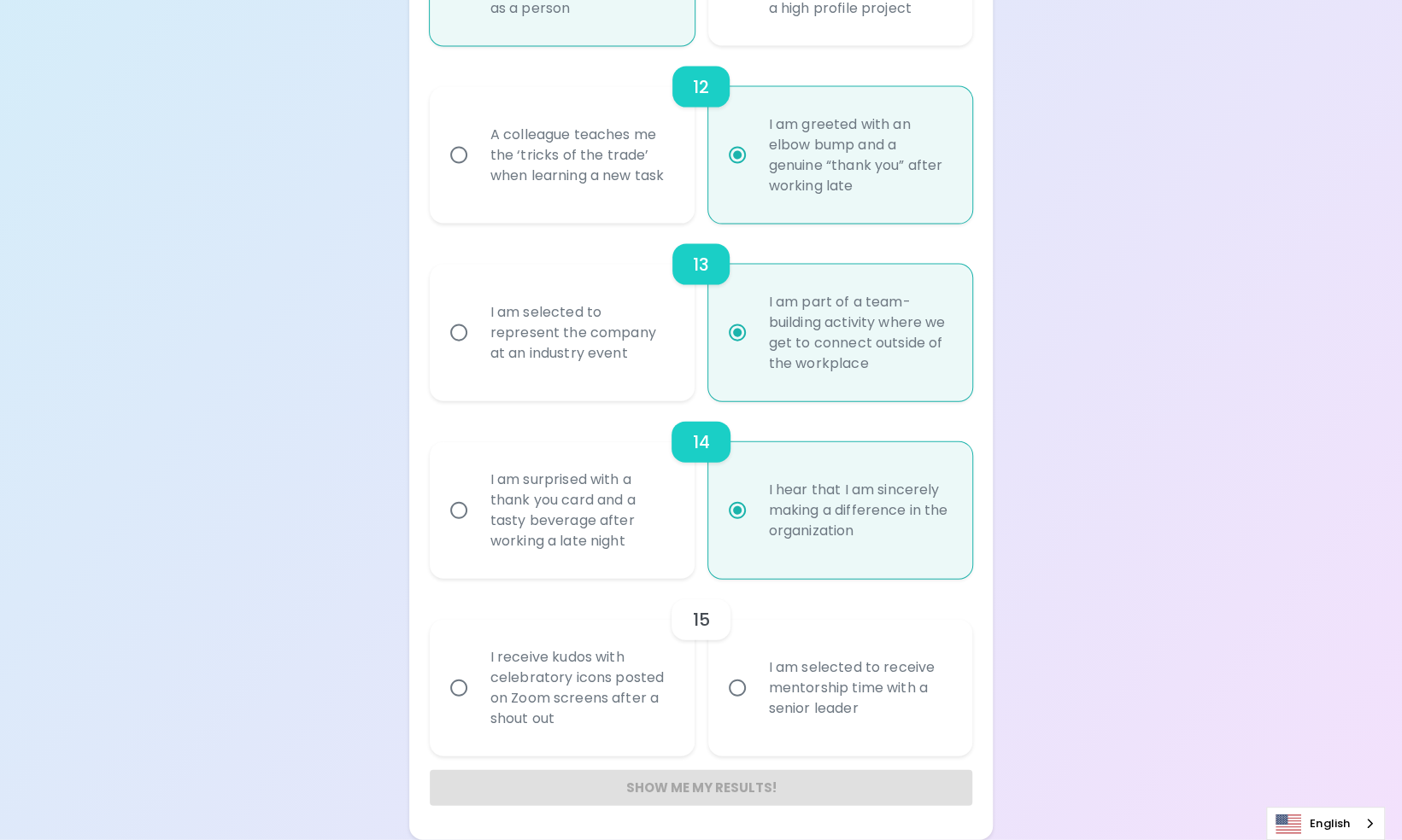
radio input "false"
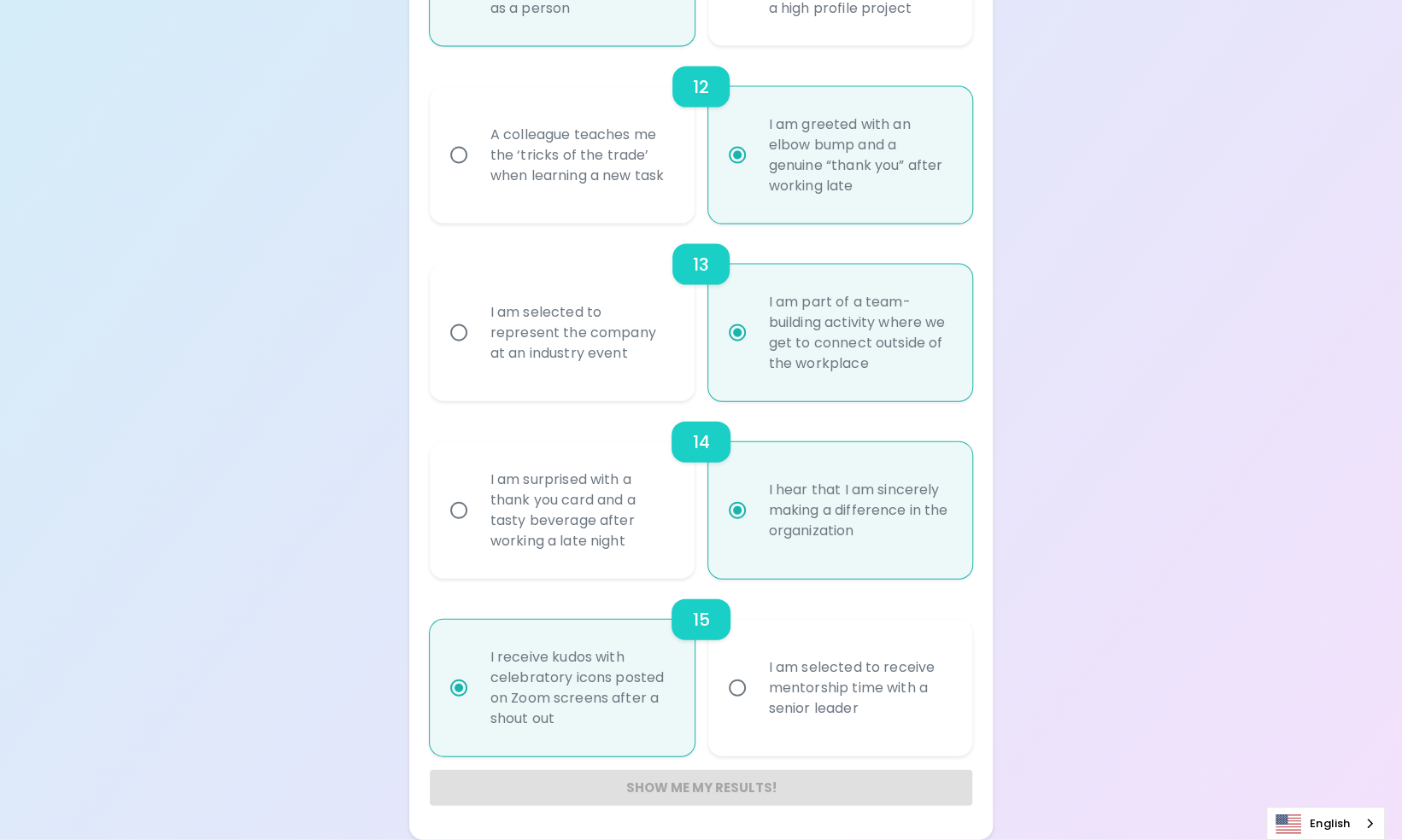
radio input "true"
click at [736, 795] on div "Show me my results!" at bounding box center [701, 788] width 544 height 36
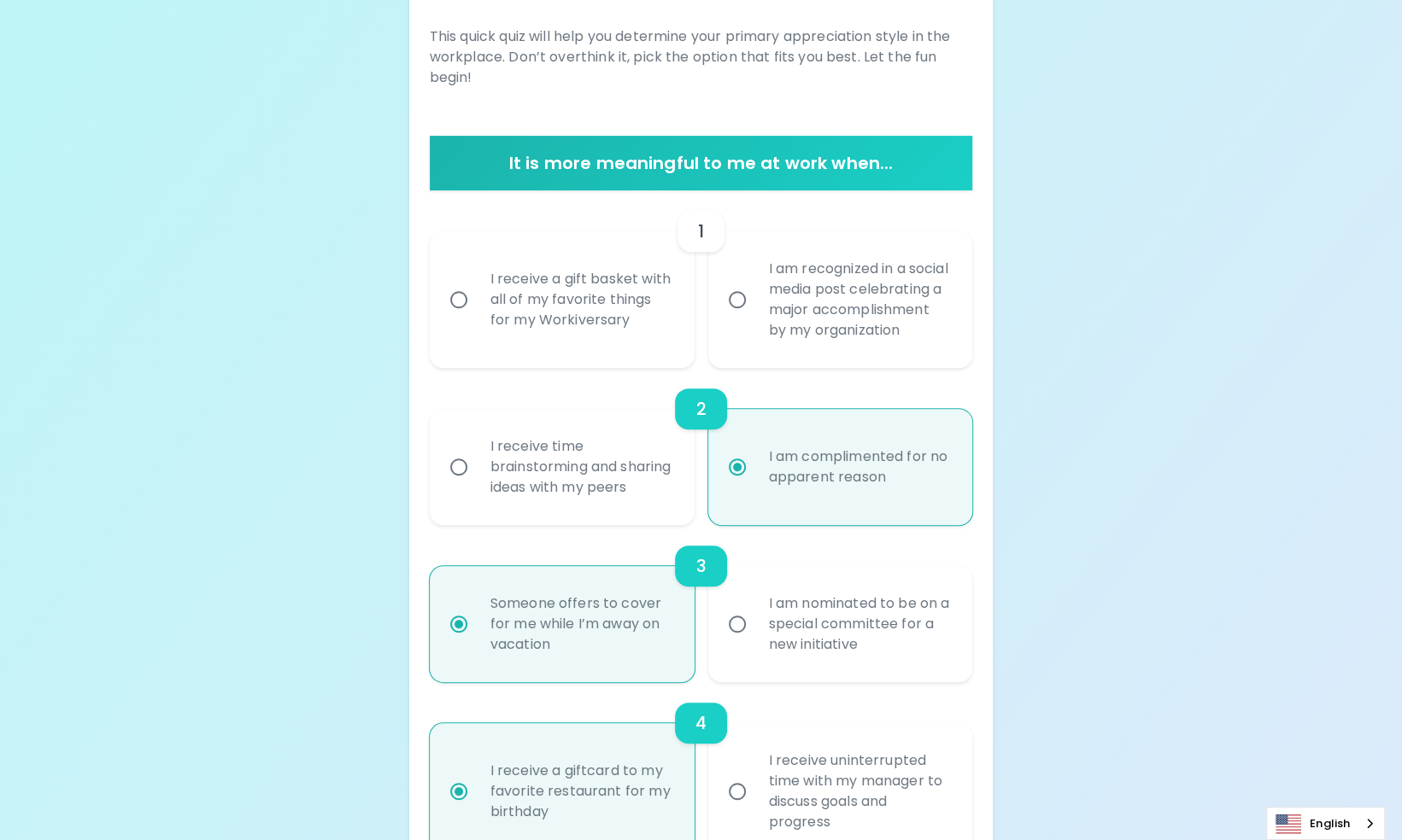
scroll to position [243, 0]
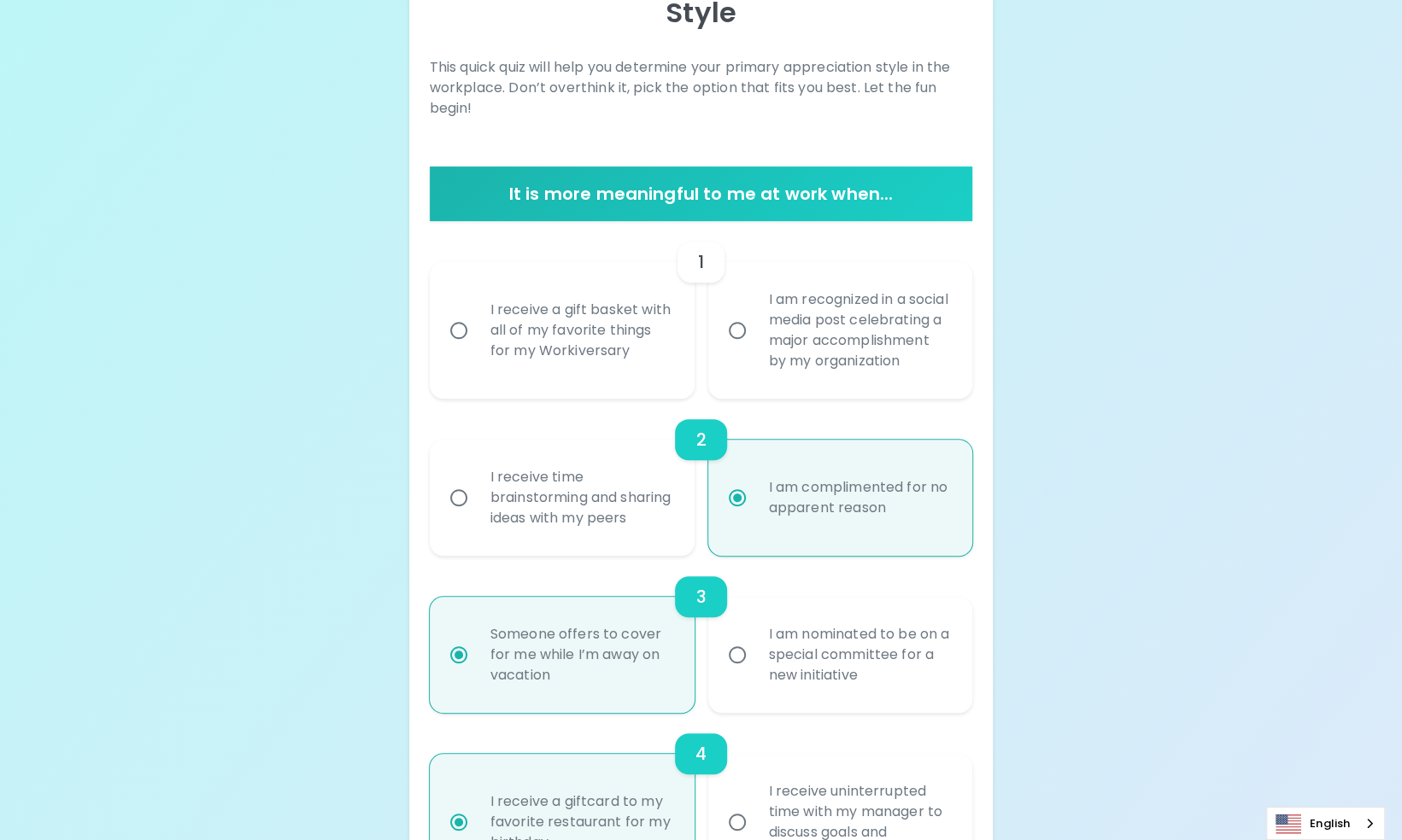
click at [866, 340] on div "I am recognized in a social media post celebrating a major accomplishment by my…" at bounding box center [859, 330] width 208 height 123
click at [755, 340] on input "I am recognized in a social media post celebrating a major accomplishment by my…" at bounding box center [737, 331] width 36 height 36
radio input "false"
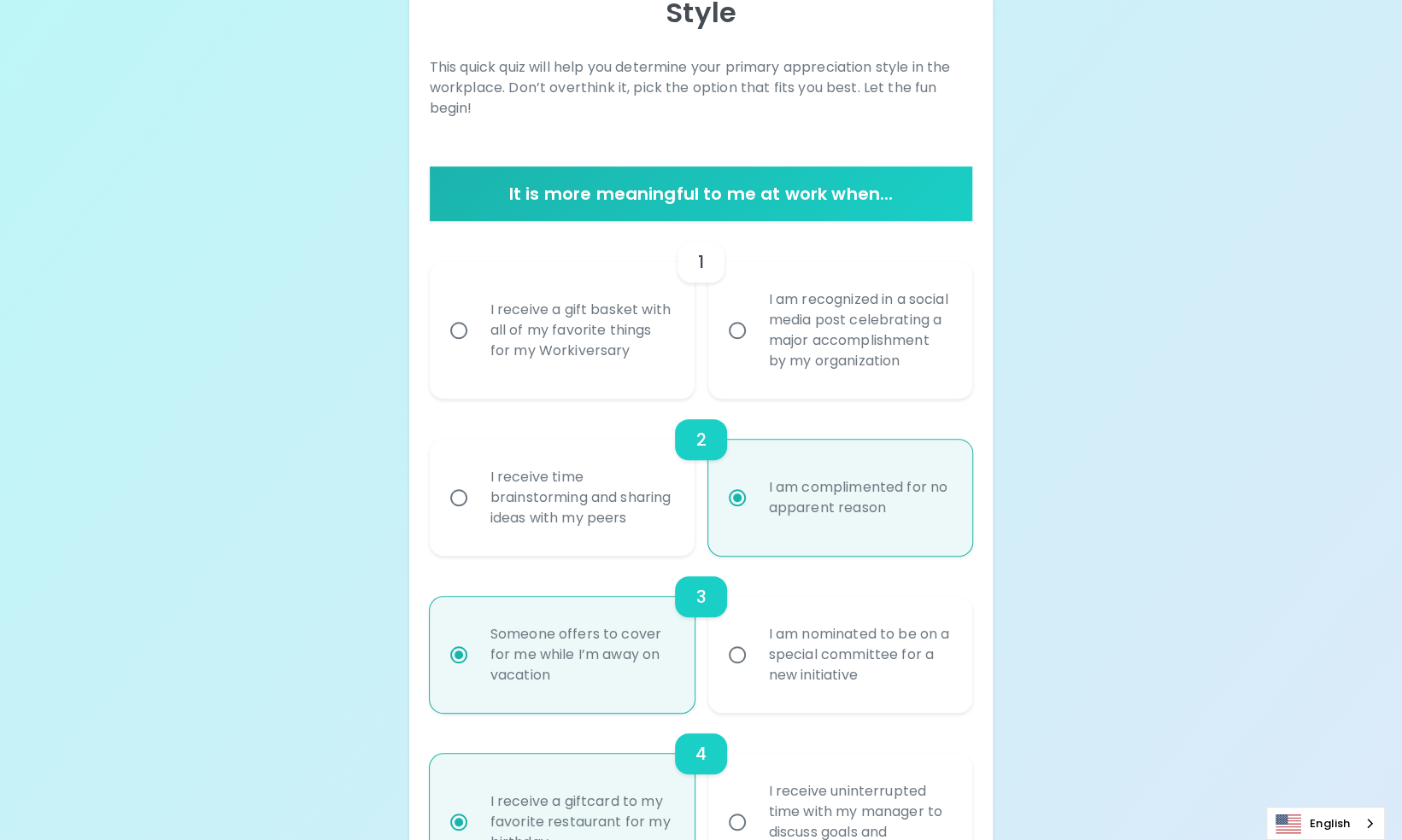
radio input "false"
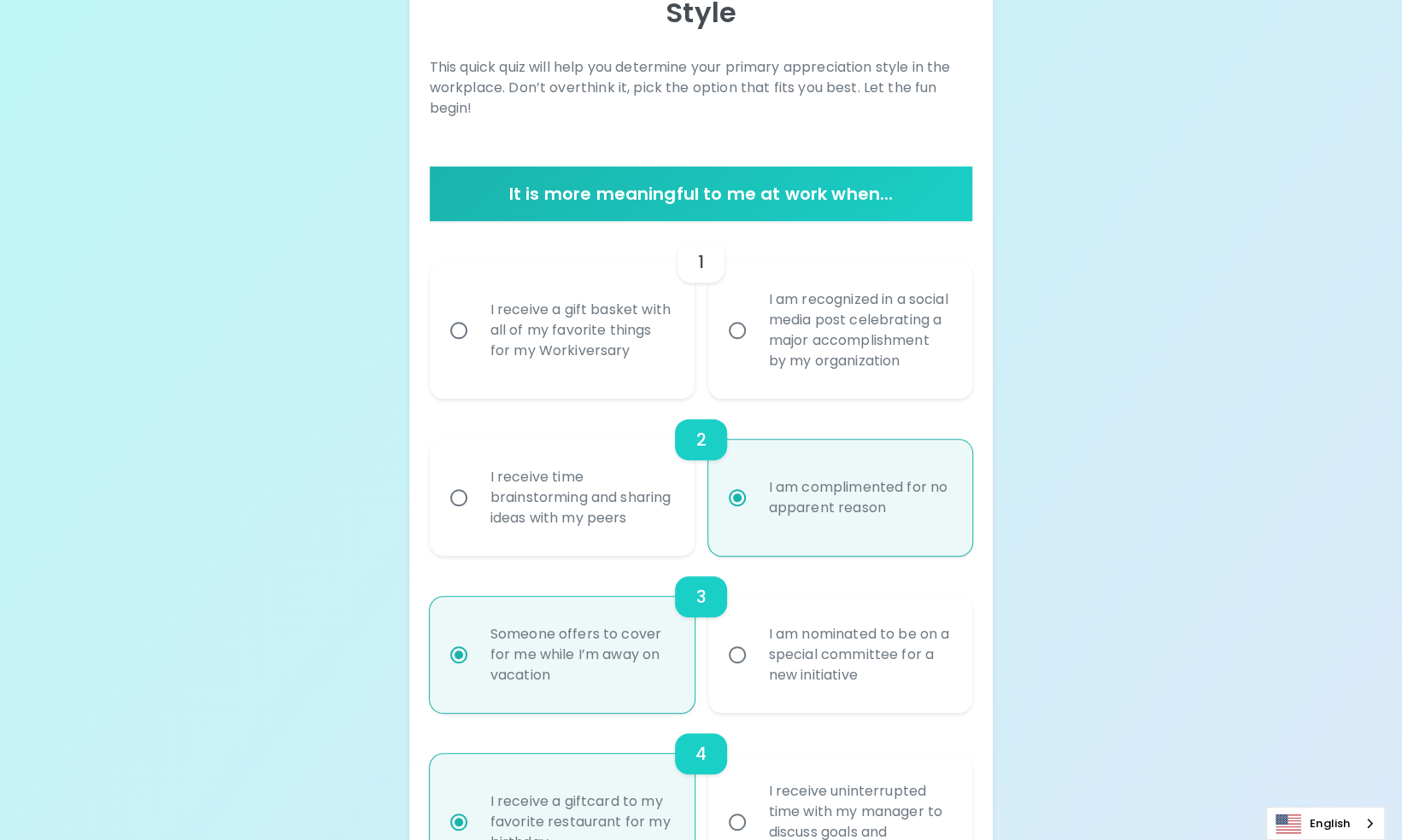
radio input "false"
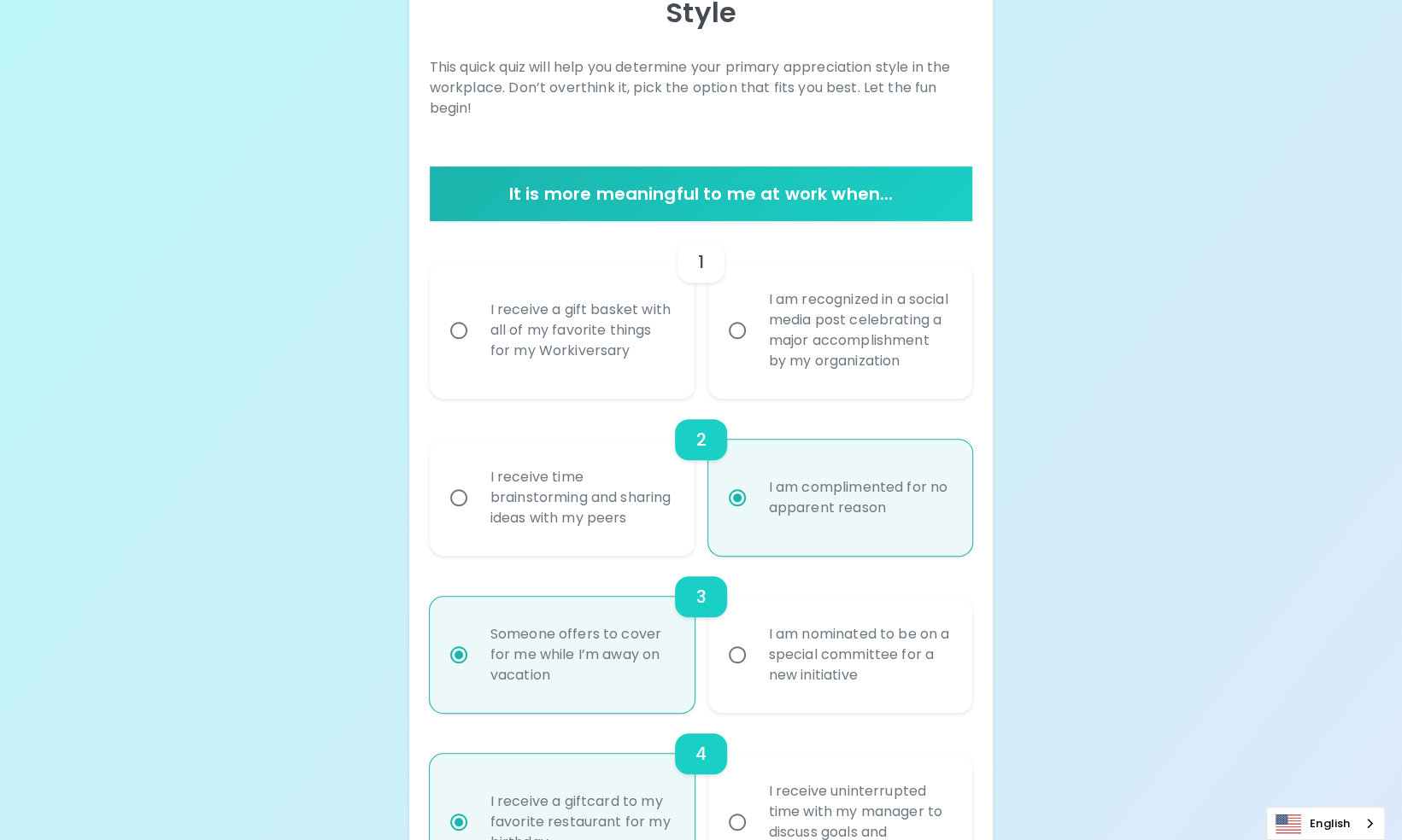
radio input "false"
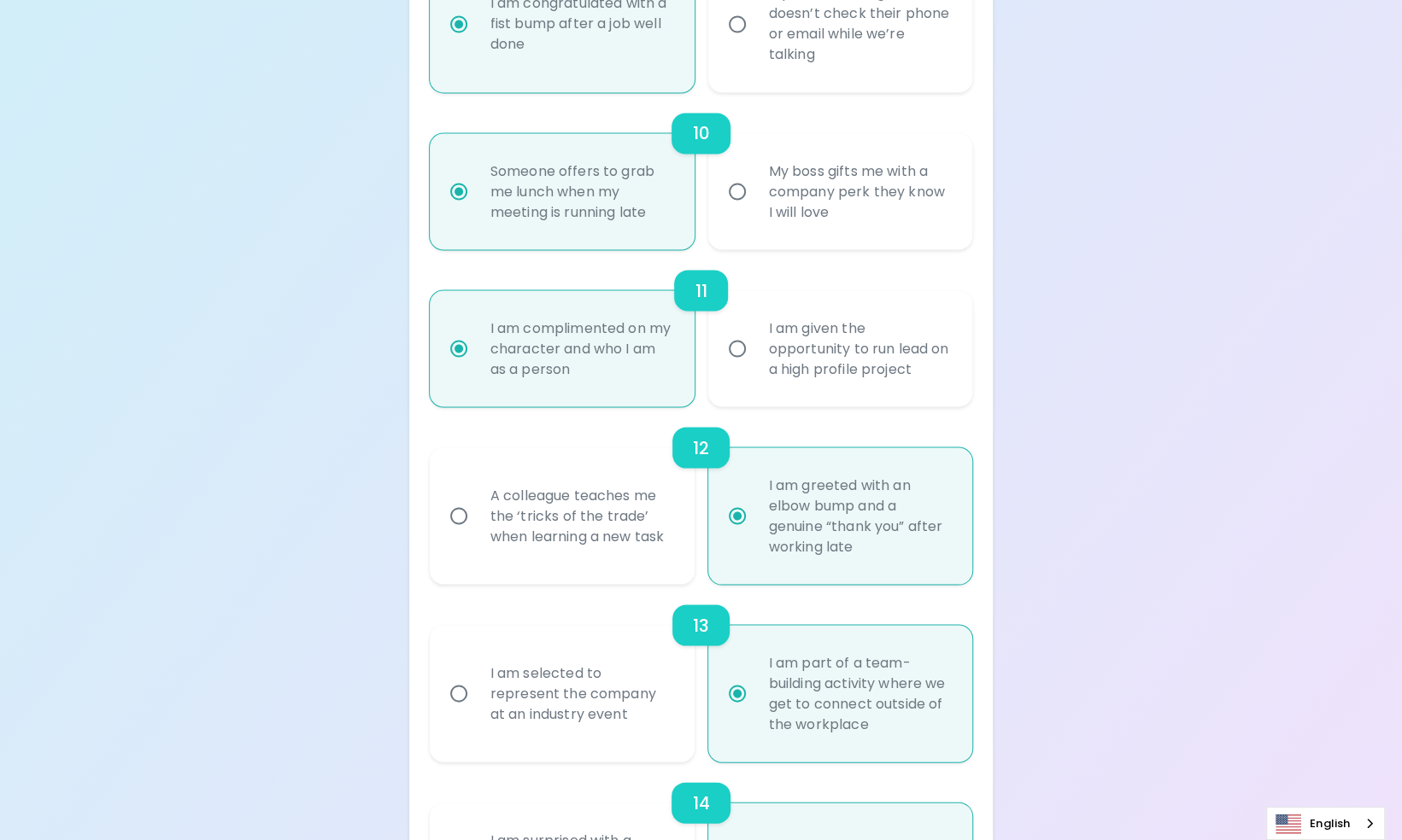
scroll to position [2329, 0]
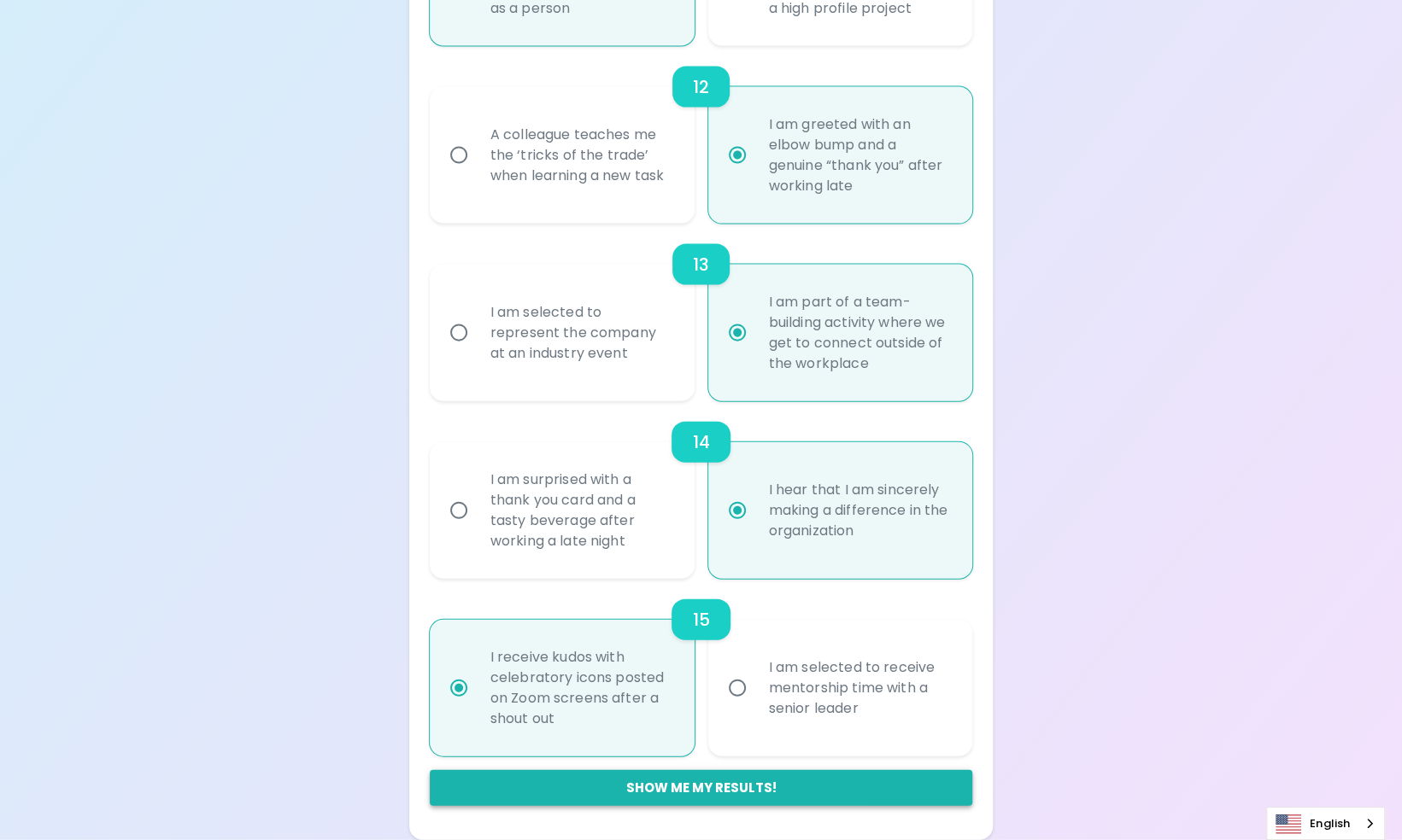
radio input "true"
click at [683, 790] on button "Show me my results!" at bounding box center [701, 788] width 544 height 36
radio input "false"
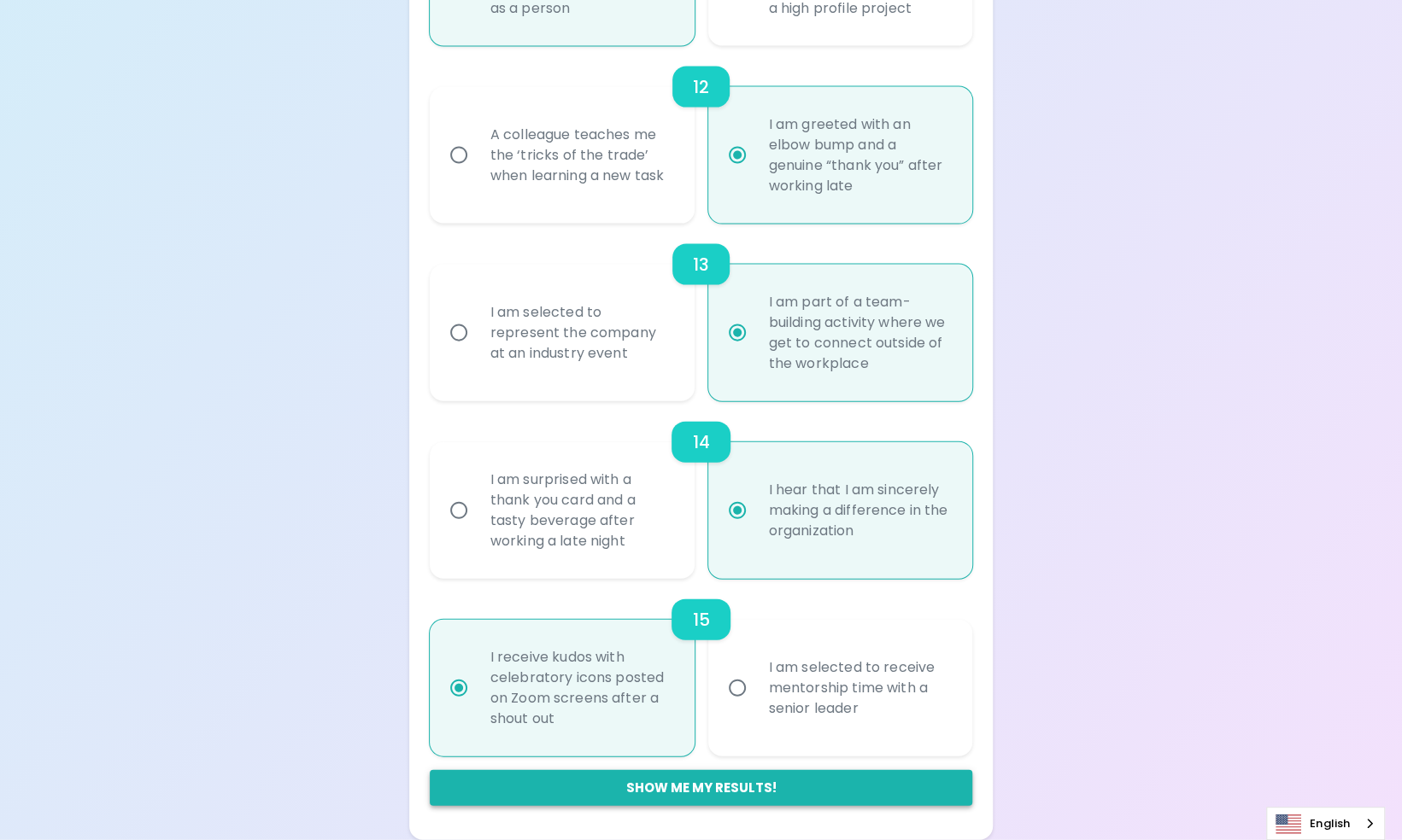
radio input "false"
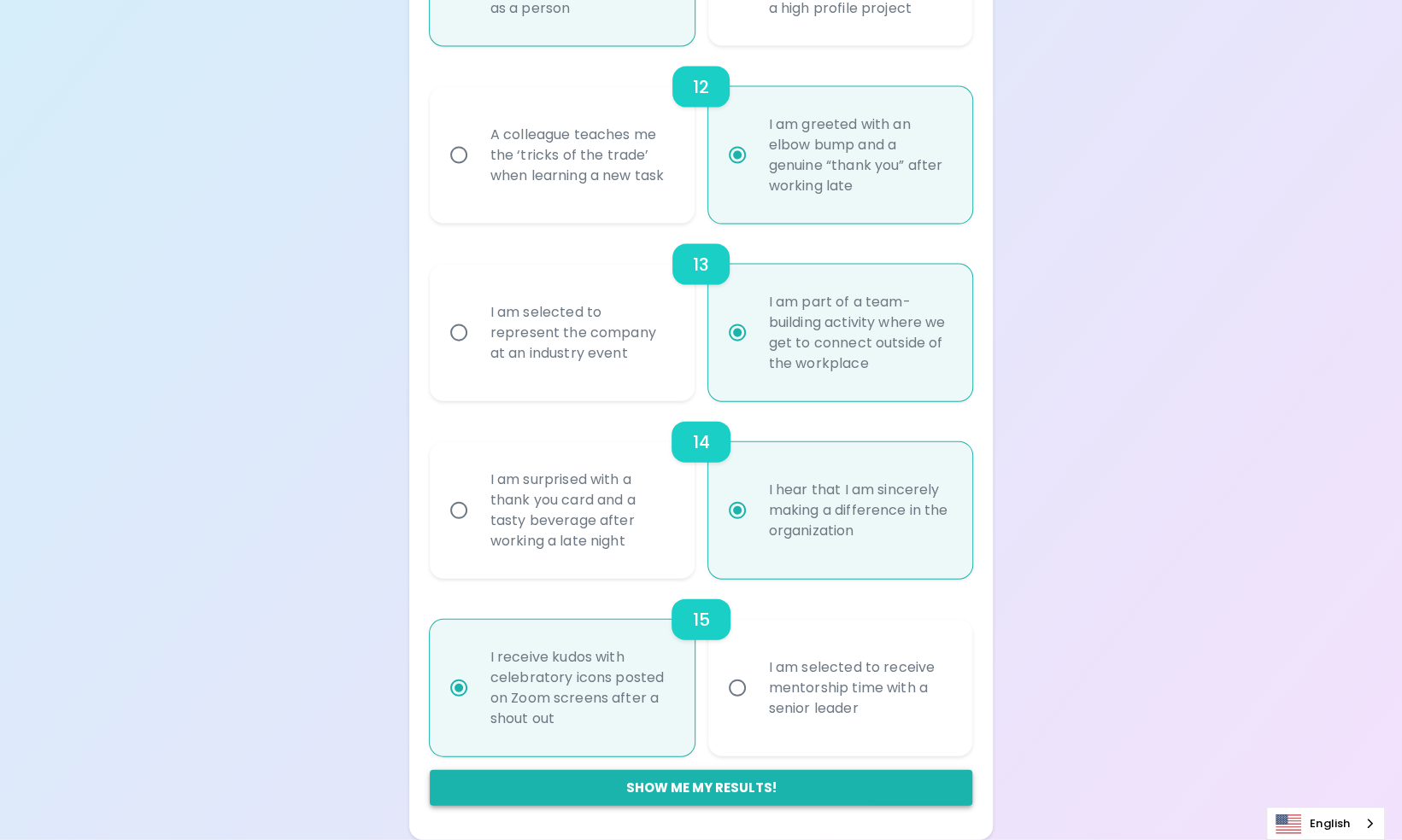
radio input "false"
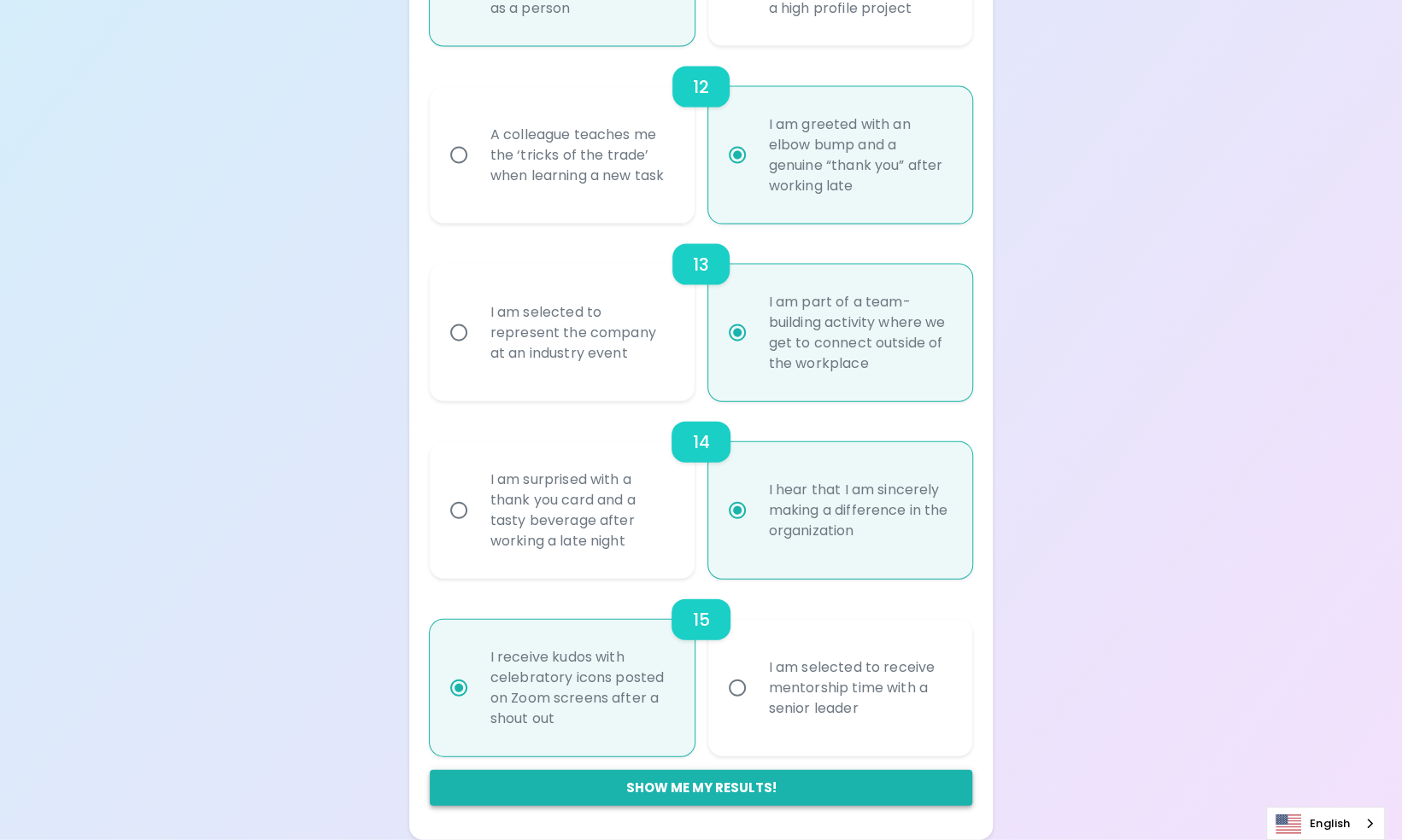
radio input "true"
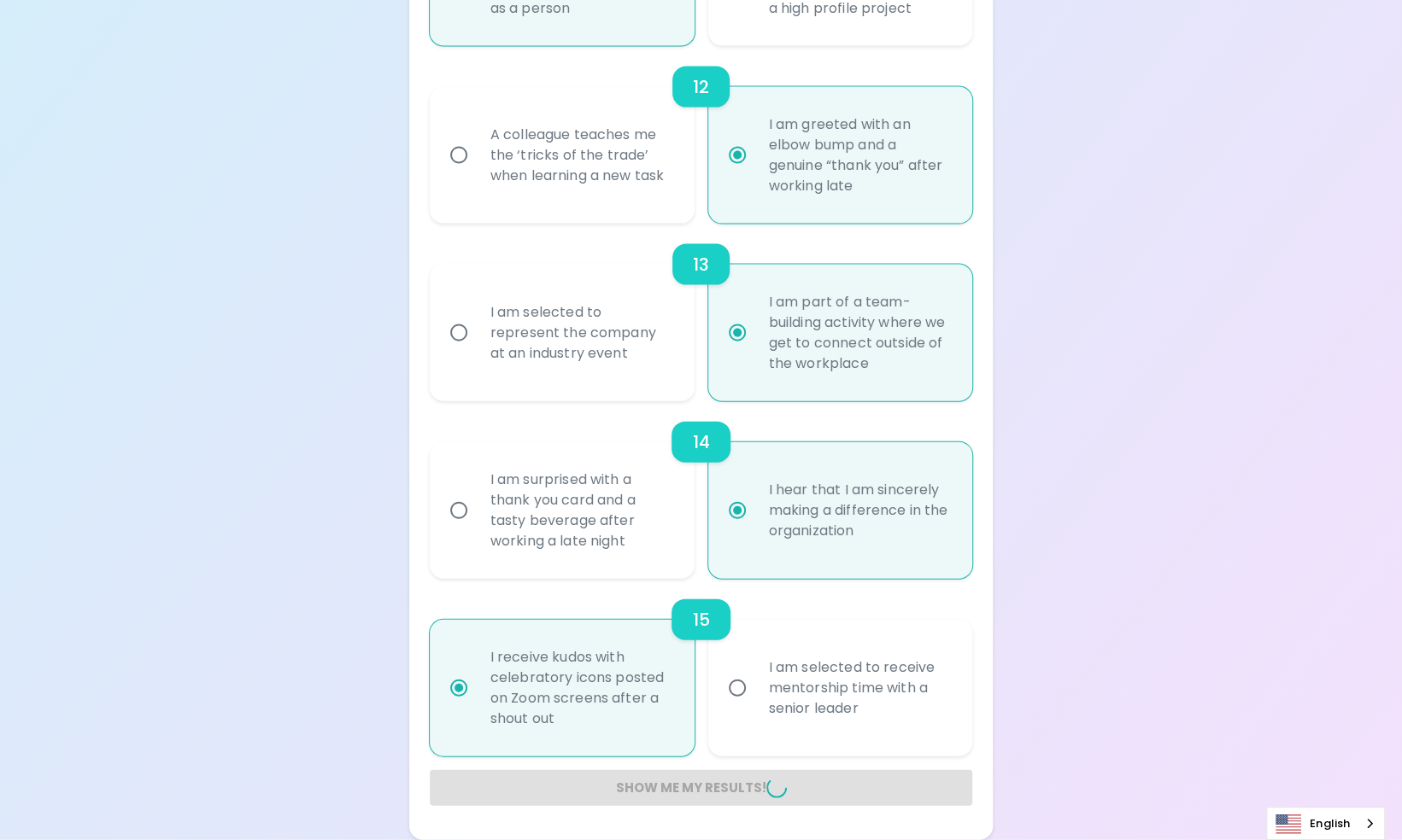
click at [872, 69] on div "12" at bounding box center [701, 87] width 544 height 41
radio input "false"
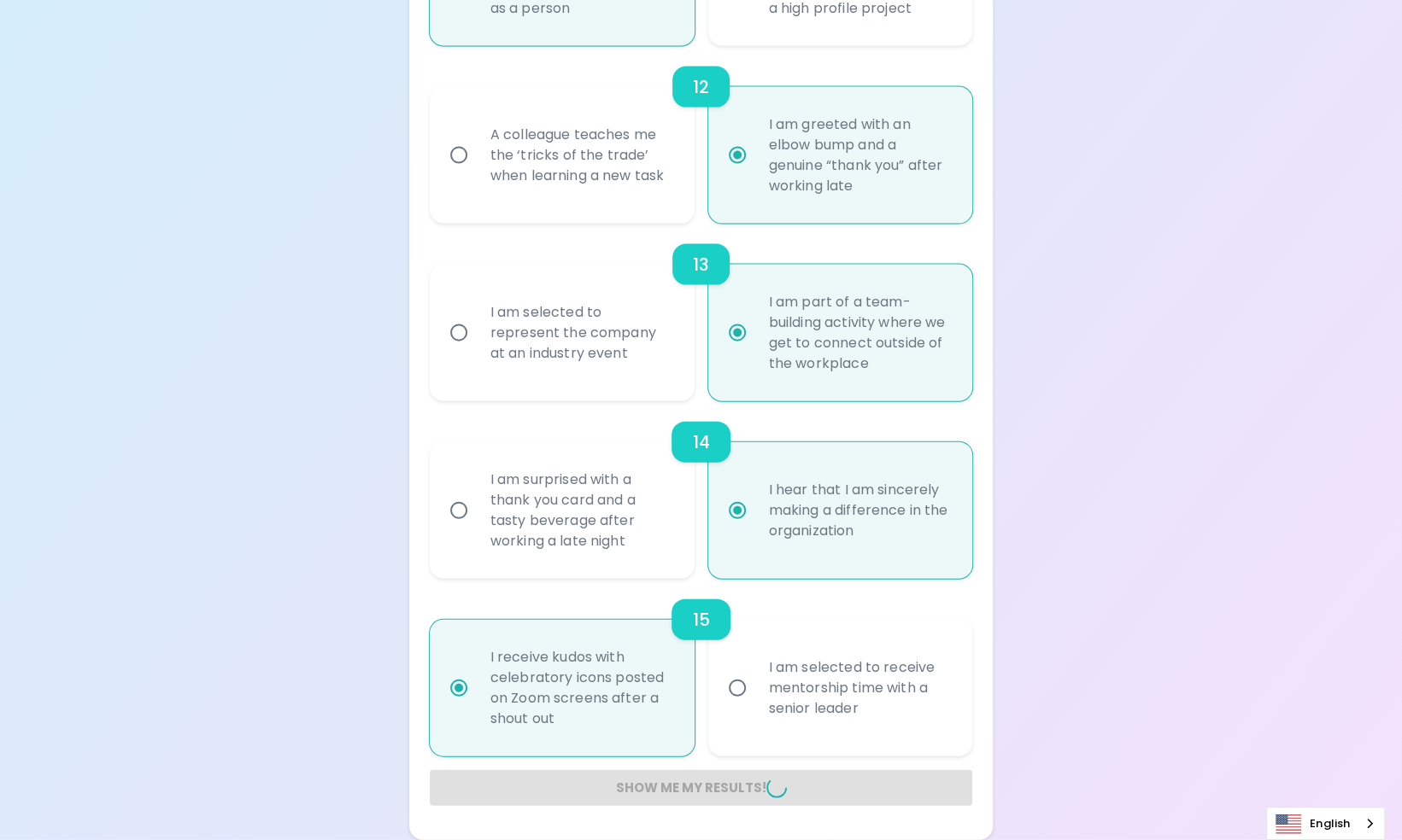
radio input "false"
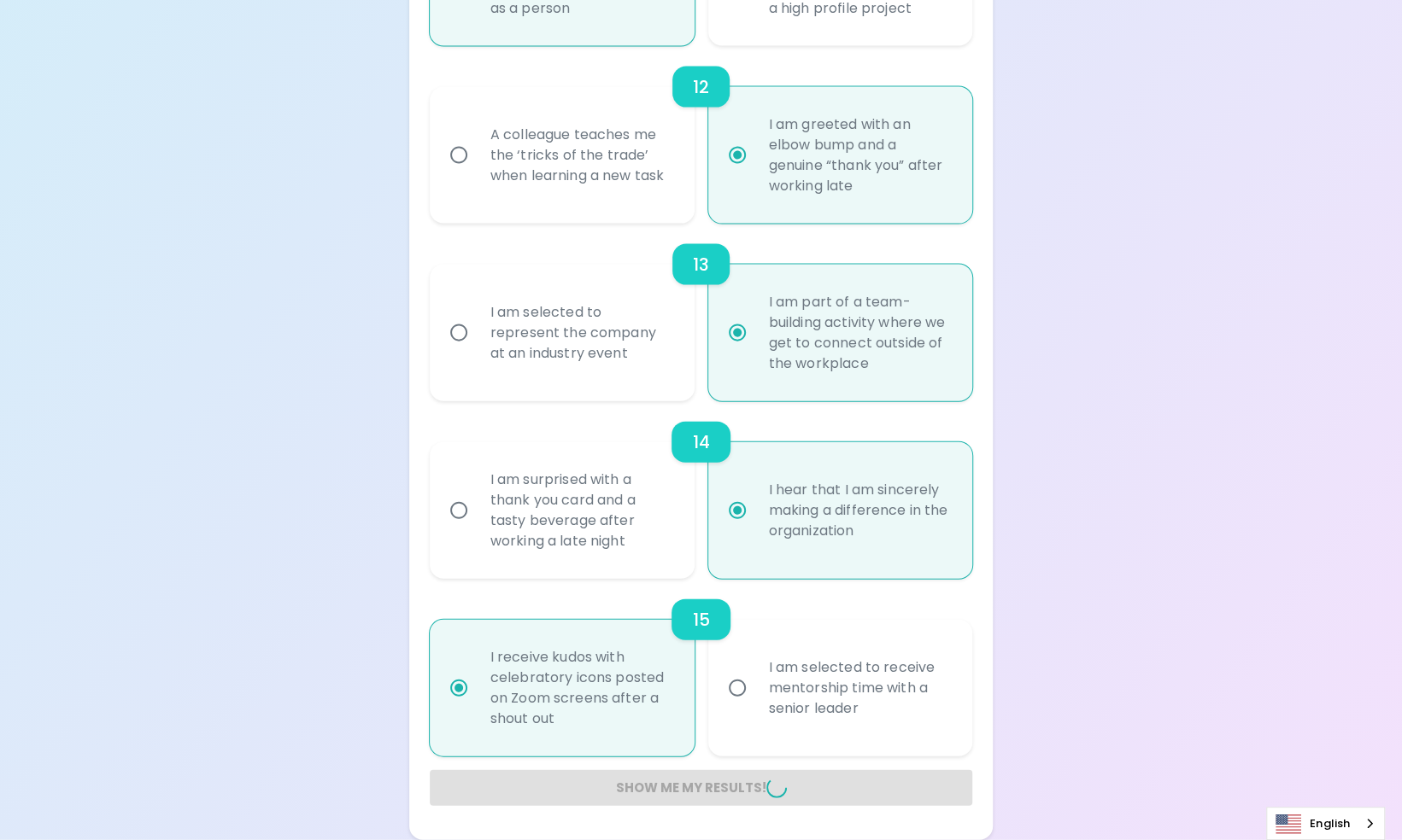
radio input "false"
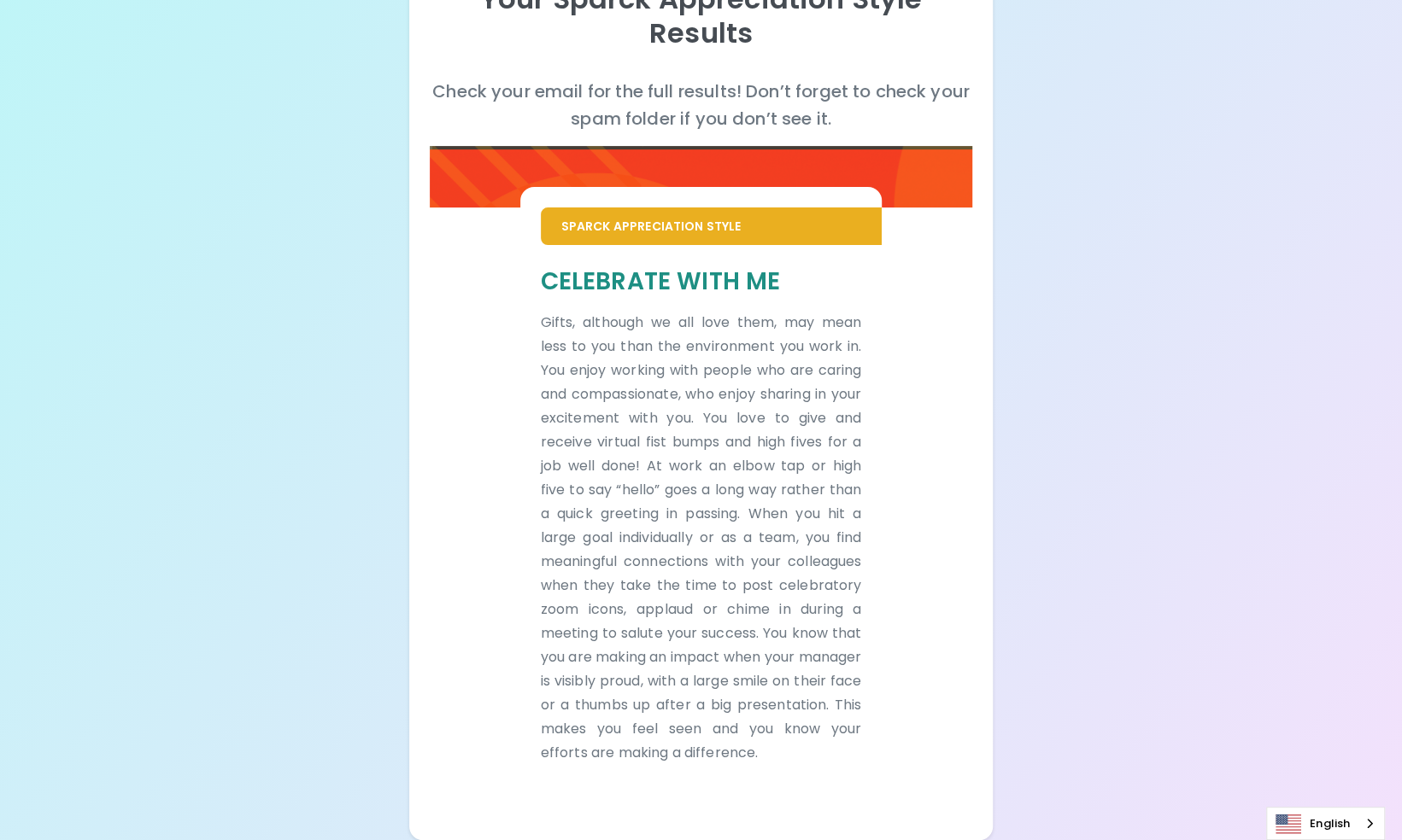
scroll to position [246, 0]
